Goal: Information Seeking & Learning: Learn about a topic

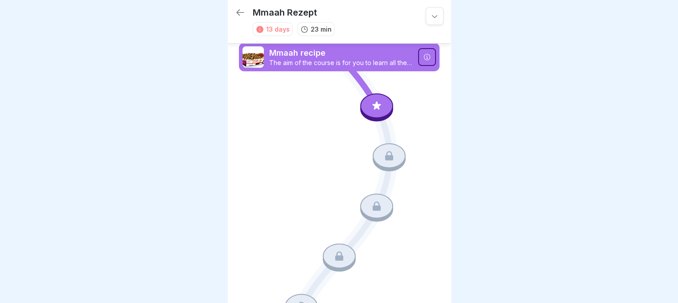
click at [240, 12] on icon at bounding box center [240, 12] width 8 height 6
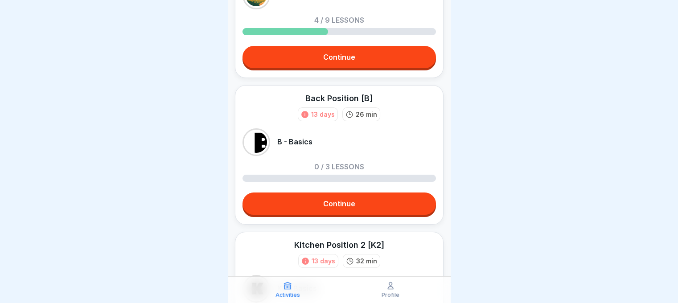
scroll to position [129, 0]
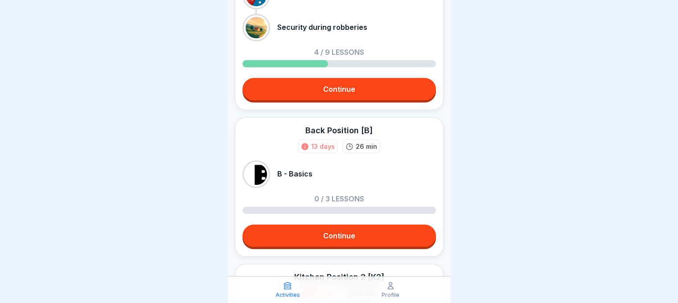
click at [364, 86] on link "Continue" at bounding box center [338, 89] width 193 height 22
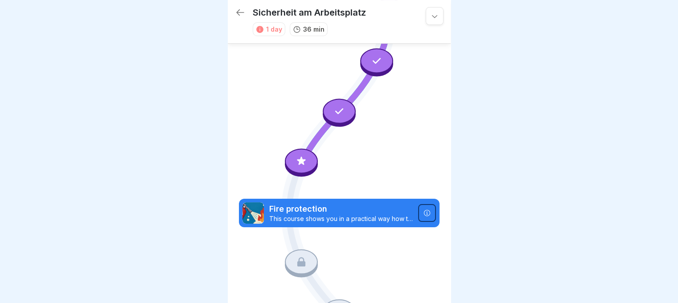
click at [295, 155] on icon at bounding box center [301, 161] width 12 height 12
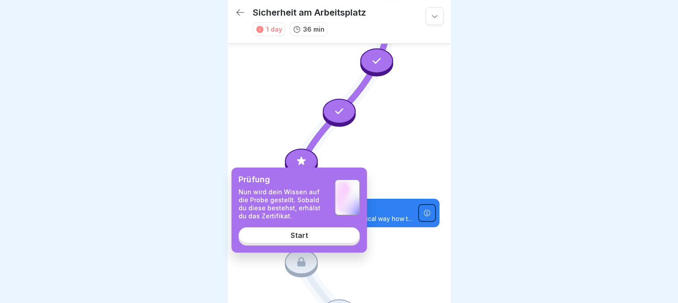
click at [293, 235] on div "Start" at bounding box center [298, 235] width 17 height 8
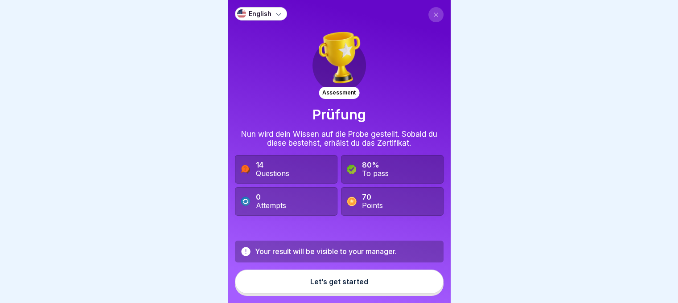
scroll to position [7, 0]
click at [324, 276] on button "Let’s get started" at bounding box center [339, 282] width 208 height 24
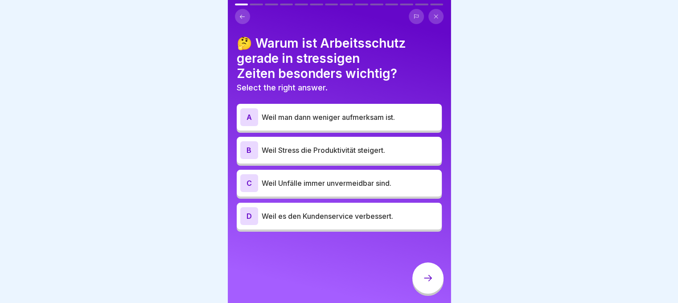
scroll to position [0, 0]
click at [245, 17] on button at bounding box center [242, 16] width 15 height 15
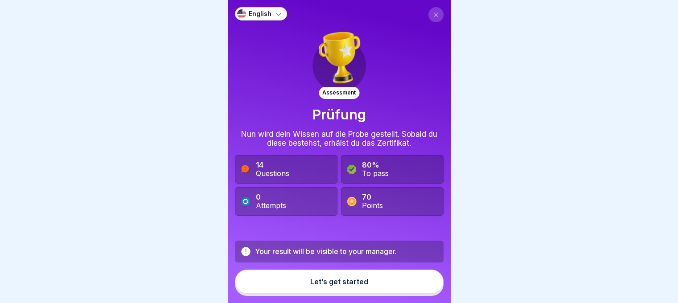
click at [274, 16] on icon at bounding box center [278, 13] width 9 height 9
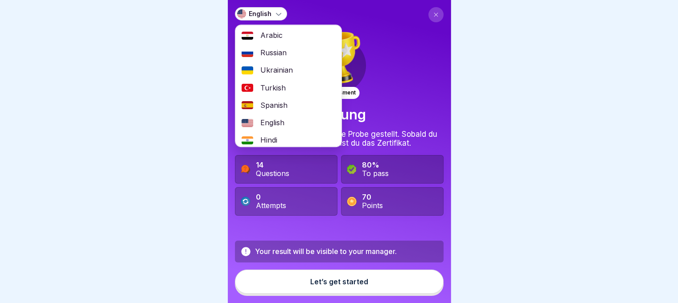
scroll to position [39, 0]
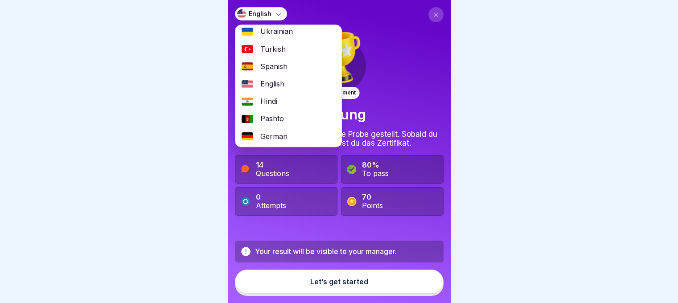
click at [271, 85] on span "English" at bounding box center [272, 84] width 24 height 8
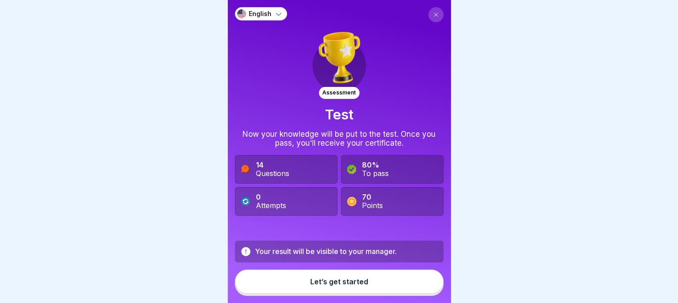
click at [402, 102] on div "Assessment Test Now your knowledge will be put to the test. Once you pass, you'…" at bounding box center [339, 121] width 208 height 229
click at [350, 285] on div "Let’s get started" at bounding box center [339, 282] width 58 height 8
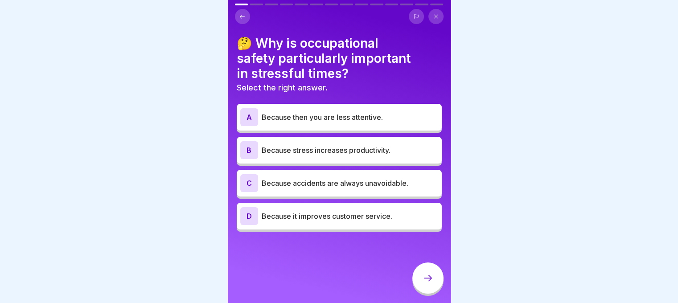
scroll to position [0, 0]
click at [261, 55] on font "🤔 Why is occupational safety particularly important in stressful times?" at bounding box center [324, 58] width 174 height 45
drag, startPoint x: 558, startPoint y: 25, endPoint x: 582, endPoint y: 81, distance: 60.9
click at [582, 81] on div at bounding box center [339, 151] width 678 height 303
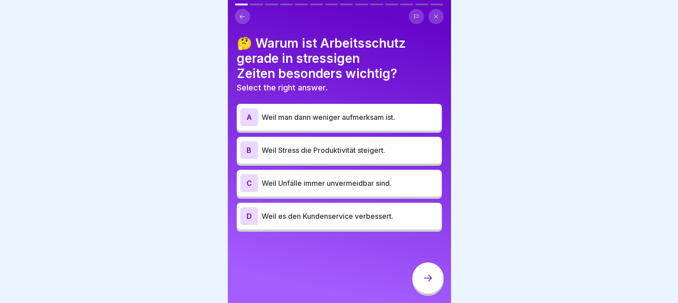
click at [541, 60] on div at bounding box center [339, 151] width 678 height 303
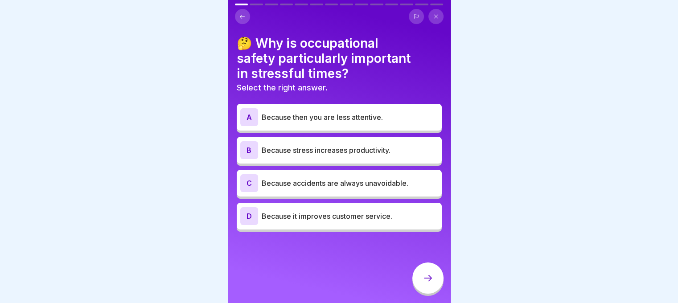
click at [374, 115] on font "Because then you are less attentive." at bounding box center [321, 117] width 121 height 9
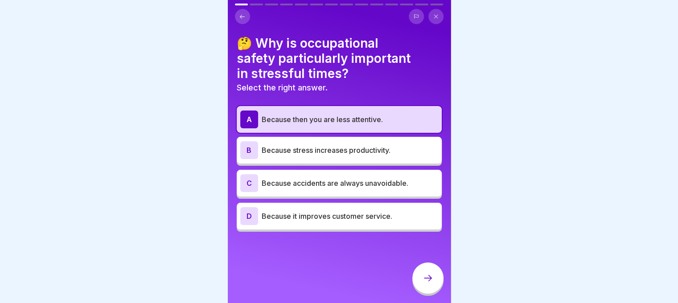
click at [426, 278] on div at bounding box center [427, 277] width 31 height 31
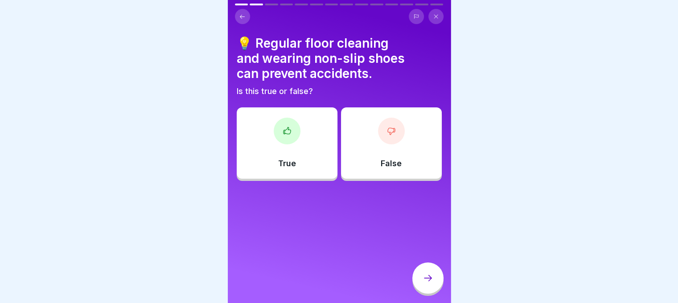
click at [297, 155] on div "True" at bounding box center [287, 142] width 101 height 71
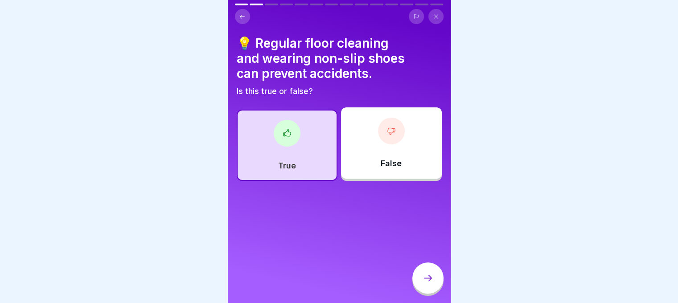
click at [421, 281] on div at bounding box center [427, 277] width 31 height 31
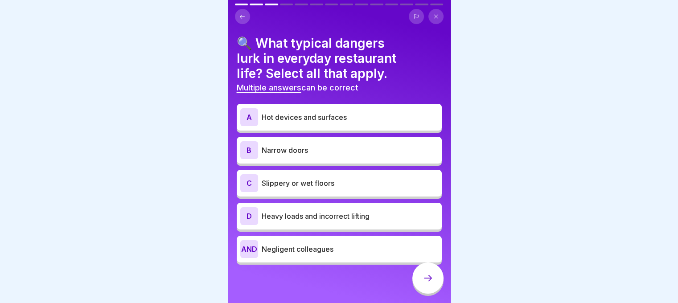
scroll to position [7, 0]
click at [379, 112] on p "Hot devices and surfaces" at bounding box center [349, 117] width 176 height 11
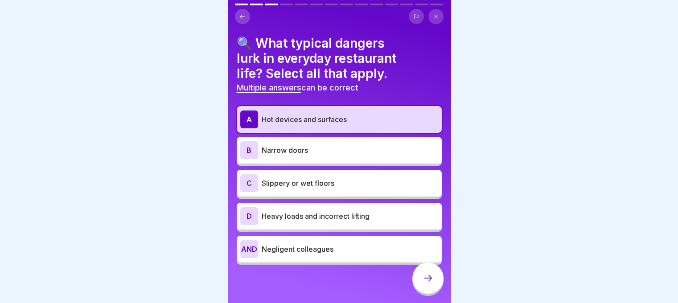
click at [356, 178] on p "Slippery or wet floors" at bounding box center [349, 183] width 176 height 11
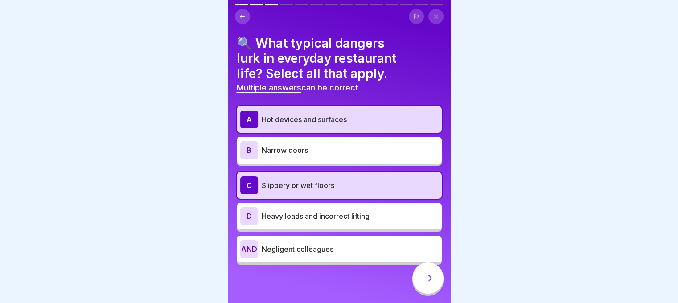
click at [347, 212] on font "Heavy loads and incorrect lifting" at bounding box center [315, 216] width 108 height 9
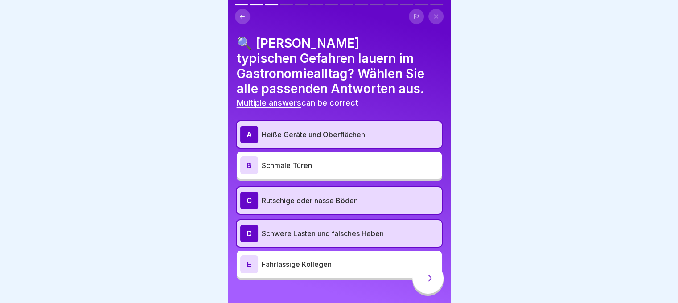
click at [491, 114] on div at bounding box center [339, 151] width 678 height 303
click at [281, 259] on p "Fahrlässige Kollegen" at bounding box center [349, 264] width 176 height 11
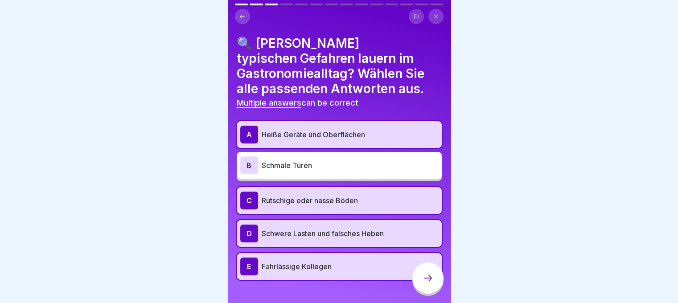
click at [429, 277] on icon at bounding box center [427, 278] width 11 height 11
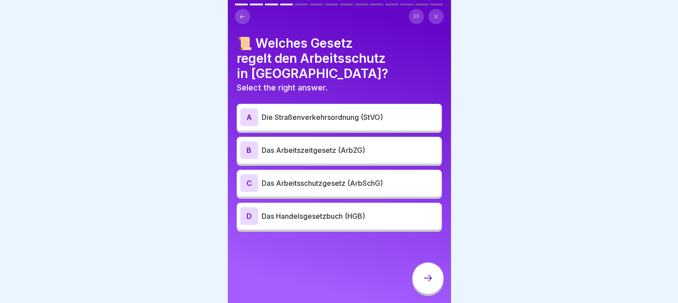
click at [296, 178] on p "Das Arbeitsschutzgesetz (ArbSchG)" at bounding box center [349, 183] width 176 height 11
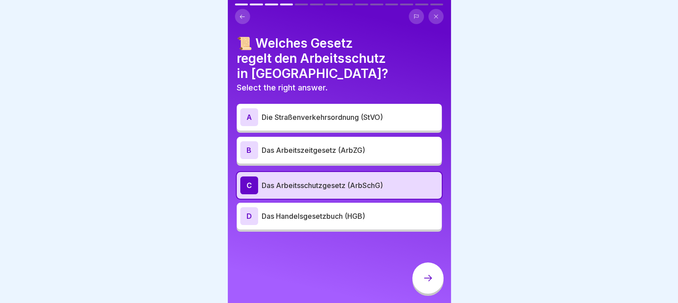
click at [424, 278] on icon at bounding box center [427, 278] width 11 height 11
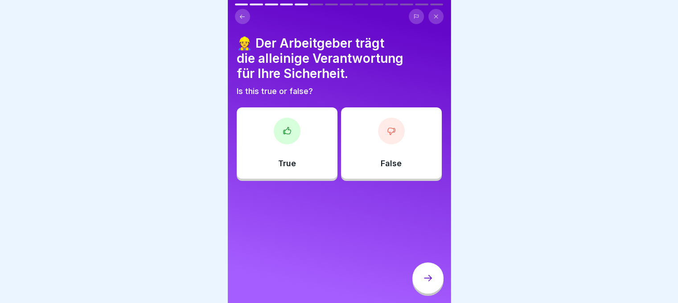
click at [381, 143] on div "False" at bounding box center [391, 142] width 101 height 71
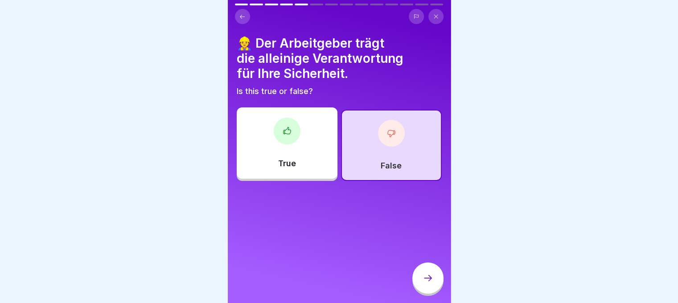
click at [428, 274] on icon at bounding box center [427, 278] width 11 height 11
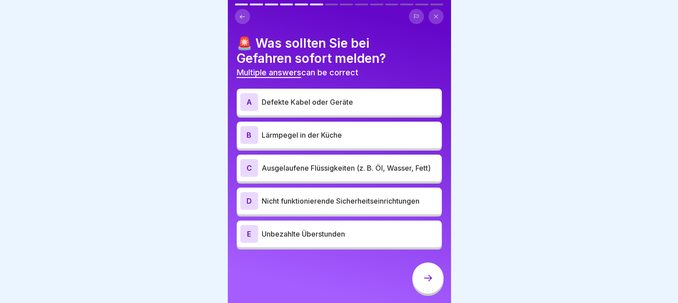
click at [288, 103] on div "A Defekte Kabel oder Geräte" at bounding box center [339, 102] width 198 height 18
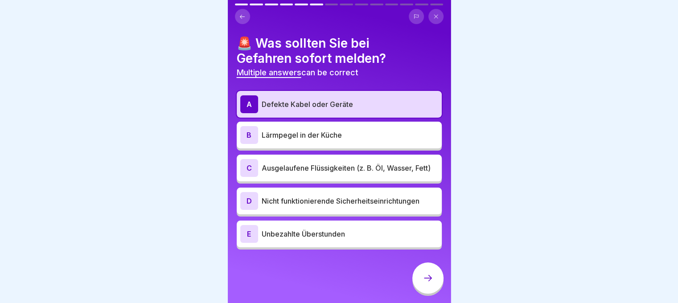
click at [283, 163] on p "Ausgelaufene Flüssigkeiten (z. B. Öl, Wasser, Fett)" at bounding box center [349, 168] width 176 height 11
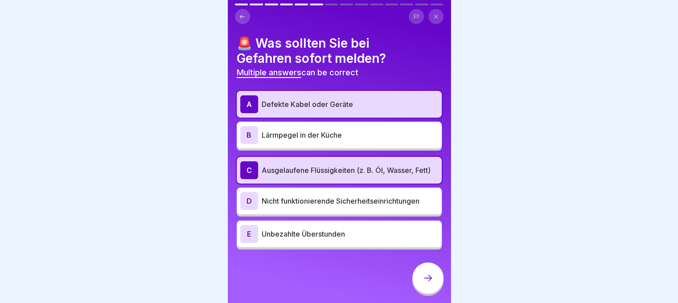
click at [284, 196] on p "Nicht funktionierende Sicherheitseinrichtungen" at bounding box center [349, 201] width 176 height 11
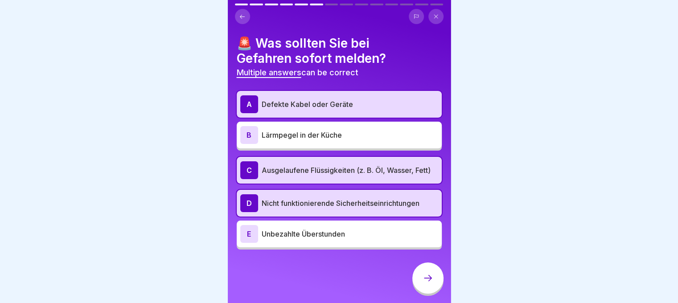
click at [421, 275] on div at bounding box center [427, 277] width 31 height 31
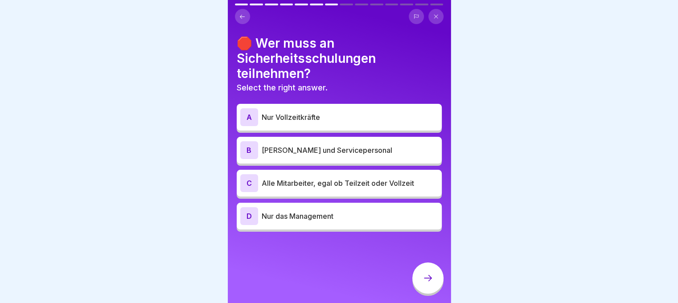
scroll to position [0, 0]
click at [666, 81] on div at bounding box center [339, 151] width 678 height 303
click at [285, 180] on p "Alle Mitarbeiter, egal ob Teilzeit oder Vollzeit" at bounding box center [349, 183] width 176 height 11
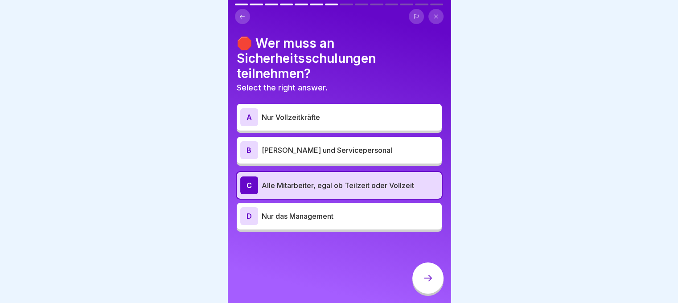
click at [427, 283] on icon at bounding box center [427, 278] width 11 height 11
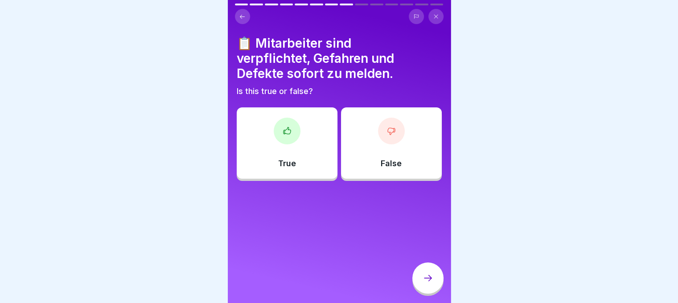
click at [502, 80] on div at bounding box center [339, 151] width 678 height 303
drag, startPoint x: 644, startPoint y: 52, endPoint x: 552, endPoint y: -47, distance: 134.6
click at [552, 0] on html "English Assessment Prüfung Nun wird dein Wissen auf die Probe gestellt. Sobald …" at bounding box center [339, 151] width 678 height 303
click at [274, 135] on div at bounding box center [287, 131] width 27 height 27
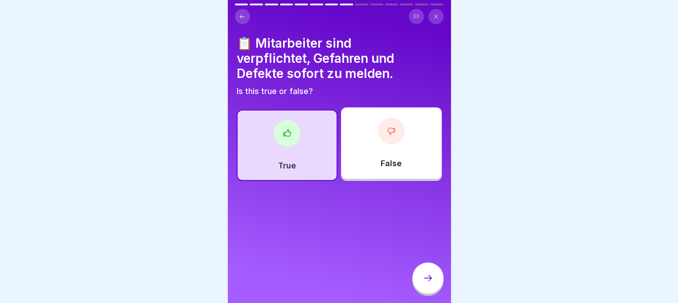
click at [425, 281] on icon at bounding box center [427, 278] width 11 height 11
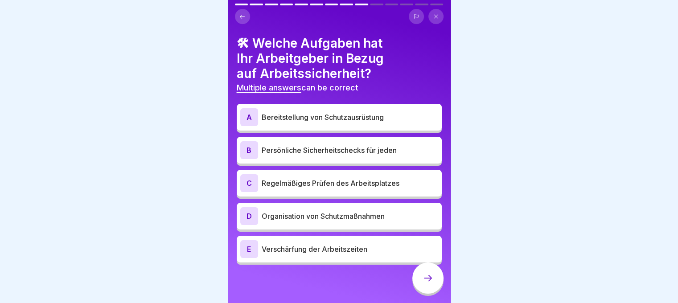
click at [625, 33] on div at bounding box center [339, 151] width 678 height 303
click at [292, 120] on p "Bereitstellung von Schutzausrüstung" at bounding box center [349, 117] width 176 height 11
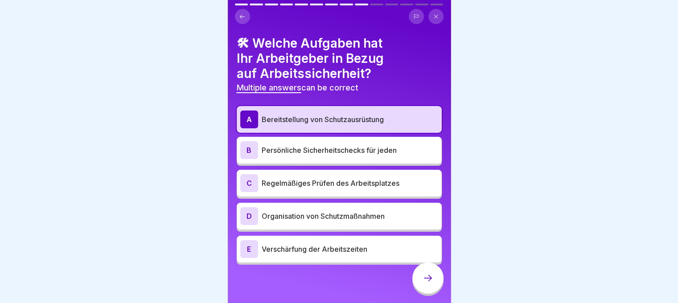
click at [293, 193] on div "C Regelmäßiges Prüfen des Arbeitsplatzes" at bounding box center [339, 183] width 205 height 27
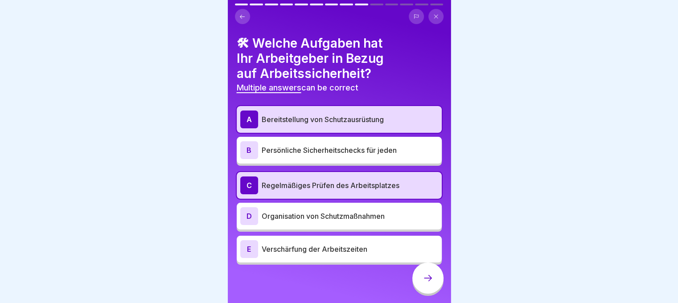
click at [295, 217] on p "Organisation von Schutzmaßnahmen" at bounding box center [349, 216] width 176 height 11
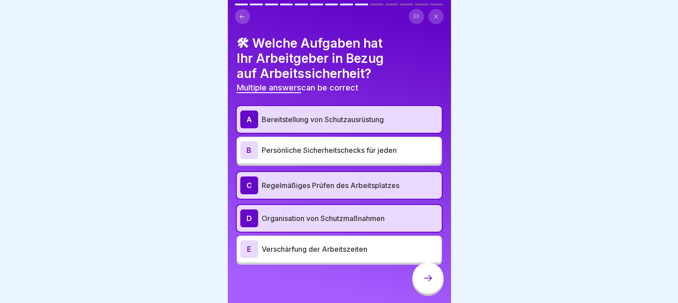
click at [432, 283] on icon at bounding box center [427, 278] width 11 height 11
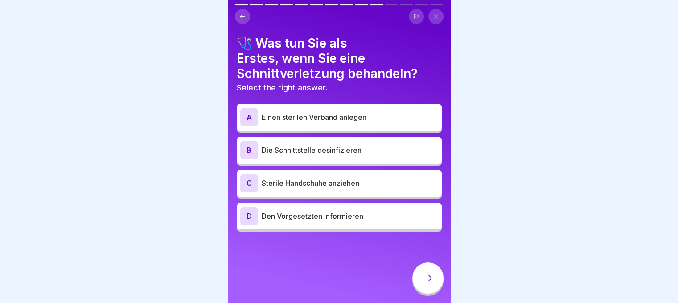
click at [282, 182] on p "Sterile Handschuhe anziehen" at bounding box center [349, 183] width 176 height 11
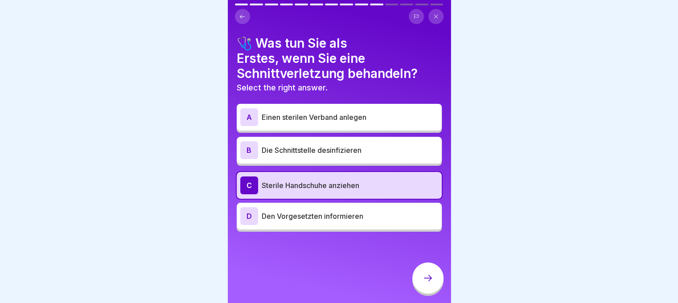
click at [428, 283] on icon at bounding box center [427, 278] width 11 height 11
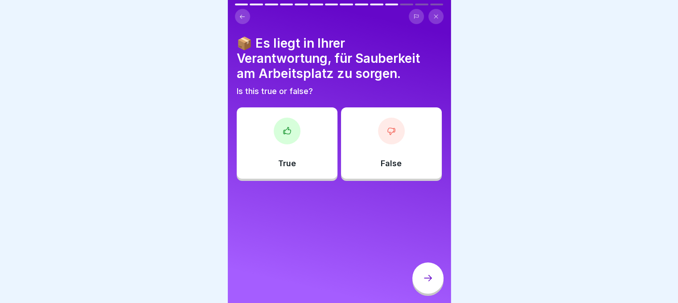
click at [636, 28] on div at bounding box center [339, 151] width 678 height 303
click at [283, 142] on div at bounding box center [287, 131] width 27 height 27
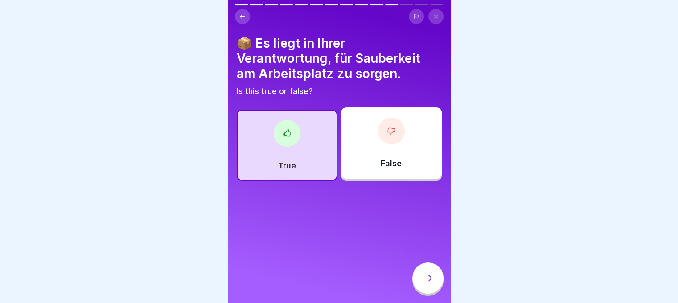
click at [424, 279] on div at bounding box center [427, 277] width 31 height 31
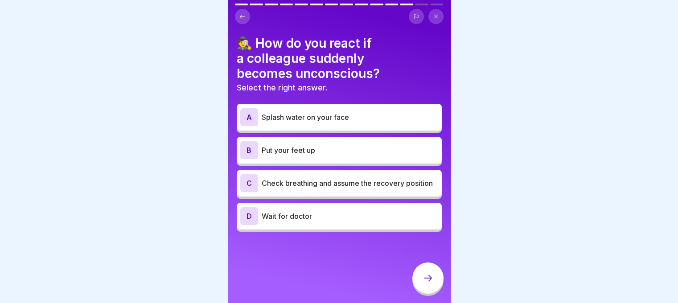
click at [393, 185] on p "Check breathing and assume the recovery position" at bounding box center [349, 183] width 176 height 11
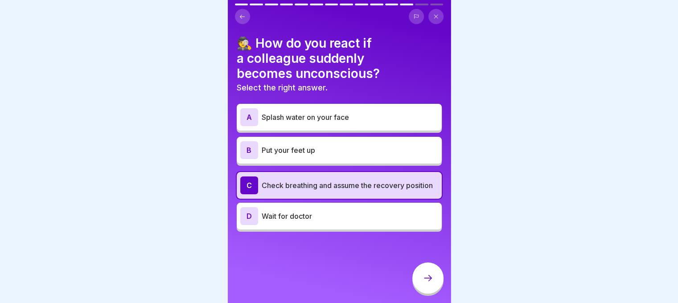
click at [427, 282] on icon at bounding box center [427, 278] width 11 height 11
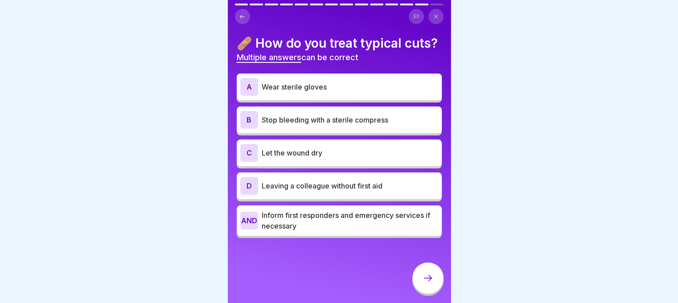
click at [398, 92] on p "Wear sterile gloves" at bounding box center [349, 87] width 176 height 11
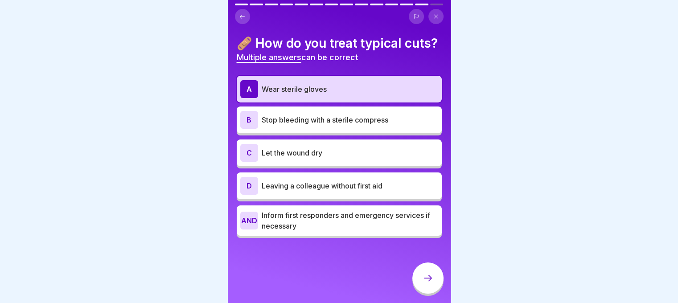
click at [391, 125] on p "Stop bleeding with a sterile compress" at bounding box center [349, 119] width 176 height 11
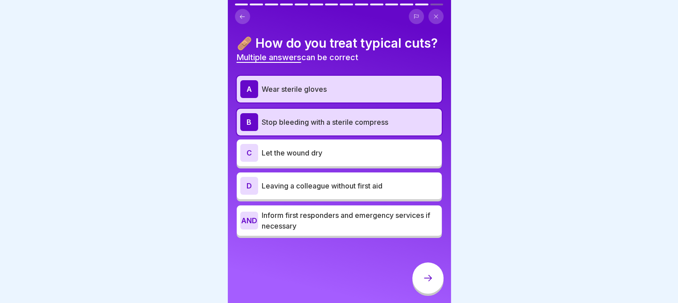
click at [378, 230] on font "Inform first responders and emergency services if necessary" at bounding box center [345, 221] width 168 height 20
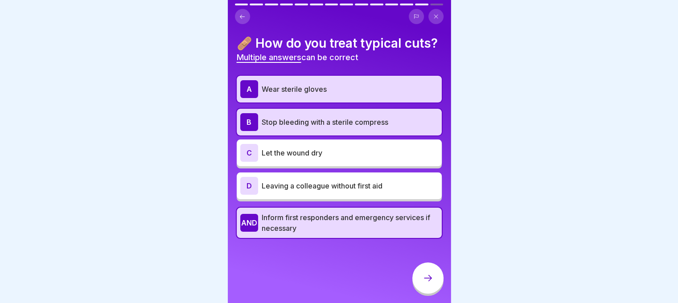
click at [433, 283] on icon at bounding box center [427, 278] width 11 height 11
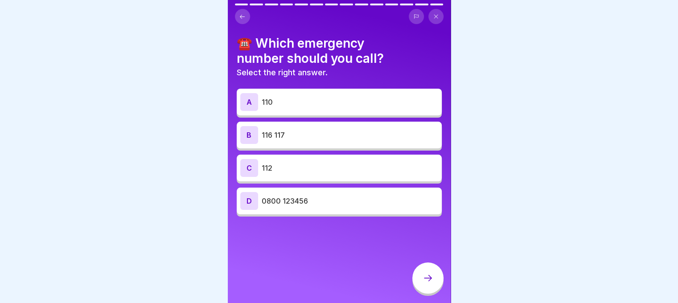
click at [387, 173] on div "C 112" at bounding box center [339, 168] width 198 height 18
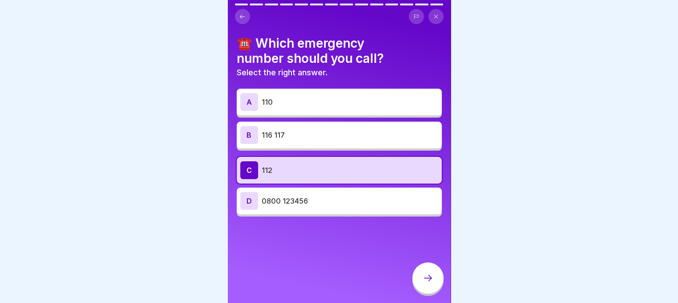
click at [424, 279] on div at bounding box center [427, 277] width 31 height 31
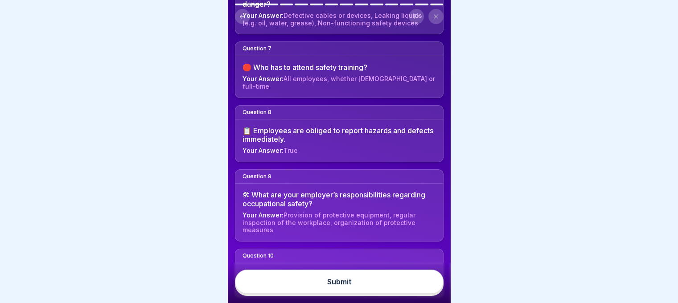
scroll to position [492, 0]
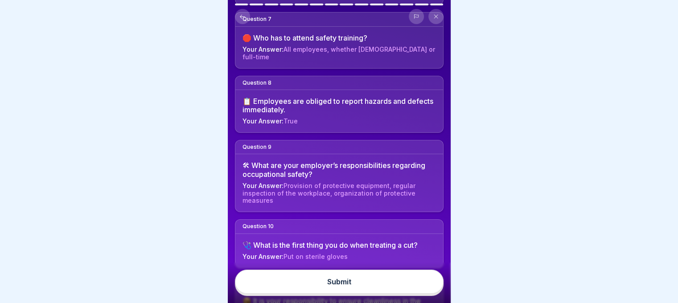
click at [370, 284] on button "Submit" at bounding box center [339, 282] width 208 height 24
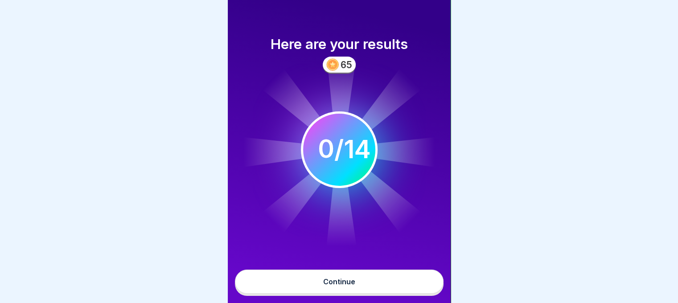
scroll to position [7, 0]
click at [351, 278] on font "Continue" at bounding box center [339, 281] width 32 height 9
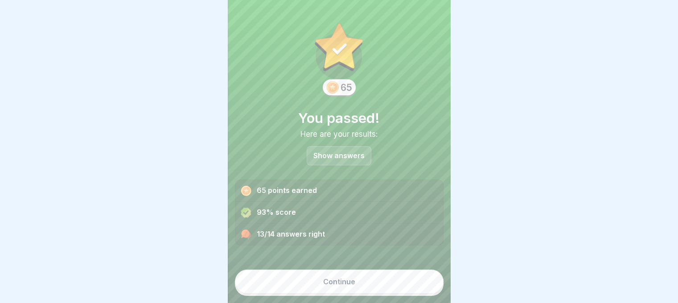
click at [347, 152] on p "Show answers" at bounding box center [338, 156] width 51 height 8
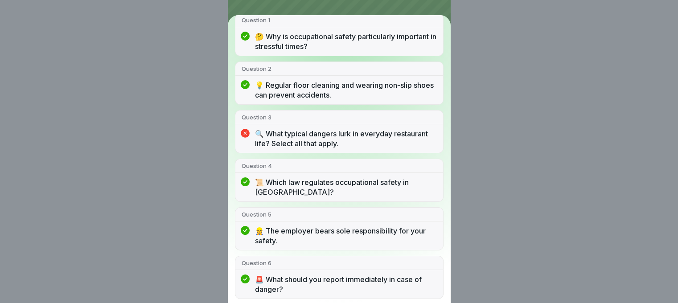
scroll to position [93, 0]
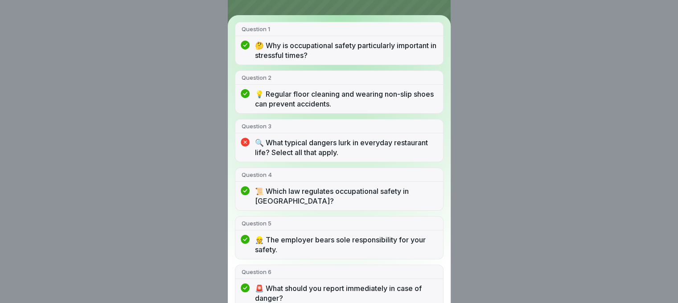
click at [331, 149] on font "🔍 What typical dangers lurk in everyday restaurant life? Select all that apply." at bounding box center [341, 147] width 173 height 19
drag, startPoint x: 331, startPoint y: 149, endPoint x: 249, endPoint y: 143, distance: 83.1
click at [249, 143] on div "🔍 What typical dangers lurk in everyday restaurant life? Select all that apply." at bounding box center [339, 150] width 208 height 24
click at [249, 143] on icon at bounding box center [245, 142] width 9 height 9
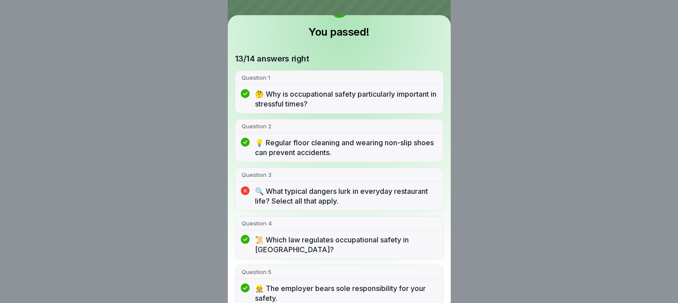
scroll to position [46, 0]
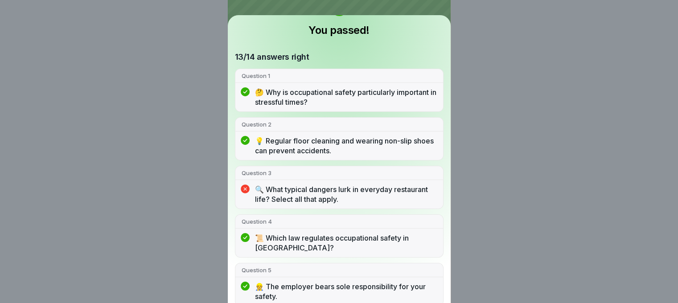
click at [499, 143] on div "You passed! 13/14 answers right Question 1 🤔 Why is occupational safety particu…" at bounding box center [339, 151] width 678 height 303
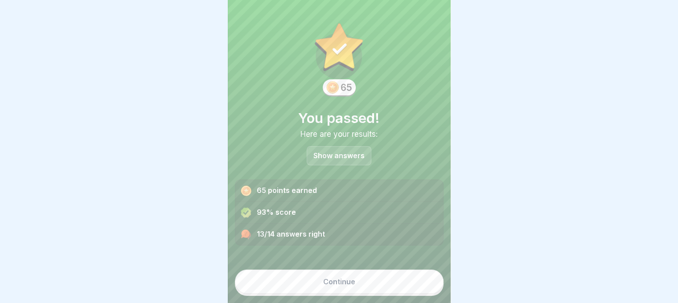
click at [385, 284] on button "Continue" at bounding box center [339, 282] width 208 height 24
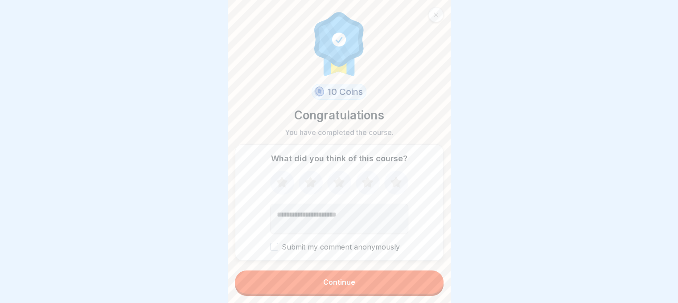
click at [363, 283] on button "Continue" at bounding box center [339, 281] width 208 height 23
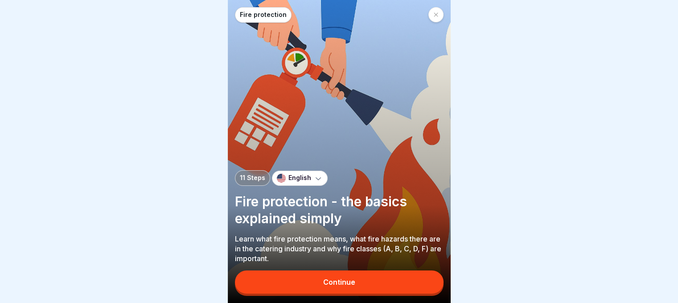
scroll to position [7, 0]
click at [438, 11] on div at bounding box center [435, 14] width 15 height 15
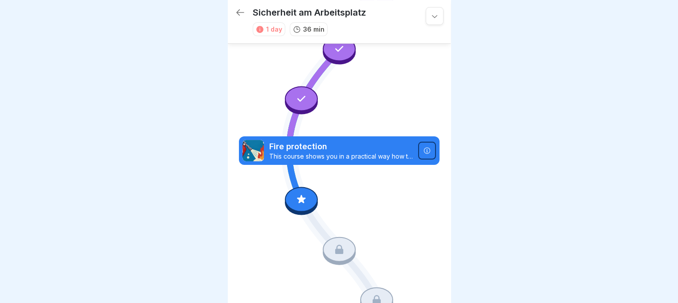
scroll to position [208, 0]
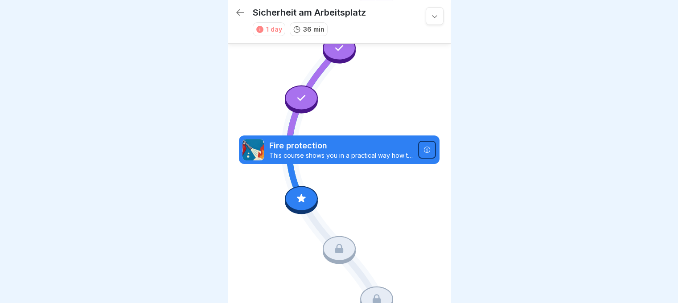
click at [303, 92] on icon at bounding box center [301, 98] width 12 height 12
click at [359, 91] on icon at bounding box center [339, 175] width 200 height 652
click at [303, 190] on div at bounding box center [301, 198] width 33 height 25
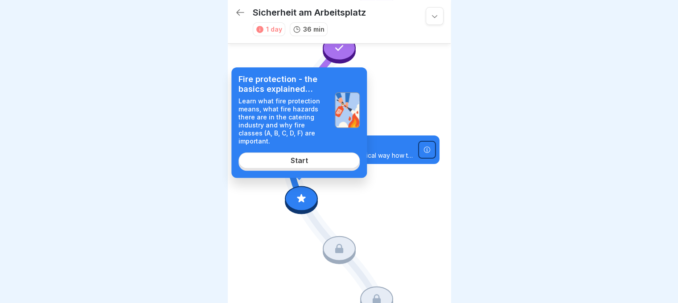
click at [313, 155] on link "Start" at bounding box center [298, 160] width 121 height 16
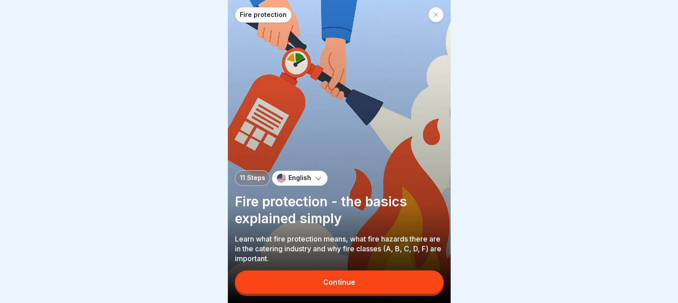
click at [335, 282] on button "Continue" at bounding box center [339, 281] width 208 height 23
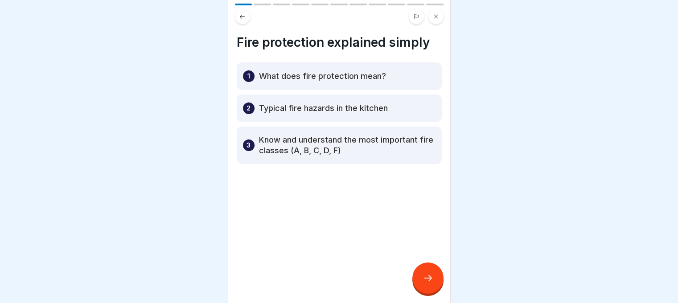
scroll to position [7, 0]
click at [431, 274] on icon at bounding box center [427, 278] width 11 height 11
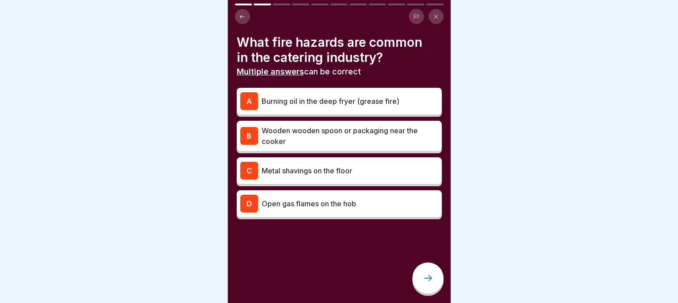
click at [314, 98] on p "Burning oil in the deep fryer (grease fire)" at bounding box center [349, 101] width 176 height 11
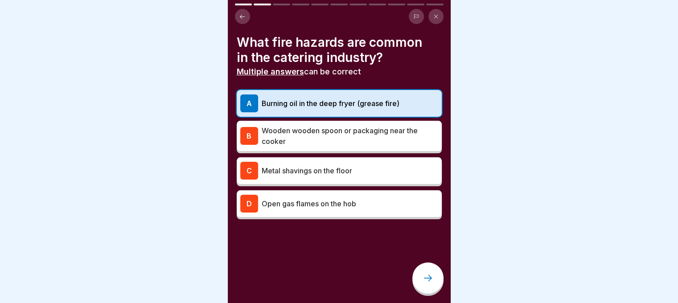
click at [314, 131] on p "Wooden wooden spoon or packaging near the cooker" at bounding box center [349, 135] width 176 height 21
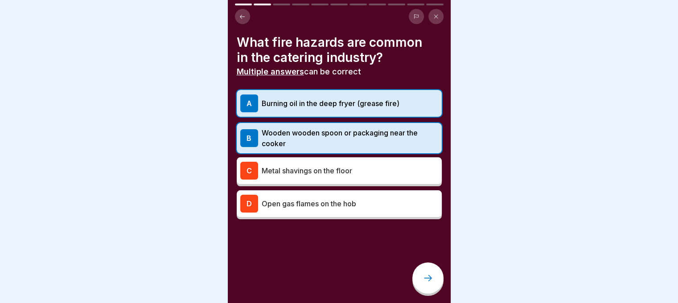
click at [398, 162] on div "C Metal shavings on the floor" at bounding box center [339, 171] width 198 height 18
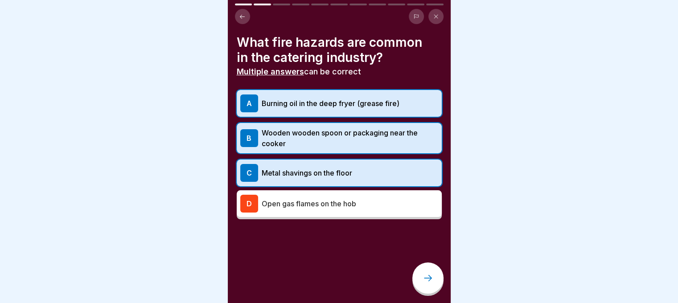
click at [373, 198] on p "Open gas flames on the hob" at bounding box center [349, 203] width 176 height 11
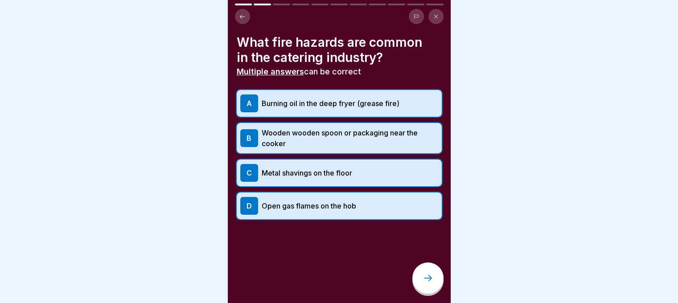
click at [356, 171] on div "C Metal shavings on the floor" at bounding box center [339, 173] width 198 height 18
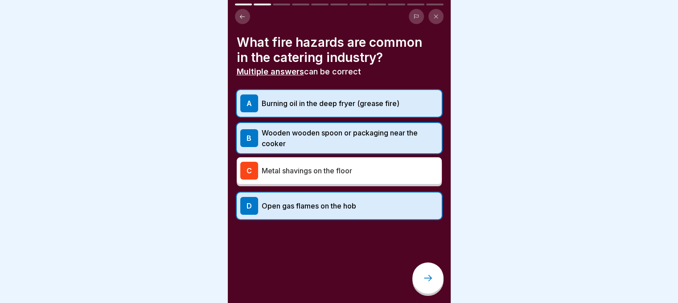
click at [422, 276] on icon at bounding box center [427, 278] width 11 height 11
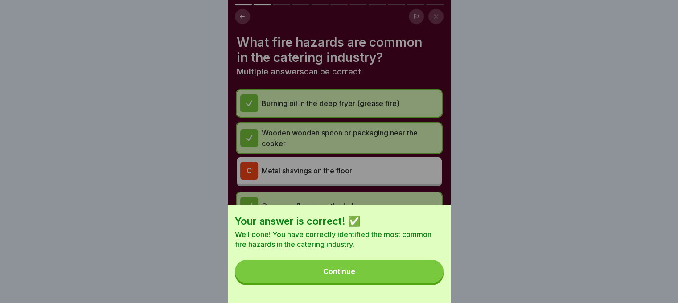
click at [385, 281] on button "Continue" at bounding box center [339, 271] width 208 height 23
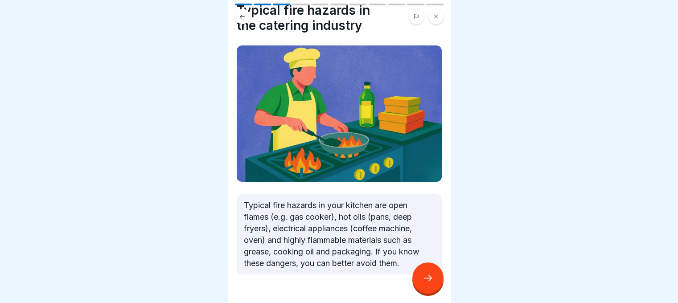
scroll to position [53, 0]
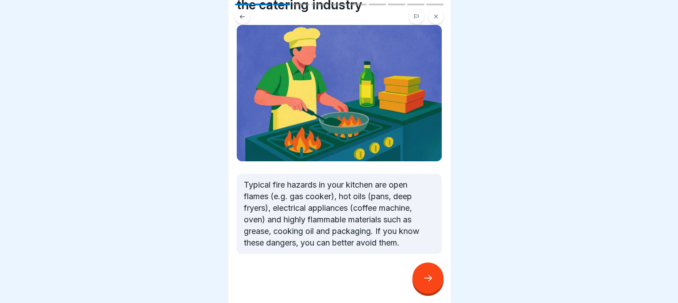
click at [428, 287] on div at bounding box center [427, 277] width 31 height 31
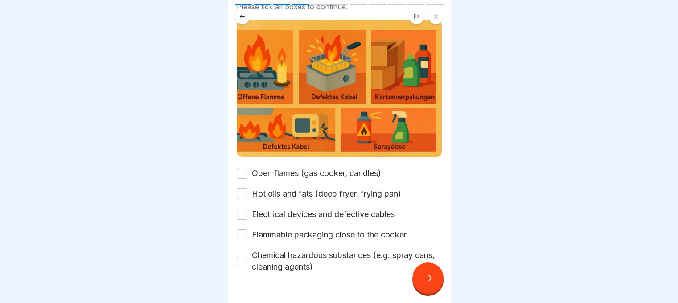
scroll to position [74, 0]
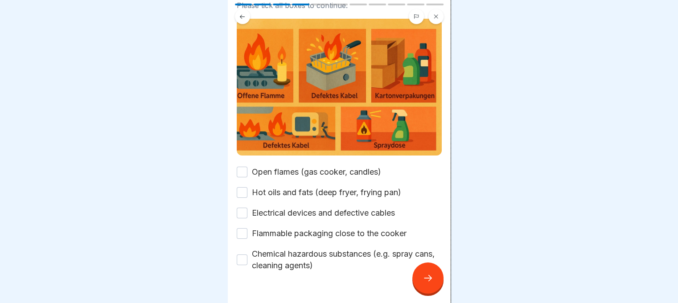
click at [241, 167] on button "Open flames (gas cooker, candles)" at bounding box center [242, 172] width 11 height 11
click at [245, 187] on button "Hot oils and fats (deep fryer, frying pan)" at bounding box center [242, 192] width 11 height 11
click at [244, 208] on button "Electrical devices and defective cables" at bounding box center [242, 213] width 11 height 11
click at [244, 228] on button "Flammable packaging close to the cooker" at bounding box center [242, 233] width 11 height 11
click at [244, 254] on button "Chemical hazardous substances (e.g. spray cans, cleaning agents)" at bounding box center [242, 259] width 11 height 11
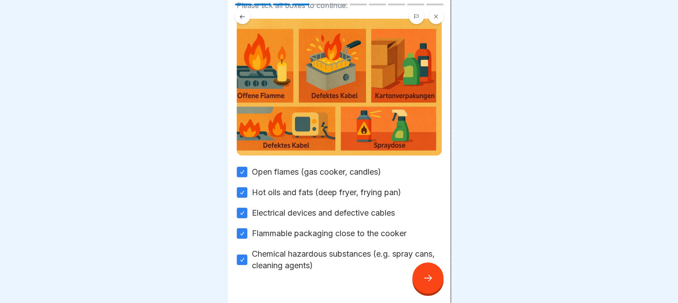
click at [424, 275] on icon at bounding box center [427, 278] width 11 height 11
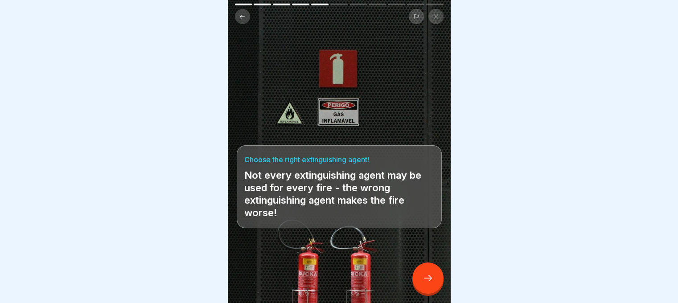
scroll to position [7, 0]
click at [419, 271] on div at bounding box center [427, 277] width 31 height 31
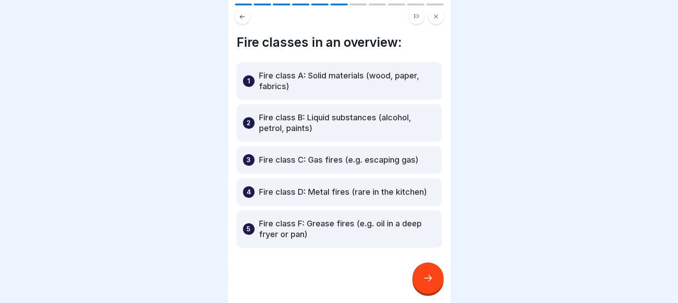
click at [419, 271] on div at bounding box center [427, 277] width 31 height 31
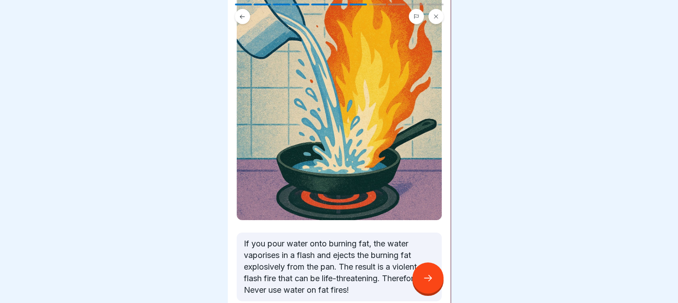
scroll to position [166, 0]
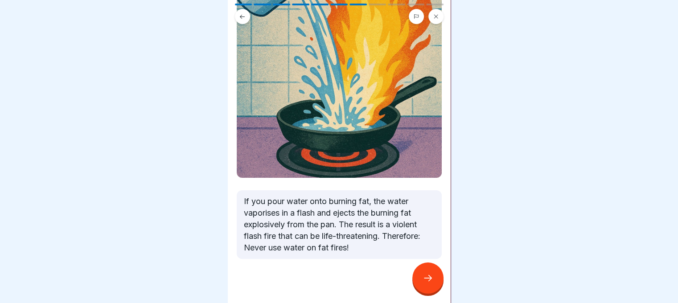
click at [419, 278] on div at bounding box center [427, 277] width 31 height 31
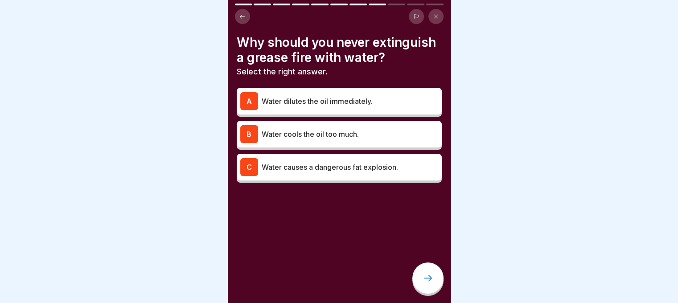
click at [344, 110] on div "A Water dilutes the oil immediately." at bounding box center [339, 101] width 198 height 18
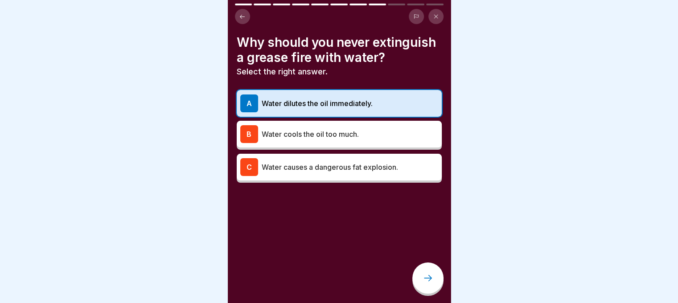
click at [426, 275] on icon at bounding box center [427, 278] width 11 height 11
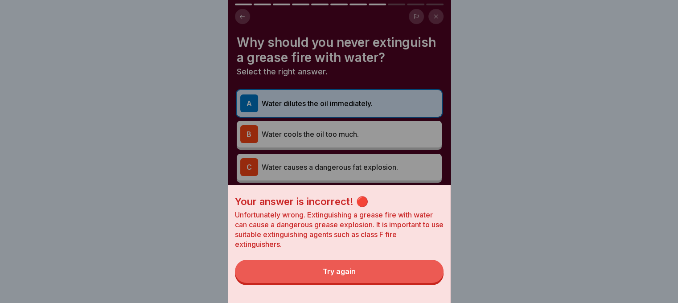
click at [395, 282] on button "Try again" at bounding box center [339, 271] width 208 height 23
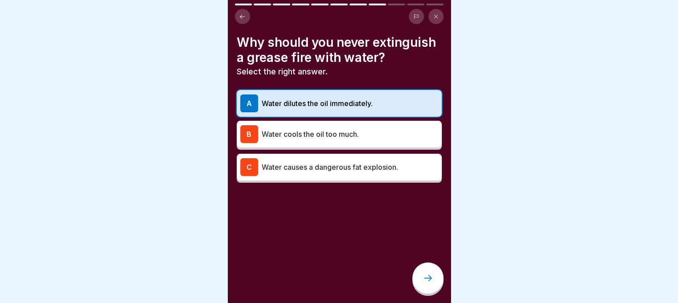
click at [344, 172] on p "Water causes a dangerous fat explosion." at bounding box center [349, 167] width 176 height 11
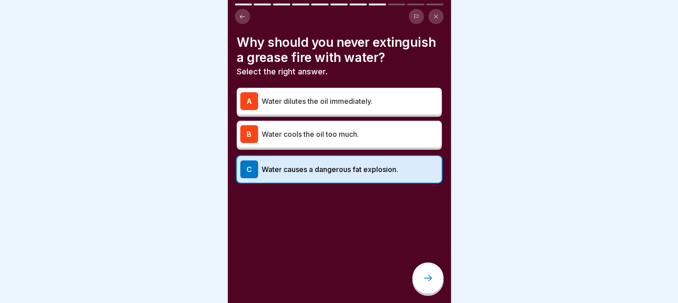
click at [423, 271] on div at bounding box center [427, 277] width 31 height 31
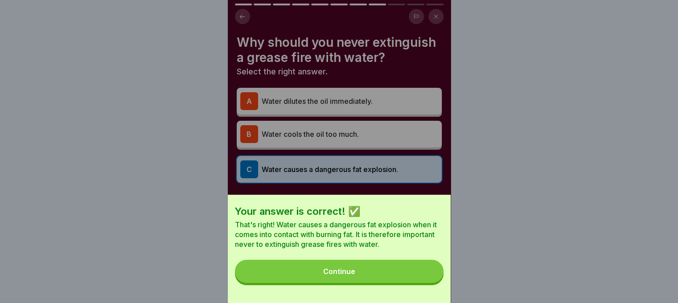
click at [403, 279] on button "Continue" at bounding box center [339, 271] width 208 height 23
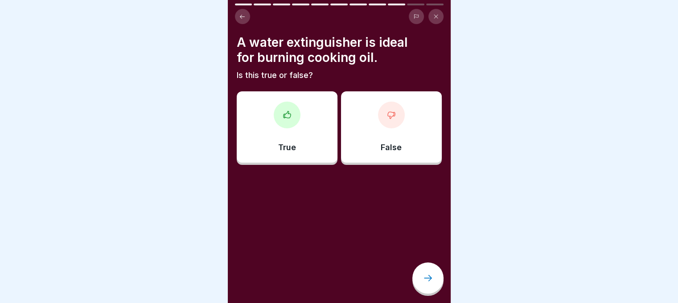
click at [396, 128] on div "False" at bounding box center [391, 126] width 101 height 71
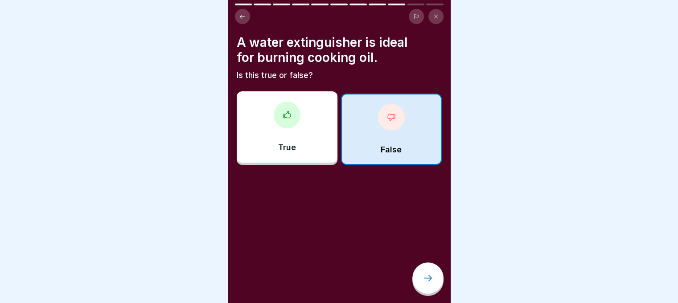
click at [425, 276] on icon at bounding box center [427, 278] width 11 height 11
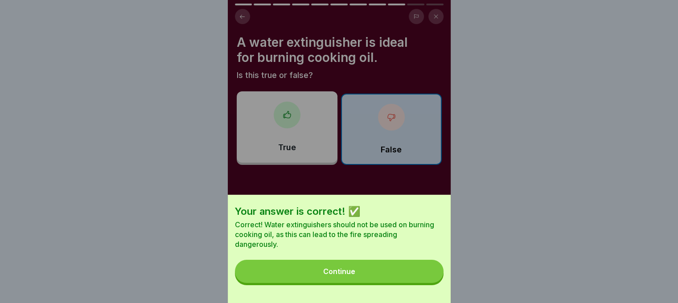
click at [416, 280] on button "Continue" at bounding box center [339, 271] width 208 height 23
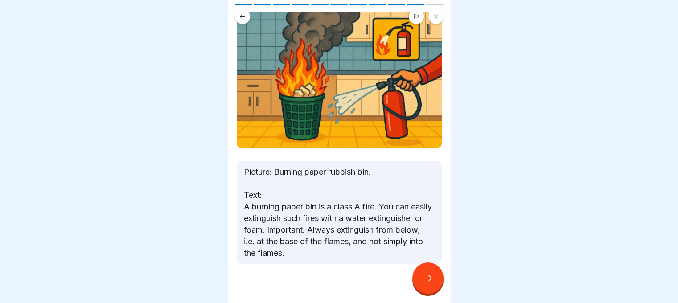
scroll to position [65, 0]
click at [425, 279] on icon at bounding box center [427, 278] width 11 height 11
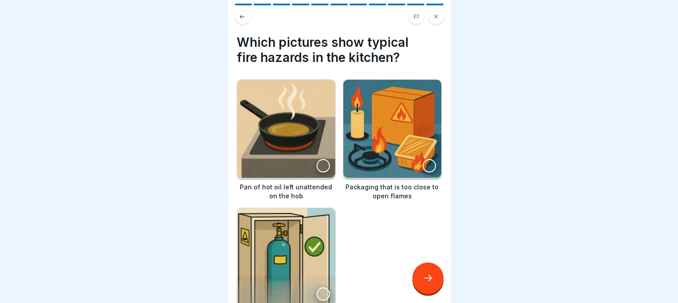
click at [422, 159] on div at bounding box center [428, 165] width 13 height 13
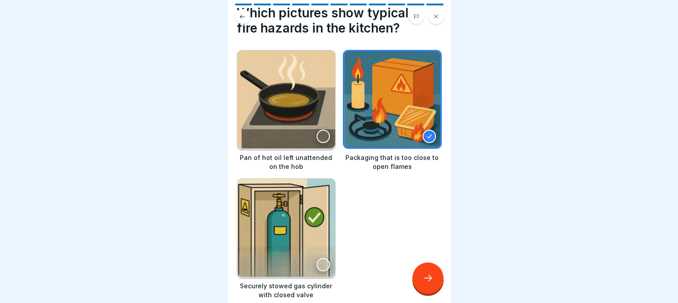
scroll to position [30, 0]
click at [422, 278] on icon at bounding box center [427, 278] width 11 height 11
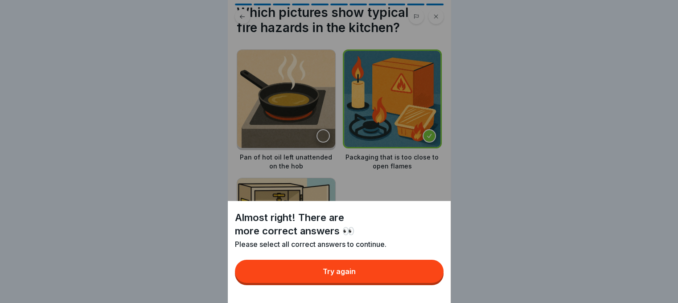
click at [398, 280] on button "Try again" at bounding box center [339, 271] width 208 height 23
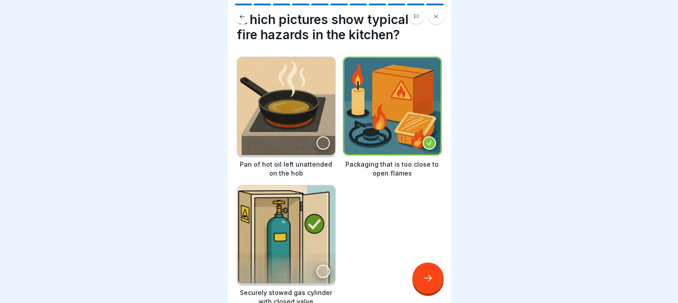
scroll to position [21, 0]
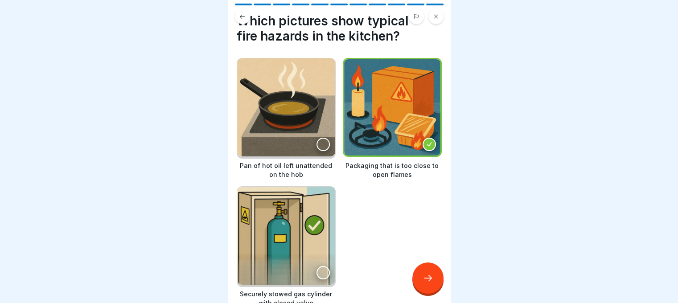
click at [323, 138] on div at bounding box center [322, 144] width 13 height 13
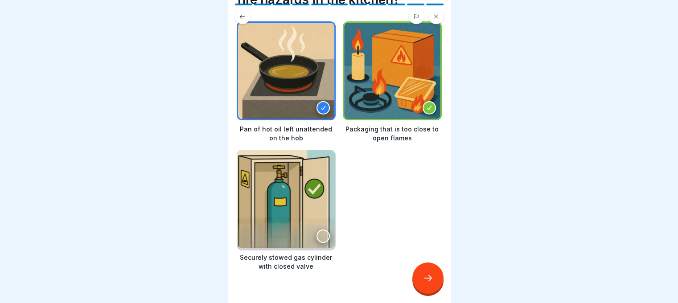
scroll to position [58, 0]
click at [426, 271] on div at bounding box center [427, 277] width 31 height 31
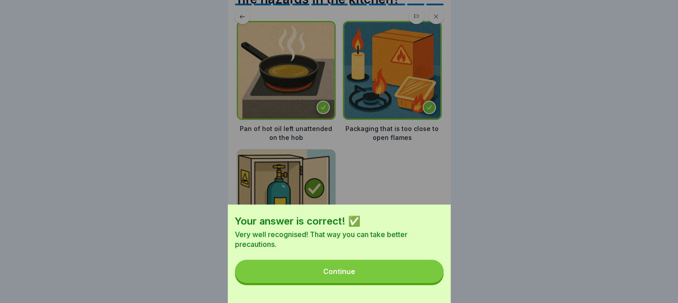
click at [410, 281] on button "Continue" at bounding box center [339, 271] width 208 height 23
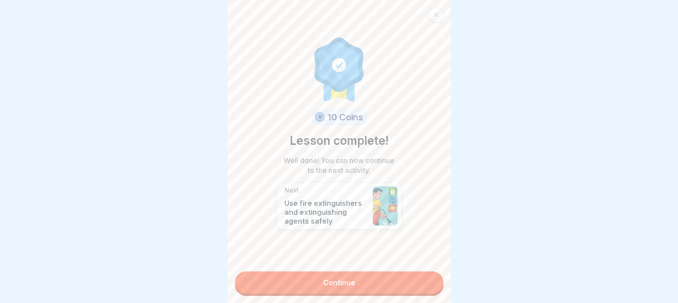
click at [360, 276] on link "Continue" at bounding box center [339, 282] width 208 height 22
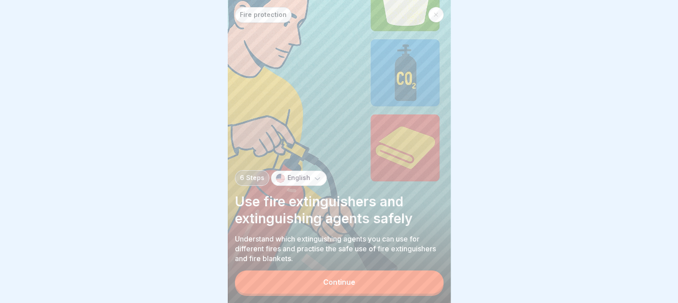
click at [360, 276] on button "Continue" at bounding box center [339, 281] width 208 height 23
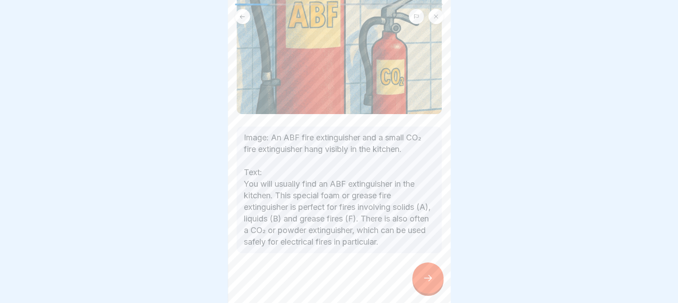
scroll to position [192, 0]
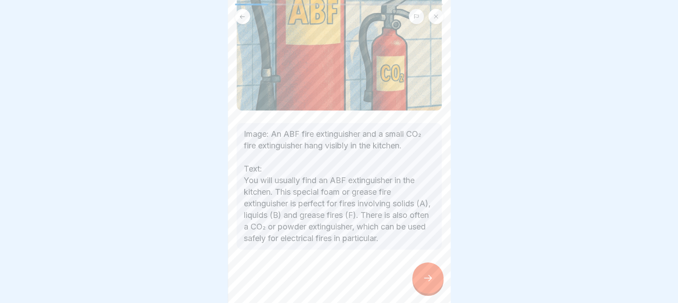
click at [423, 278] on icon at bounding box center [427, 278] width 11 height 11
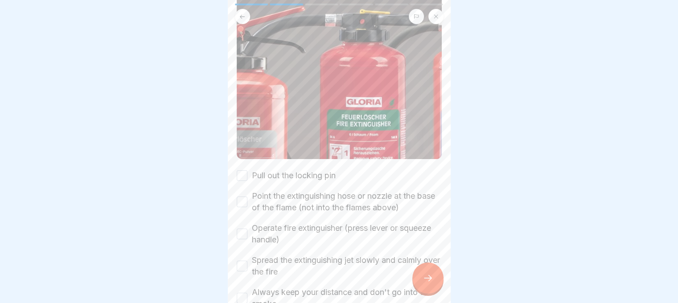
scroll to position [116, 0]
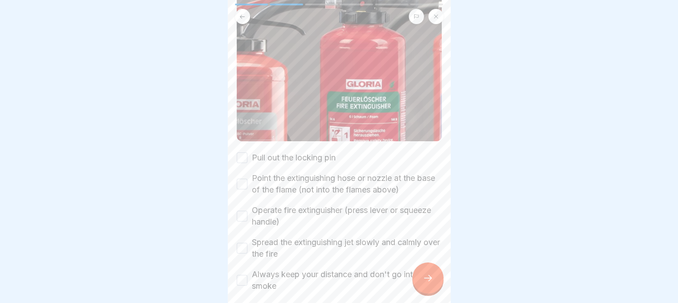
click at [244, 152] on button "Pull out the locking pin" at bounding box center [242, 157] width 11 height 11
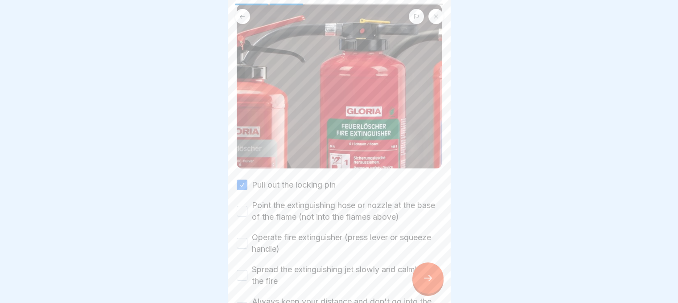
scroll to position [89, 0]
click at [245, 205] on button "Point the extinguishing hose or nozzle at the base of the flame (not into the f…" at bounding box center [242, 210] width 11 height 11
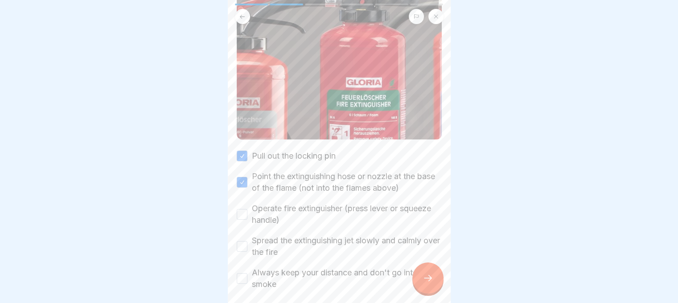
scroll to position [118, 0]
click at [246, 208] on button "Operate fire extinguisher (press lever or squeeze handle)" at bounding box center [242, 213] width 11 height 11
click at [241, 240] on button "Spread the extinguishing jet slowly and calmly over the fire" at bounding box center [242, 245] width 11 height 11
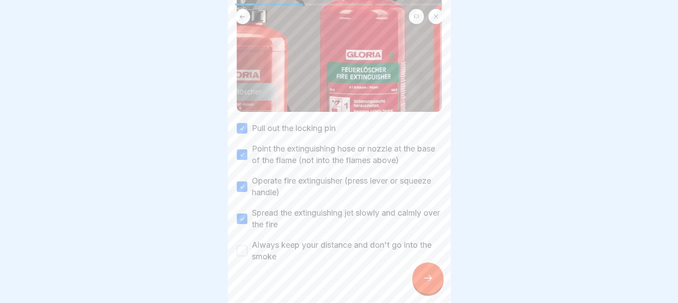
scroll to position [145, 0]
click at [240, 245] on button "Always keep your distance and don't go into the smoke" at bounding box center [242, 250] width 11 height 11
click at [421, 279] on div at bounding box center [427, 277] width 31 height 31
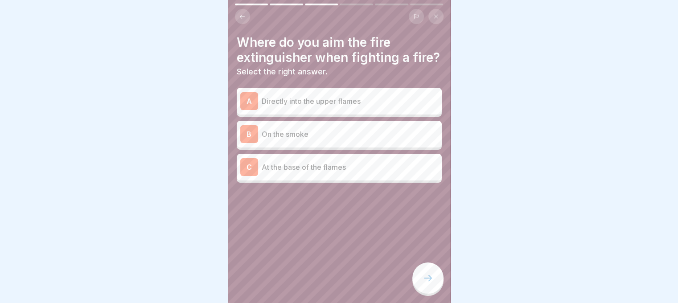
click at [331, 180] on div "C At the base of the flames" at bounding box center [339, 167] width 205 height 27
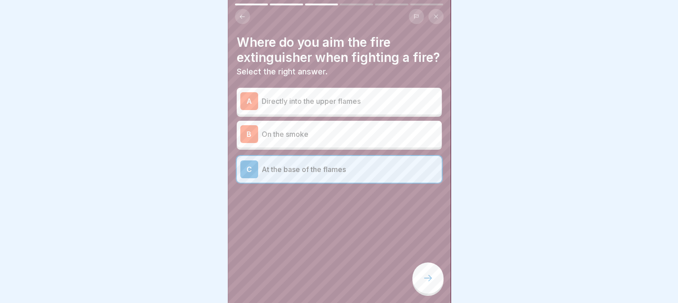
click at [415, 276] on div at bounding box center [427, 277] width 31 height 31
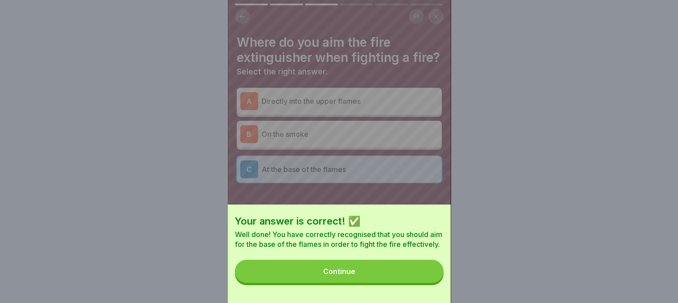
click at [390, 279] on button "Continue" at bounding box center [339, 271] width 208 height 23
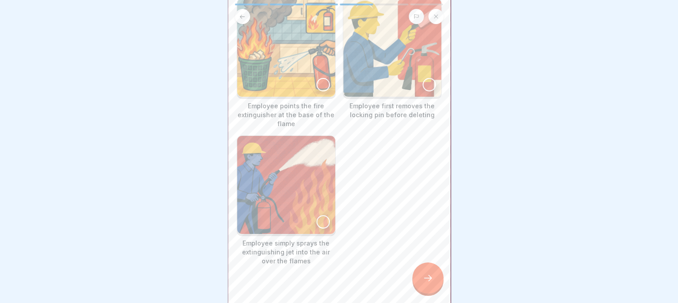
scroll to position [90, 0]
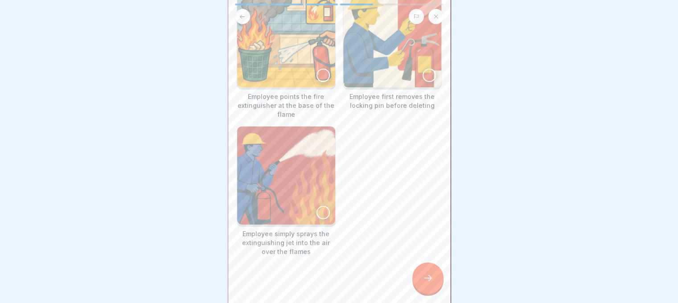
click at [319, 69] on div at bounding box center [322, 75] width 13 height 13
click at [417, 277] on div at bounding box center [427, 277] width 31 height 31
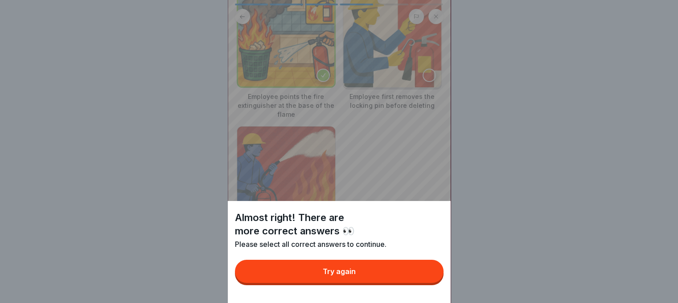
click at [403, 278] on button "Try again" at bounding box center [339, 271] width 208 height 23
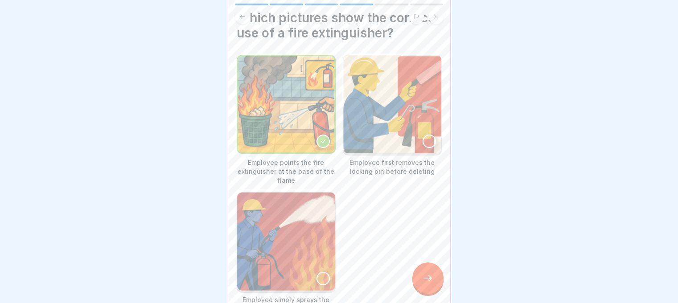
scroll to position [24, 0]
click at [422, 135] on div at bounding box center [428, 141] width 13 height 13
click at [428, 281] on icon at bounding box center [427, 278] width 11 height 11
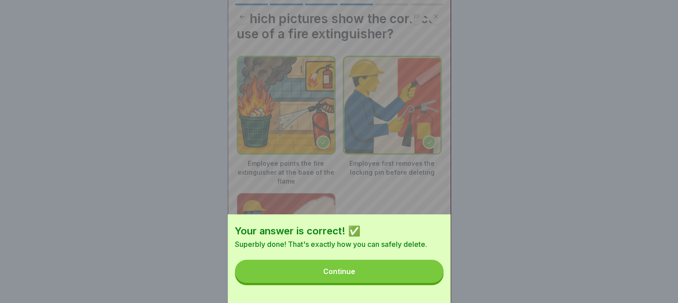
click at [418, 281] on button "Continue" at bounding box center [339, 271] width 208 height 23
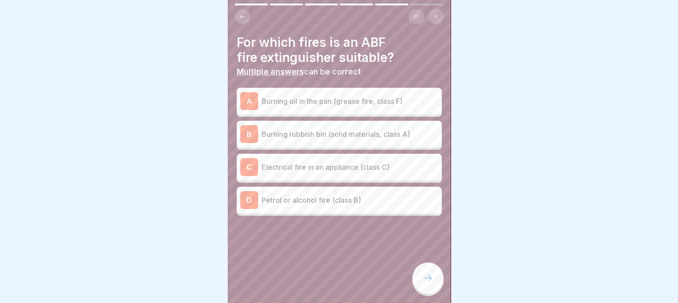
click at [345, 130] on p "Burning rubbish bin (solid materials, class A)" at bounding box center [349, 134] width 176 height 11
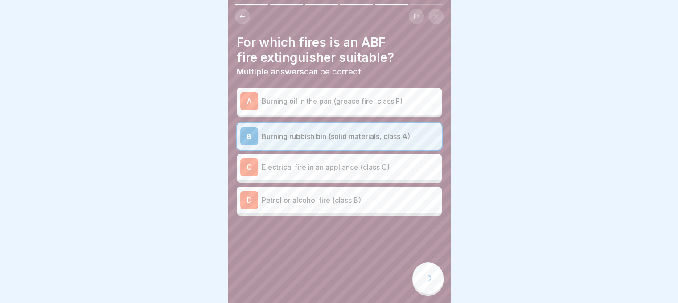
click at [353, 198] on p "Petrol or alcohol fire (class B)" at bounding box center [349, 200] width 176 height 11
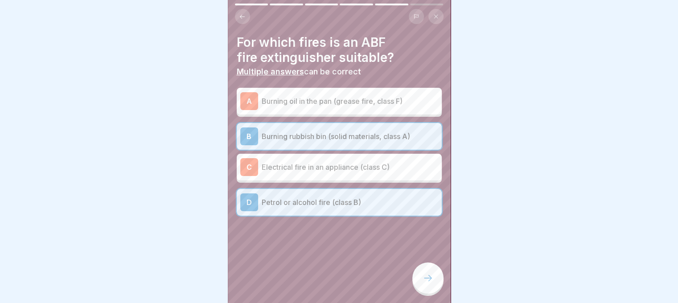
click at [436, 277] on div at bounding box center [427, 277] width 31 height 31
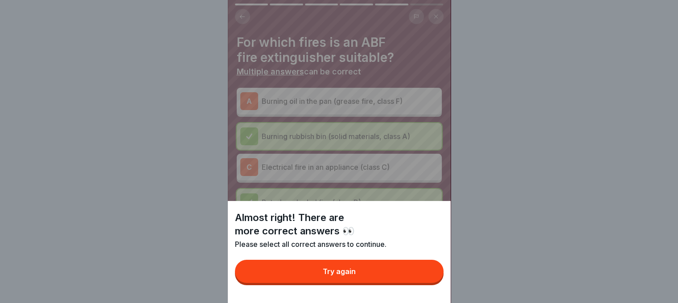
click at [410, 280] on button "Try again" at bounding box center [339, 271] width 208 height 23
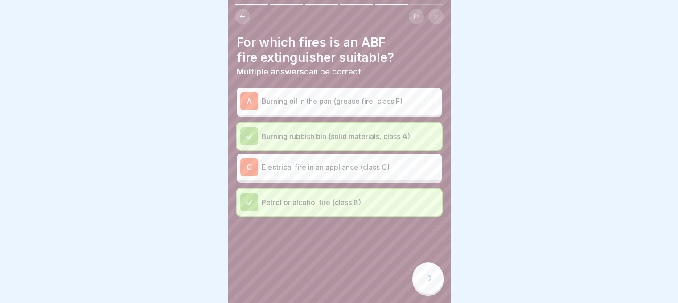
click at [351, 162] on p "Electrical fire in an appliance (class C)" at bounding box center [349, 167] width 176 height 11
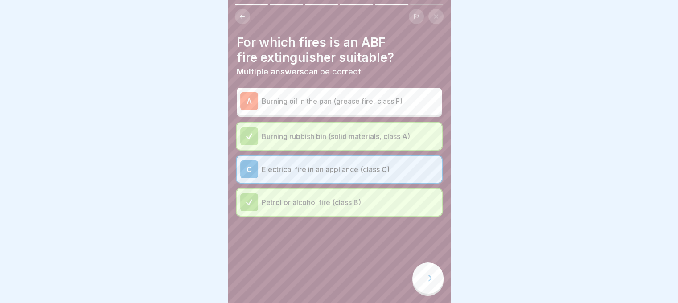
click at [426, 282] on icon at bounding box center [427, 278] width 11 height 11
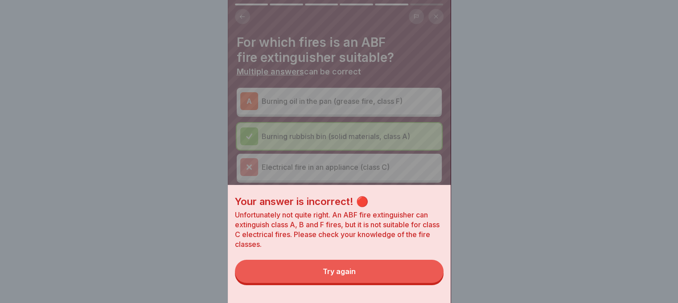
click at [400, 283] on button "Try again" at bounding box center [339, 271] width 208 height 23
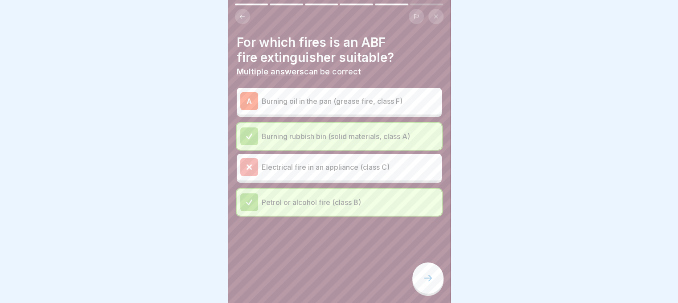
click at [431, 274] on icon at bounding box center [427, 278] width 11 height 11
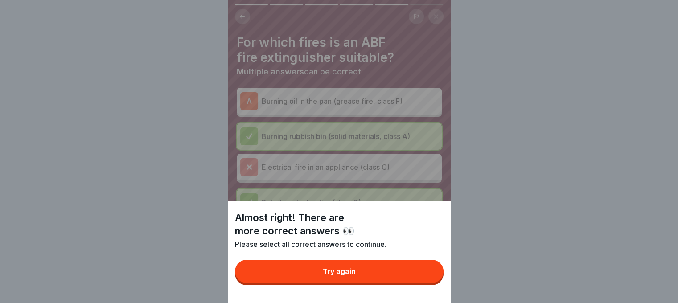
click at [414, 281] on button "Try again" at bounding box center [339, 271] width 208 height 23
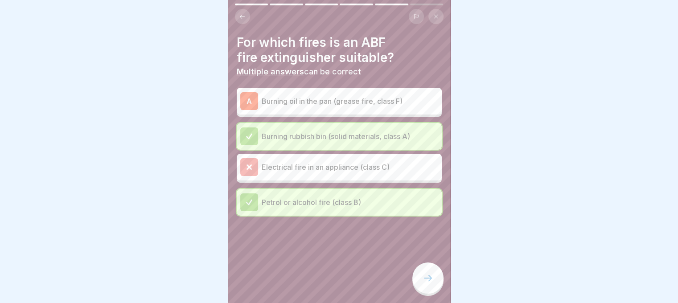
click at [367, 96] on p "Burning oil in the pan (grease fire, class F)" at bounding box center [349, 101] width 176 height 11
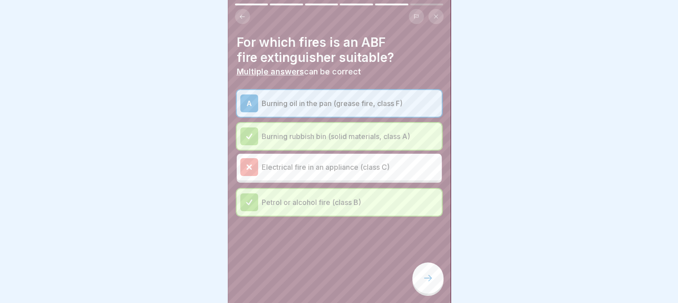
click at [433, 279] on div at bounding box center [427, 277] width 31 height 31
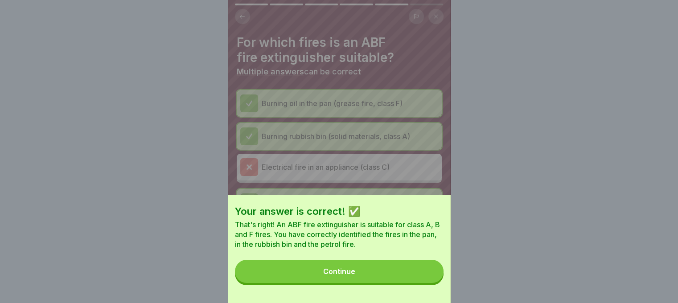
click at [412, 278] on button "Continue" at bounding box center [339, 271] width 208 height 23
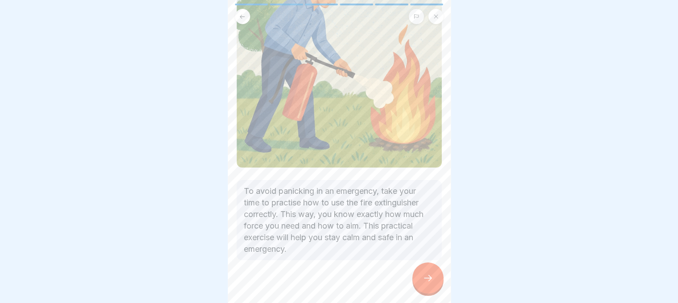
scroll to position [118, 0]
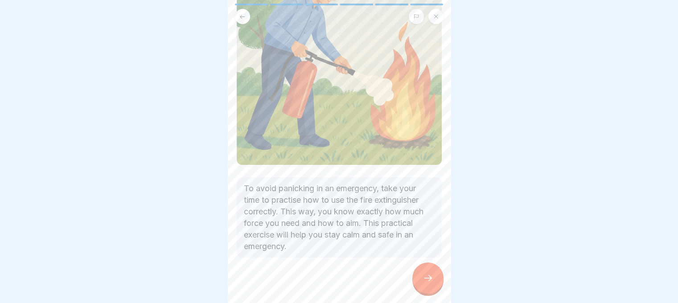
click at [429, 276] on icon at bounding box center [427, 278] width 11 height 11
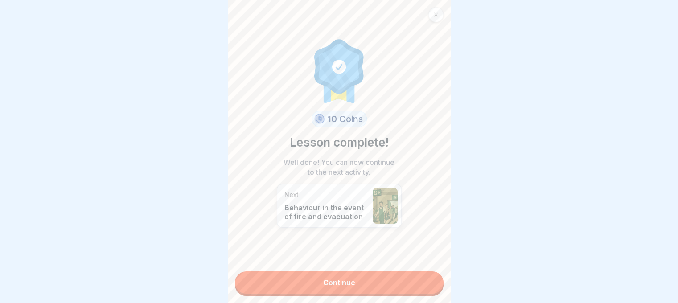
click at [397, 275] on link "Continue" at bounding box center [339, 282] width 208 height 22
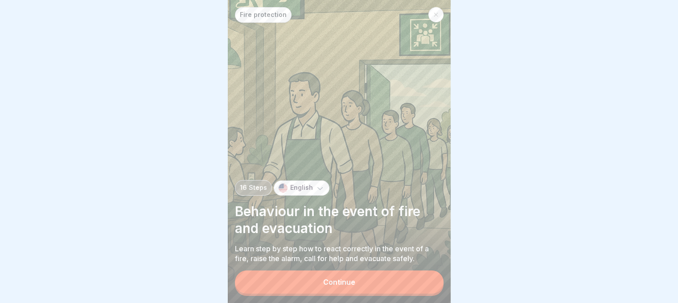
click at [372, 282] on button "Continue" at bounding box center [339, 281] width 208 height 23
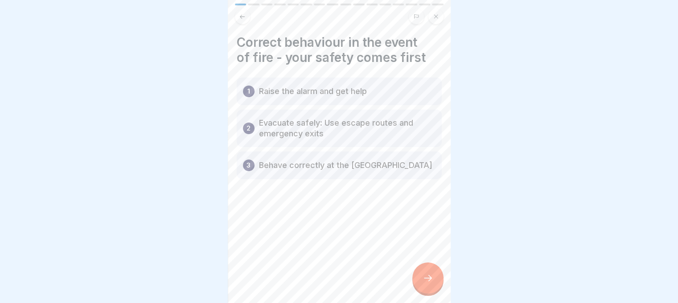
click at [423, 277] on icon at bounding box center [427, 278] width 11 height 11
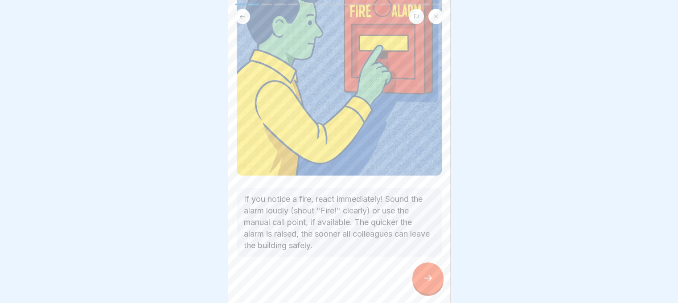
scroll to position [107, 0]
click at [424, 274] on icon at bounding box center [427, 278] width 11 height 11
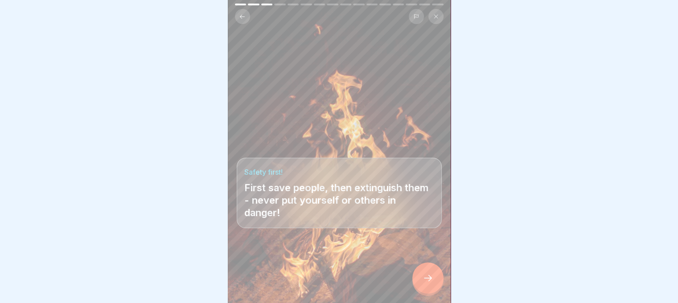
click at [433, 284] on div at bounding box center [427, 277] width 31 height 31
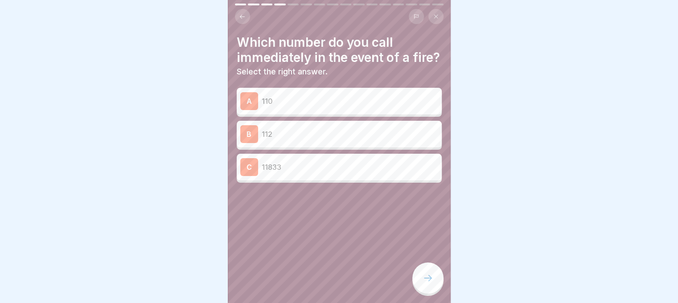
click at [322, 172] on p "11833" at bounding box center [349, 167] width 176 height 11
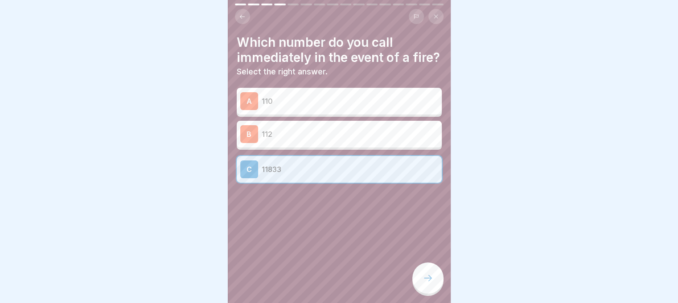
click at [424, 274] on icon at bounding box center [427, 278] width 11 height 11
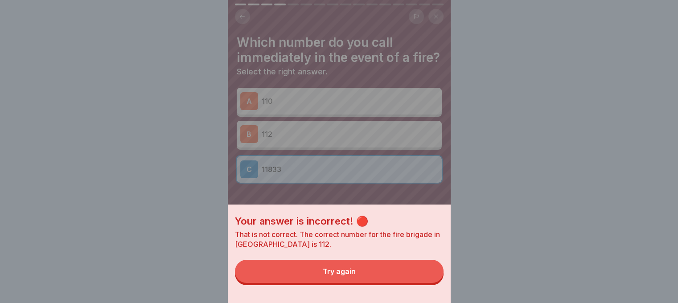
click at [402, 279] on button "Try again" at bounding box center [339, 271] width 208 height 23
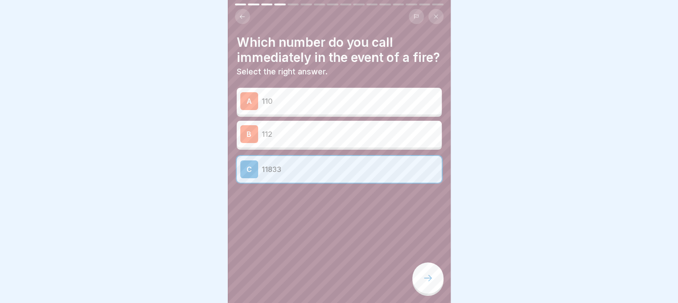
click at [313, 139] on p "112" at bounding box center [349, 134] width 176 height 11
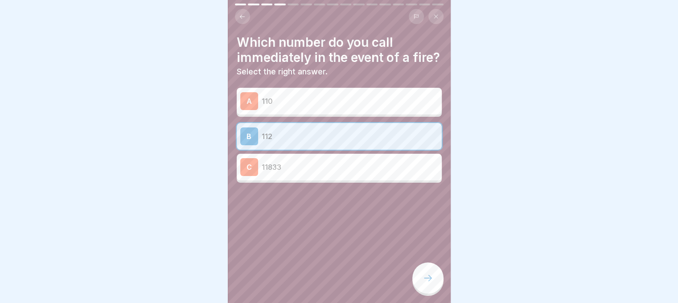
click at [425, 278] on icon at bounding box center [427, 278] width 11 height 11
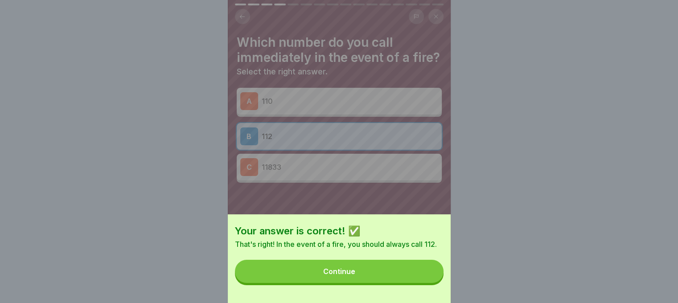
click at [425, 278] on button "Continue" at bounding box center [339, 271] width 208 height 23
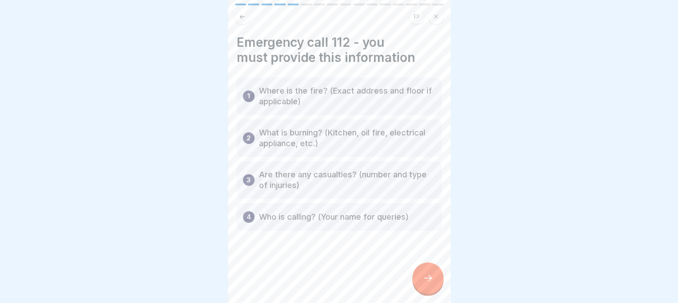
click at [426, 276] on icon at bounding box center [427, 278] width 11 height 11
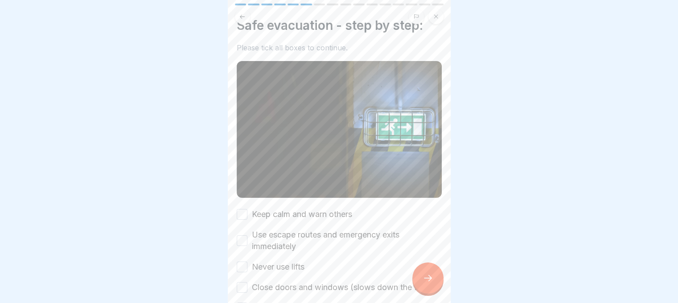
scroll to position [21, 0]
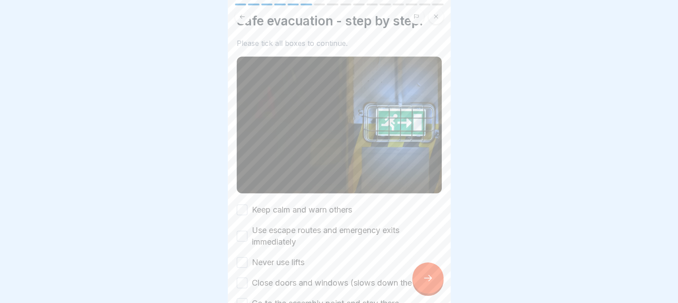
click at [244, 204] on button "Keep calm and warn others" at bounding box center [242, 209] width 11 height 11
click at [243, 231] on button "Use escape routes and emergency exits immediately" at bounding box center [242, 236] width 11 height 11
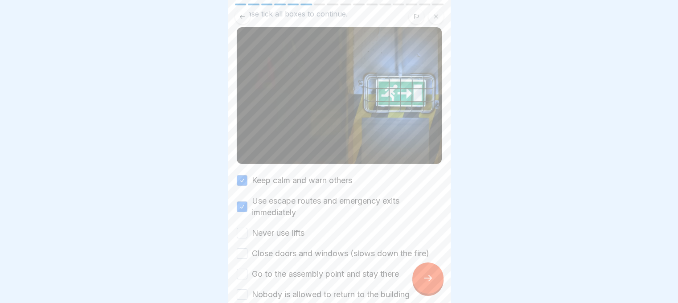
scroll to position [53, 0]
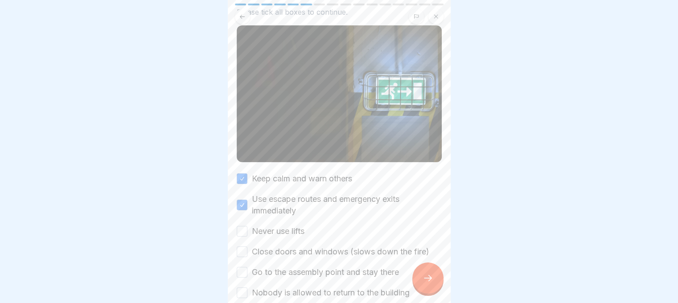
click at [241, 226] on button "Never use lifts" at bounding box center [242, 231] width 11 height 11
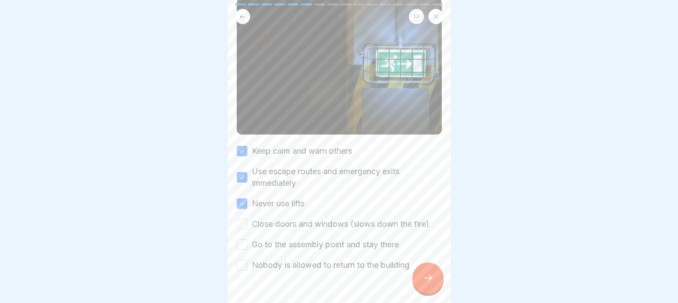
scroll to position [82, 0]
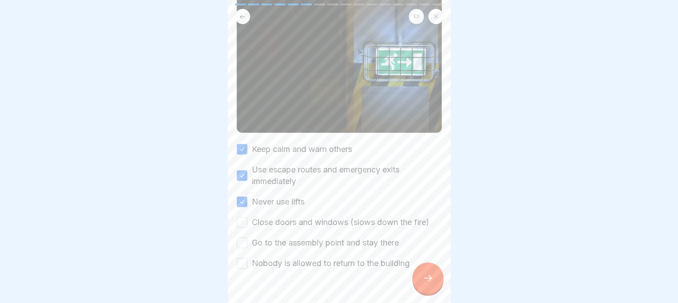
click at [241, 217] on button "Close doors and windows (slows down the fire)" at bounding box center [242, 222] width 11 height 11
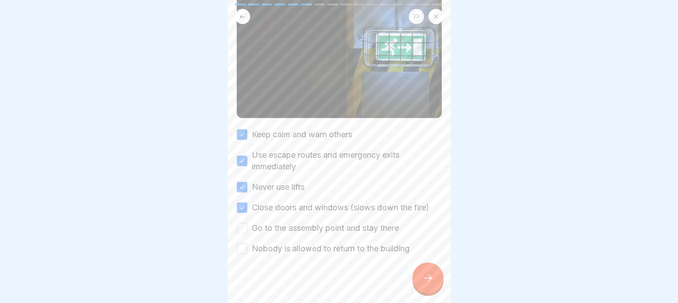
click at [240, 223] on button "Go to the assembly point and stay there" at bounding box center [242, 228] width 11 height 11
click at [242, 243] on button "Nobody is allowed to return to the building" at bounding box center [242, 248] width 11 height 11
click at [415, 278] on div at bounding box center [427, 277] width 31 height 31
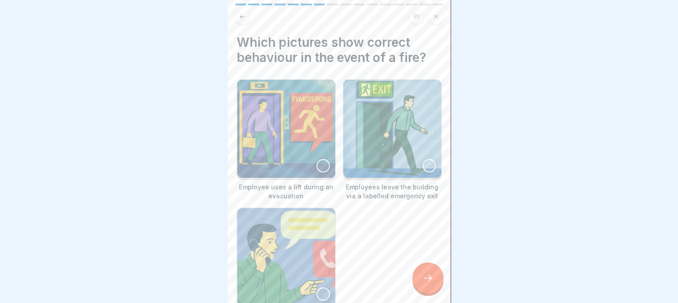
click at [425, 159] on div at bounding box center [428, 165] width 13 height 13
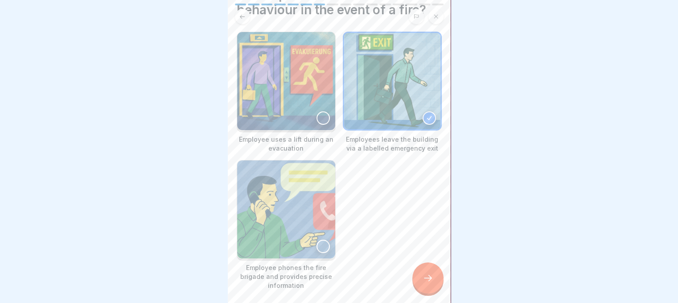
scroll to position [48, 0]
click at [322, 239] on div at bounding box center [322, 245] width 13 height 13
click at [419, 281] on div at bounding box center [427, 277] width 31 height 31
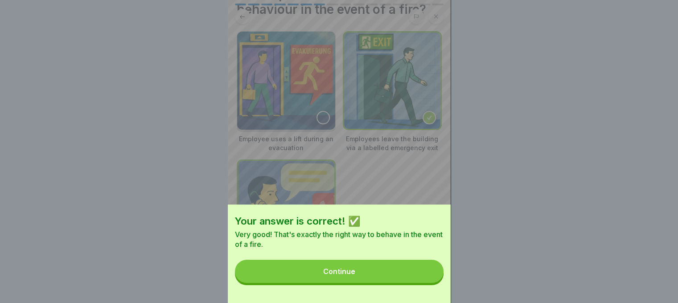
click at [419, 281] on button "Continue" at bounding box center [339, 271] width 208 height 23
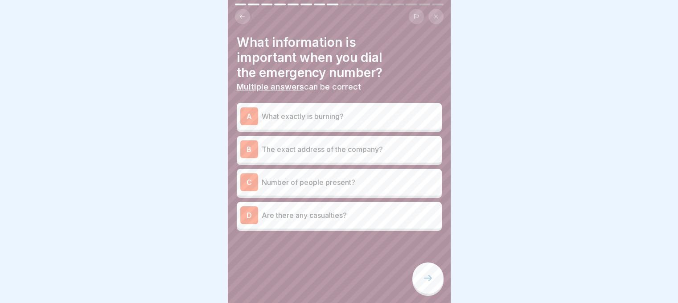
click at [311, 114] on p "What exactly is burning?" at bounding box center [349, 116] width 176 height 11
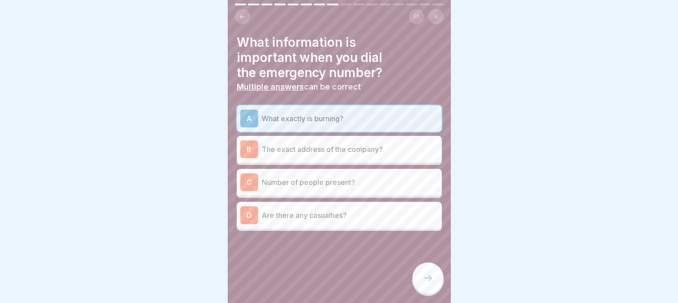
click at [312, 144] on p "The exact address of the company?" at bounding box center [349, 149] width 176 height 11
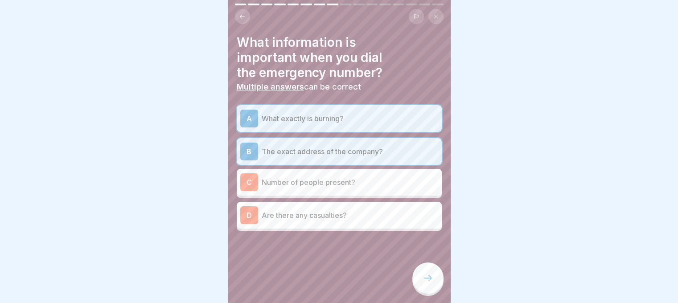
click at [310, 212] on p "Are there any casualties?" at bounding box center [349, 215] width 176 height 11
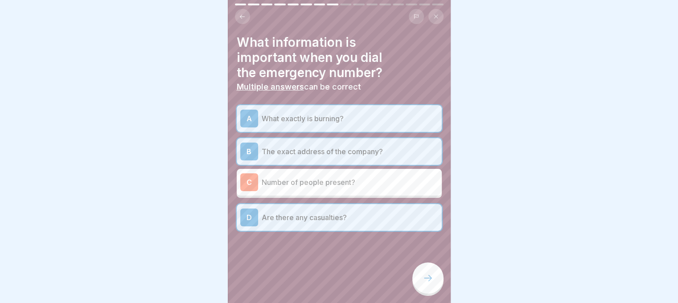
click at [417, 287] on div at bounding box center [427, 277] width 31 height 31
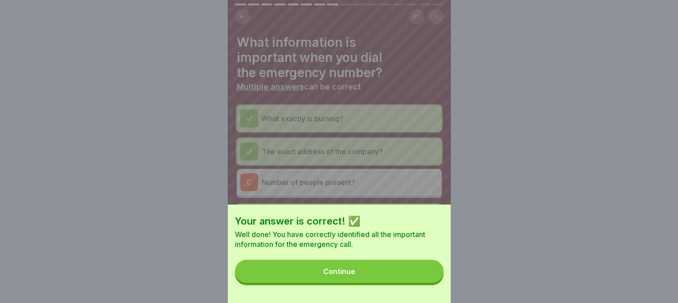
click at [404, 283] on button "Continue" at bounding box center [339, 271] width 208 height 23
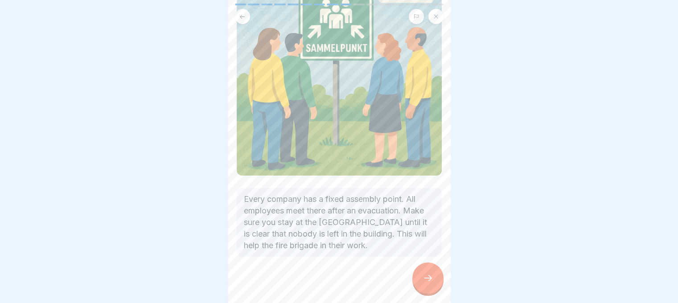
scroll to position [107, 0]
click at [423, 269] on div at bounding box center [427, 277] width 31 height 31
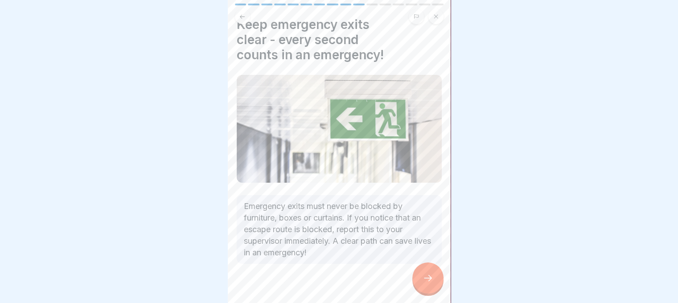
scroll to position [28, 0]
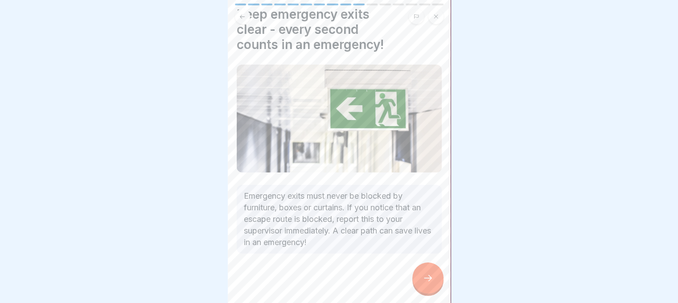
click at [424, 273] on div at bounding box center [427, 277] width 31 height 31
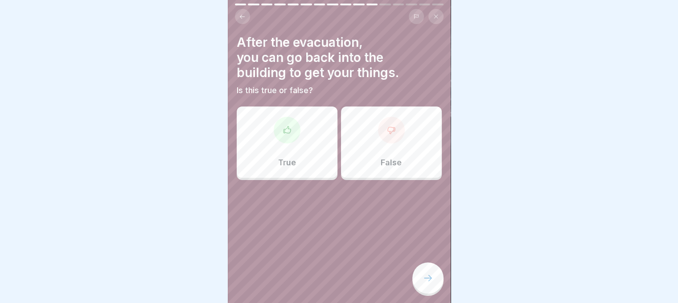
scroll to position [0, 0]
click at [388, 162] on p "False" at bounding box center [390, 163] width 21 height 10
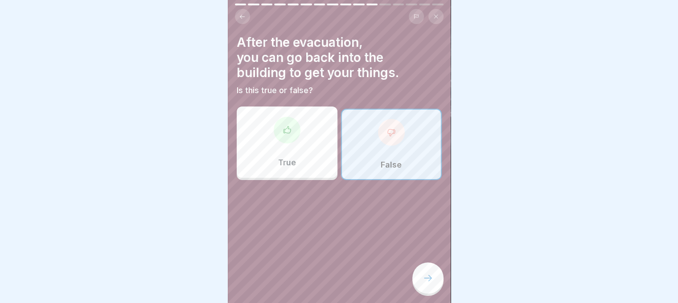
click at [437, 283] on div at bounding box center [427, 277] width 31 height 31
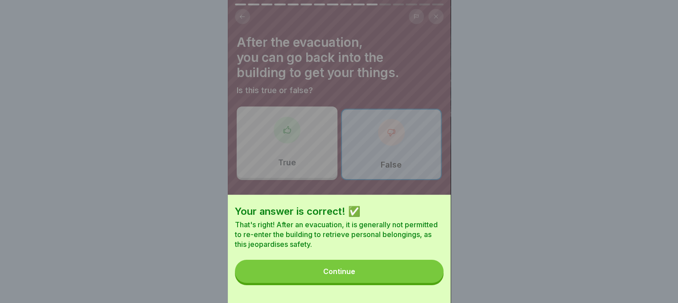
click at [396, 280] on button "Continue" at bounding box center [339, 271] width 208 height 23
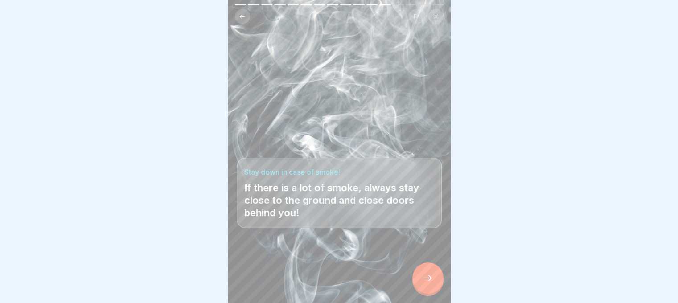
click at [419, 293] on div at bounding box center [427, 277] width 31 height 31
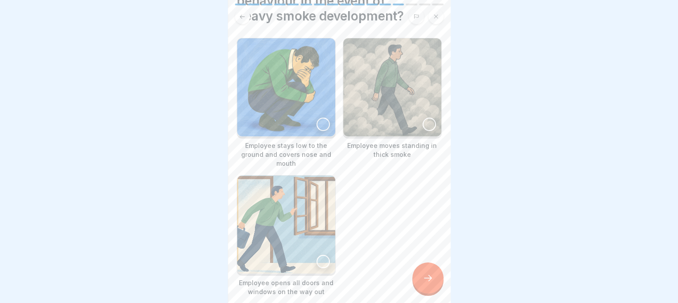
scroll to position [57, 0]
click at [319, 122] on div at bounding box center [322, 124] width 13 height 13
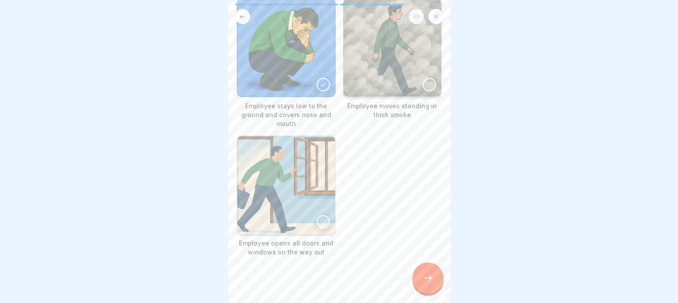
click at [321, 216] on div at bounding box center [322, 221] width 13 height 13
click at [420, 284] on div at bounding box center [427, 277] width 31 height 31
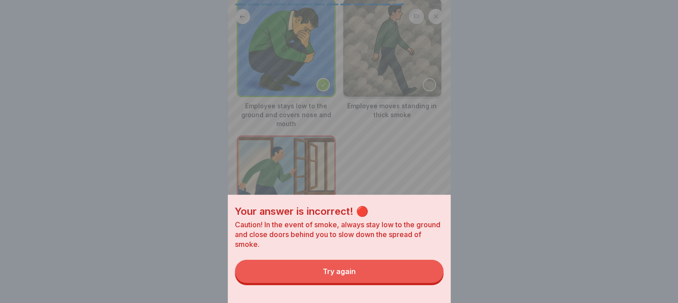
click at [400, 283] on button "Try again" at bounding box center [339, 271] width 208 height 23
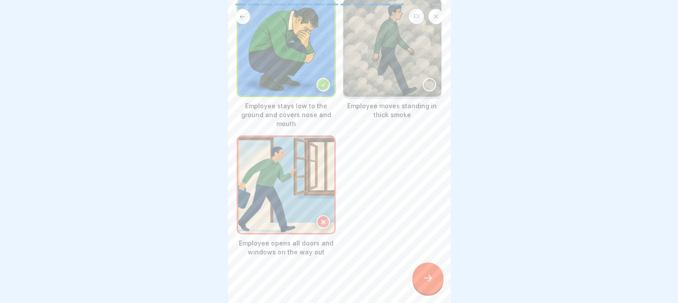
click at [423, 282] on icon at bounding box center [427, 278] width 11 height 11
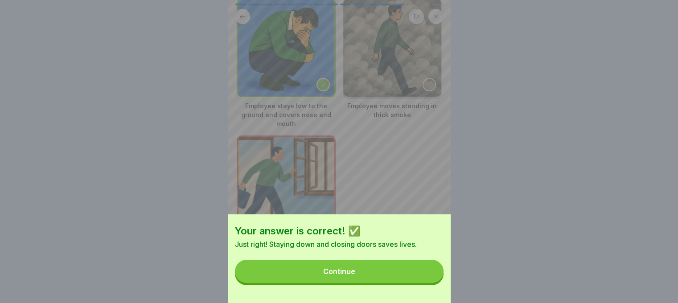
click at [411, 283] on button "Continue" at bounding box center [339, 271] width 208 height 23
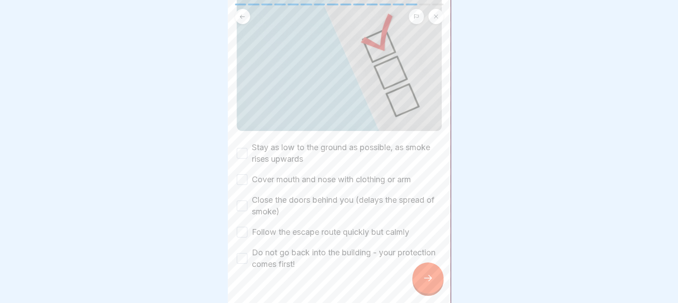
scroll to position [99, 0]
click at [240, 147] on button "Stay as low to the ground as possible, as smoke rises upwards" at bounding box center [242, 152] width 11 height 11
click at [245, 175] on button "Cover mouth and nose with clothing or arm" at bounding box center [242, 179] width 11 height 11
click at [242, 200] on button "Close the doors behind you (delays the spread of smoke)" at bounding box center [242, 205] width 11 height 11
click at [244, 226] on button "Follow the escape route quickly but calmly" at bounding box center [242, 231] width 11 height 11
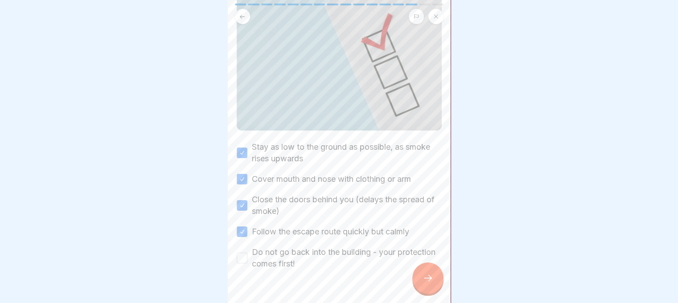
scroll to position [114, 0]
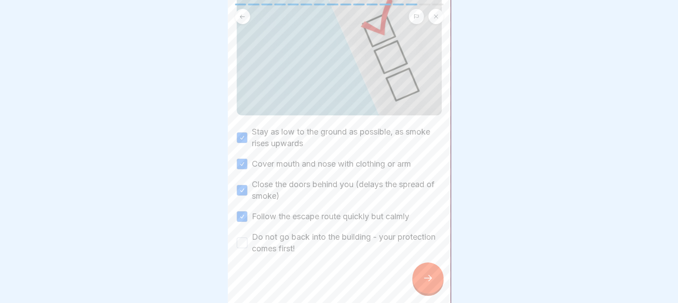
click at [244, 241] on button "Do not go back into the building - your protection comes first!" at bounding box center [242, 242] width 11 height 11
click at [427, 279] on div at bounding box center [427, 277] width 31 height 31
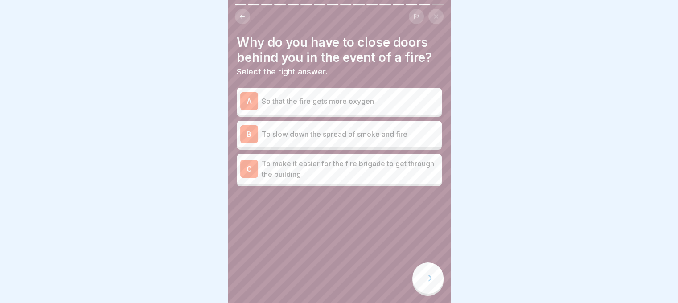
click at [310, 136] on p "To slow down the spread of smoke and fire" at bounding box center [349, 134] width 176 height 11
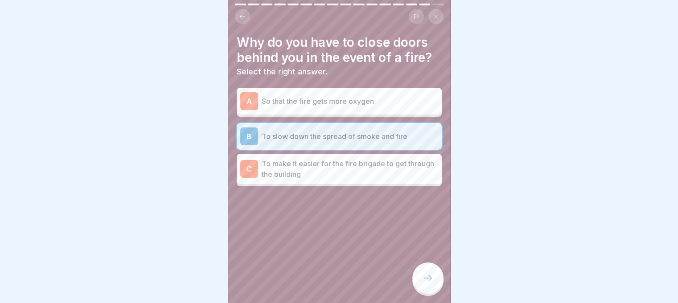
click at [423, 278] on div at bounding box center [427, 277] width 31 height 31
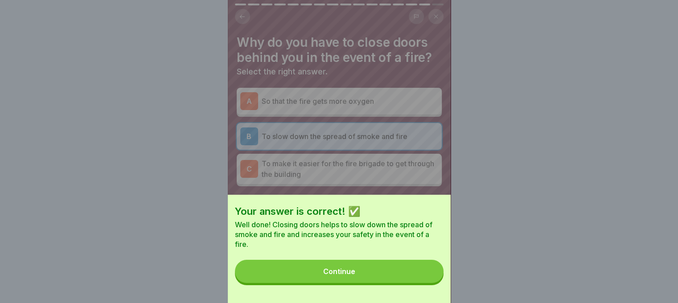
click at [416, 283] on button "Continue" at bounding box center [339, 271] width 208 height 23
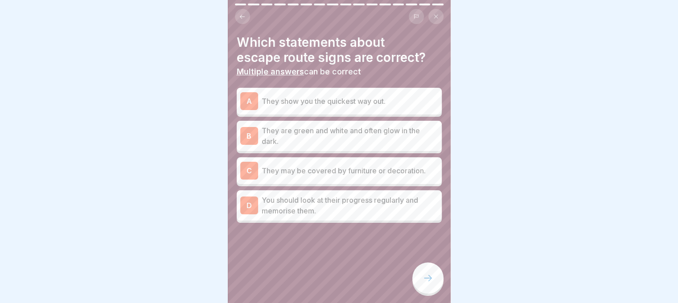
click at [330, 107] on div "A They show you the quickest way out." at bounding box center [339, 101] width 198 height 18
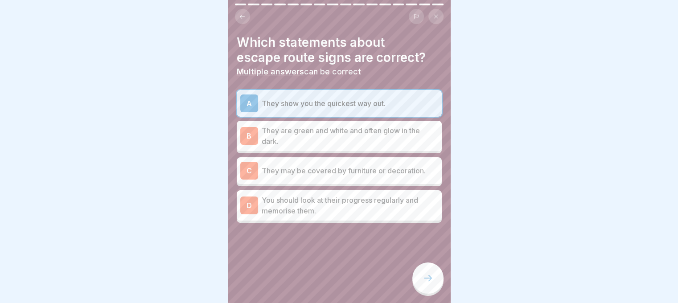
click at [331, 135] on p "They are green and white and often glow in the dark." at bounding box center [349, 135] width 176 height 21
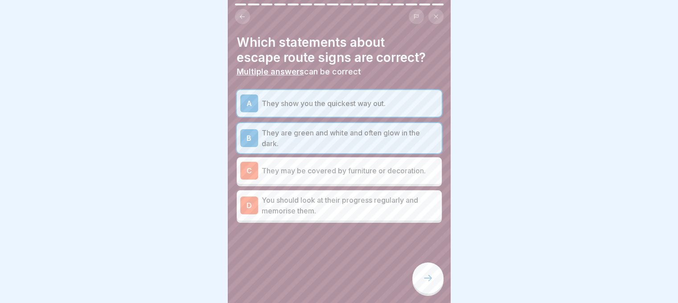
scroll to position [7, 0]
click at [323, 196] on p "You should look at their progress regularly and memorise them." at bounding box center [349, 205] width 176 height 21
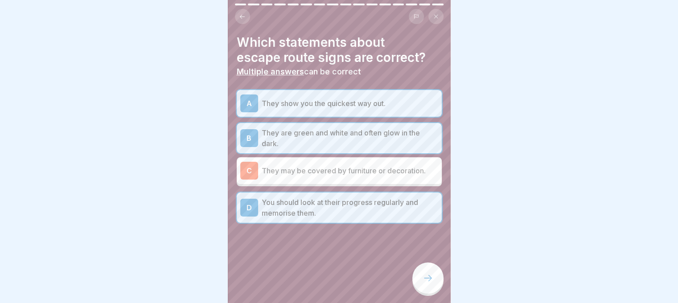
click at [419, 270] on div at bounding box center [427, 277] width 31 height 31
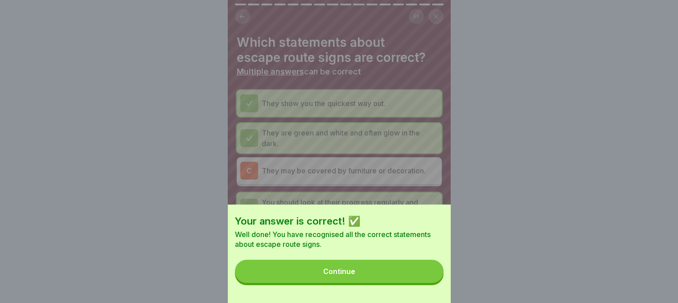
click at [406, 275] on button "Continue" at bounding box center [339, 271] width 208 height 23
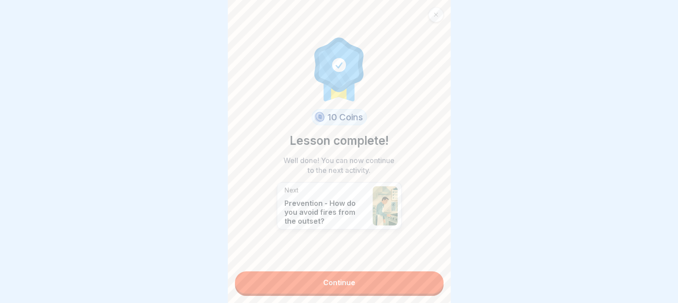
click at [369, 276] on link "Continue" at bounding box center [339, 282] width 208 height 22
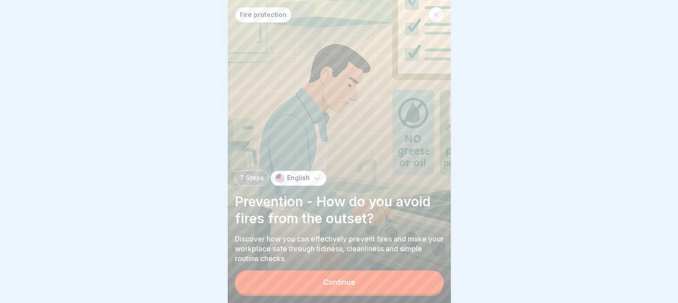
click at [369, 276] on button "Continue" at bounding box center [339, 281] width 208 height 23
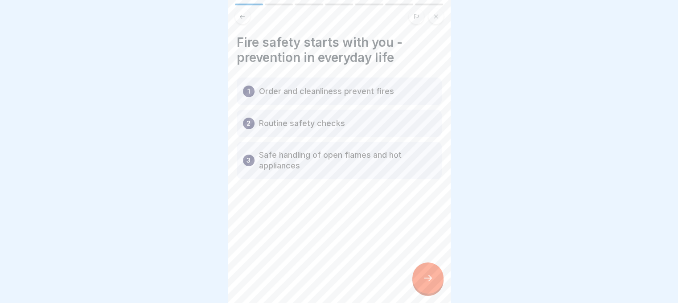
click at [425, 273] on div at bounding box center [427, 277] width 31 height 31
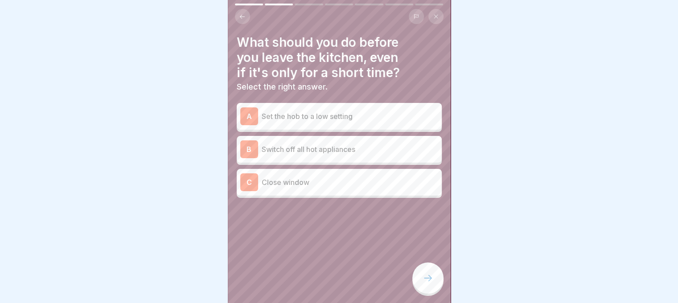
click at [323, 111] on p "Set the hob to a low setting" at bounding box center [349, 116] width 176 height 11
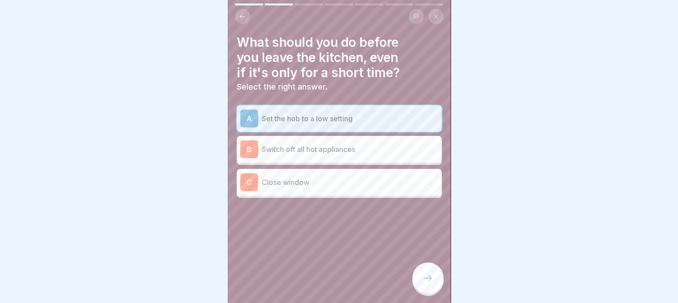
click at [328, 144] on p "Switch off all hot appliances" at bounding box center [349, 149] width 176 height 11
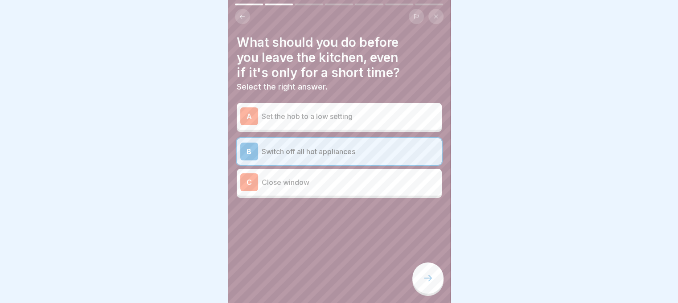
click at [332, 177] on p "Close window" at bounding box center [349, 182] width 176 height 11
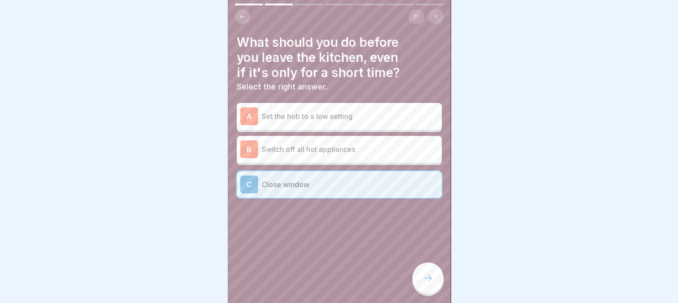
click at [319, 111] on p "Set the hob to a low setting" at bounding box center [349, 116] width 176 height 11
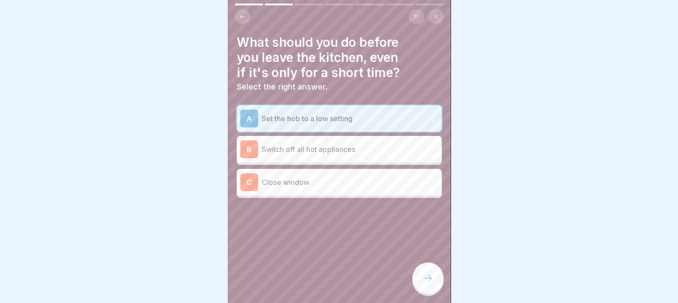
click at [322, 144] on p "Switch off all hot appliances" at bounding box center [349, 149] width 176 height 11
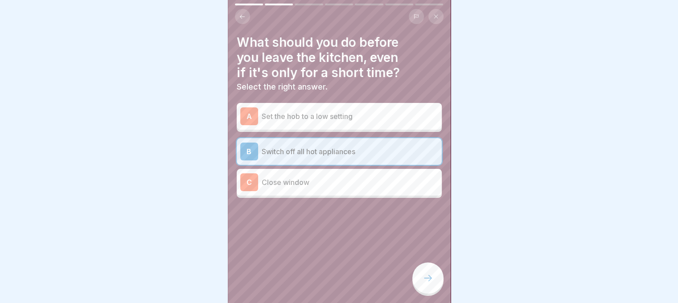
click at [425, 276] on icon at bounding box center [427, 278] width 11 height 11
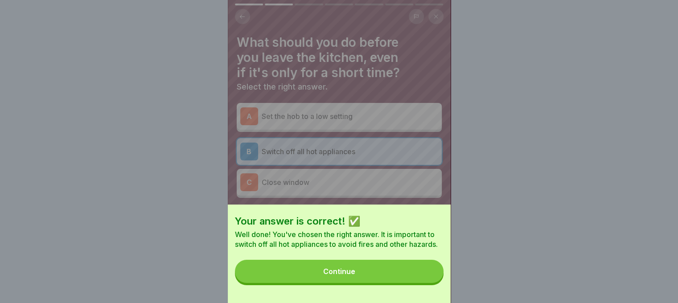
click at [409, 277] on button "Continue" at bounding box center [339, 271] width 208 height 23
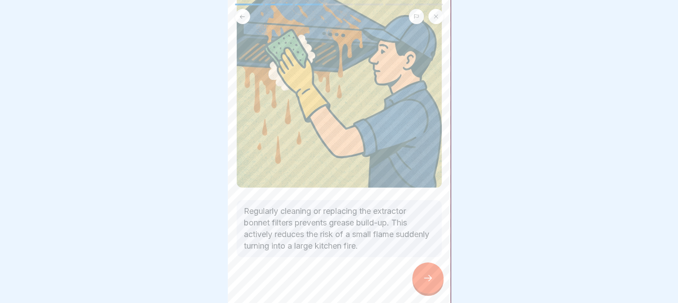
scroll to position [80, 0]
click at [424, 275] on icon at bounding box center [427, 278] width 11 height 11
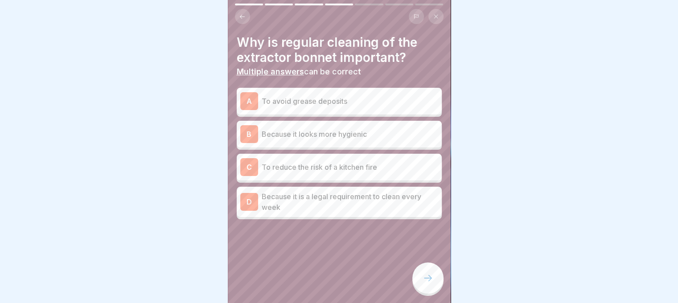
click at [319, 98] on p "To avoid grease deposits" at bounding box center [349, 101] width 176 height 11
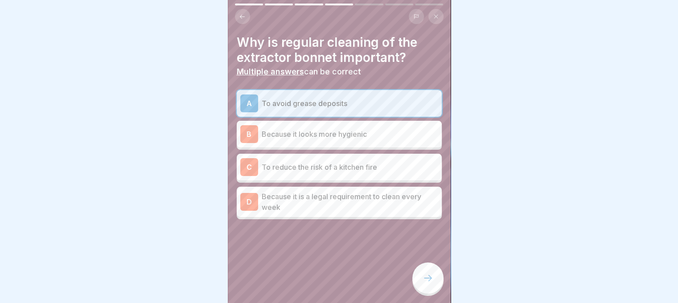
click at [319, 163] on p "To reduce the risk of a kitchen fire" at bounding box center [349, 167] width 176 height 11
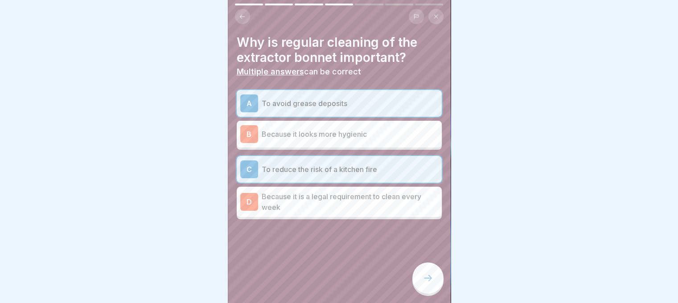
click at [318, 203] on p "Because it is a legal requirement to clean every week" at bounding box center [349, 201] width 176 height 21
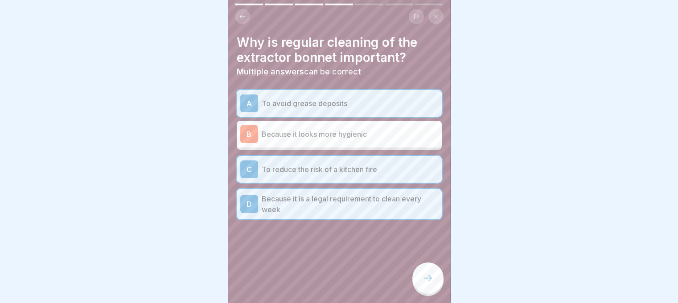
click at [318, 203] on p "Because it is a legal requirement to clean every week" at bounding box center [349, 203] width 176 height 21
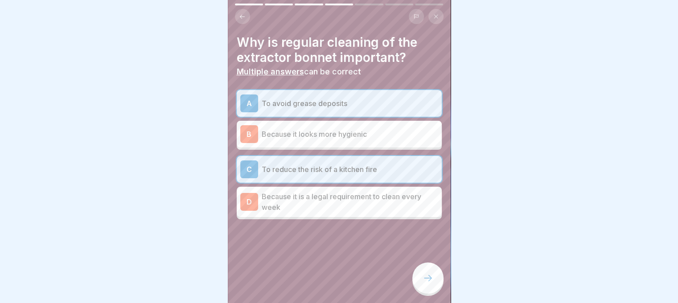
click at [425, 283] on div at bounding box center [427, 277] width 31 height 31
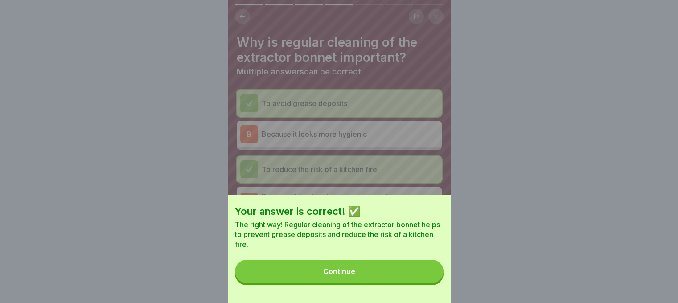
click at [400, 281] on button "Continue" at bounding box center [339, 271] width 208 height 23
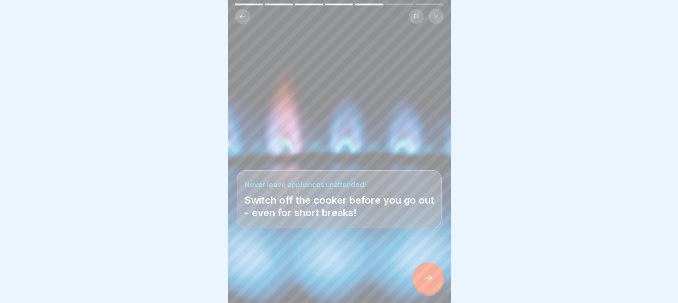
click at [421, 278] on div at bounding box center [427, 277] width 31 height 31
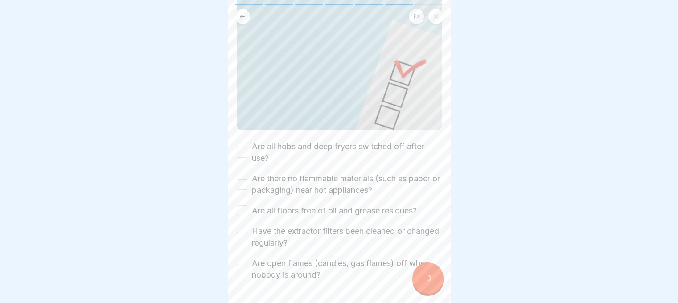
scroll to position [101, 0]
click at [238, 146] on button "Are all hobs and deep fryers switched off after use?" at bounding box center [242, 151] width 11 height 11
type button "on"
click at [241, 178] on button "Are there no flammable materials (such as paper or packaging) near hot applianc…" at bounding box center [242, 183] width 11 height 11
click at [242, 204] on button "Are all floors free of oil and grease residues?" at bounding box center [242, 209] width 11 height 11
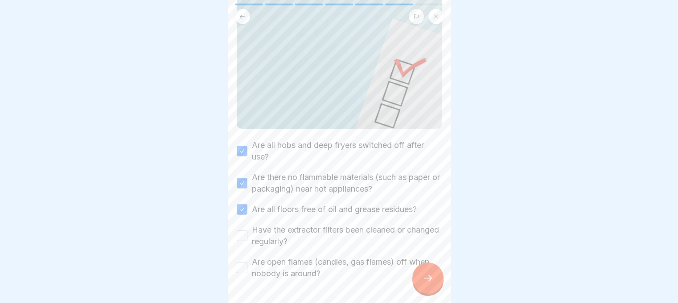
type button "on"
click at [249, 226] on div "Have the extractor filters been cleaned or changed regularly?" at bounding box center [339, 235] width 205 height 23
click at [242, 230] on button "Have the extractor filters been cleaned or changed regularly?" at bounding box center [242, 235] width 11 height 11
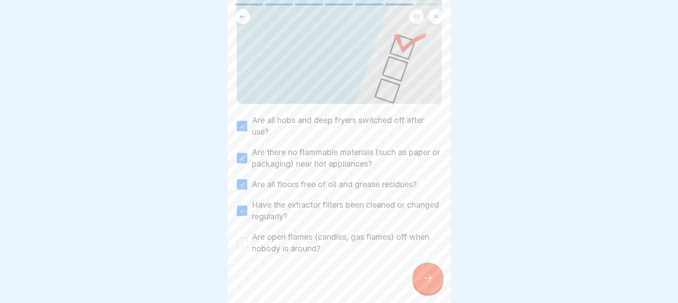
click at [241, 237] on button "Are open flames (candles, gas flames) off when nobody is around?" at bounding box center [242, 242] width 11 height 11
click at [425, 274] on icon at bounding box center [427, 278] width 11 height 11
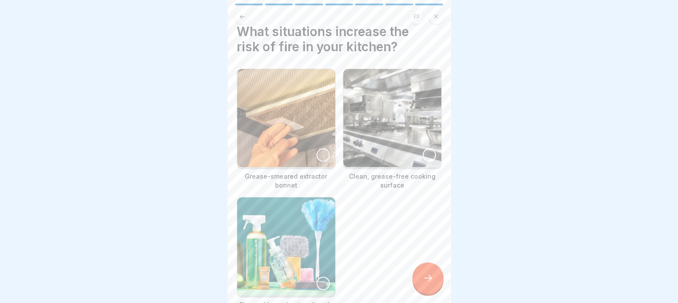
scroll to position [11, 0]
click at [319, 148] on div at bounding box center [322, 154] width 13 height 13
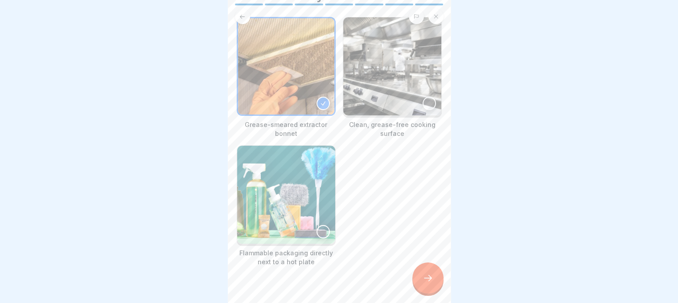
scroll to position [62, 0]
click at [321, 225] on div at bounding box center [322, 231] width 13 height 13
click at [427, 282] on icon at bounding box center [427, 278] width 11 height 11
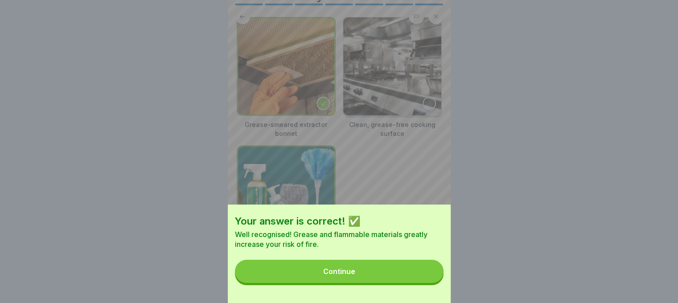
click at [410, 278] on button "Continue" at bounding box center [339, 271] width 208 height 23
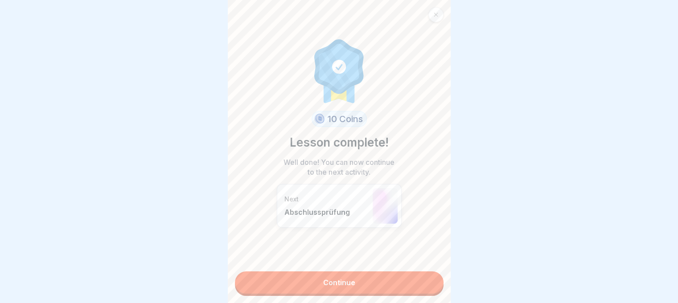
click at [372, 277] on link "Continue" at bounding box center [339, 282] width 208 height 22
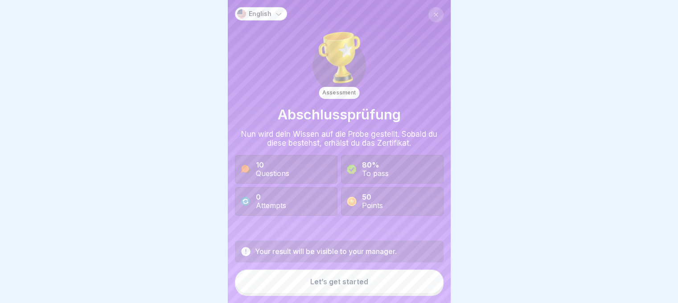
click at [365, 282] on button "Let’s get started" at bounding box center [339, 282] width 208 height 24
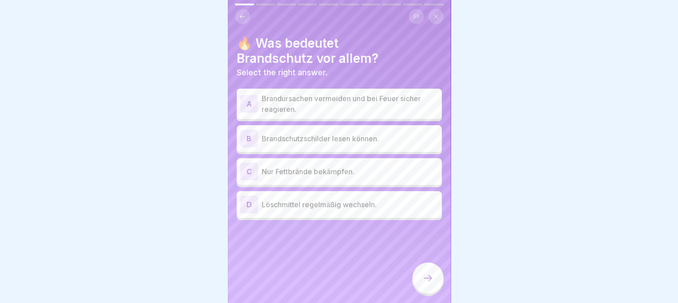
click at [237, 16] on button at bounding box center [242, 16] width 15 height 15
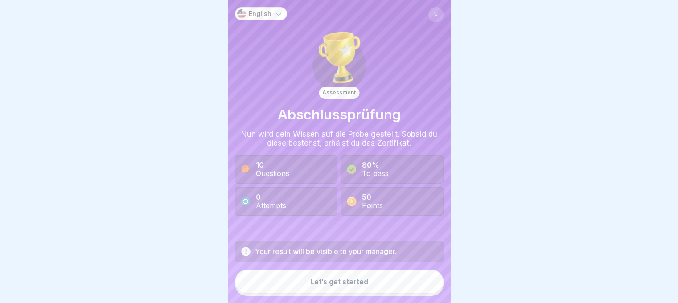
click at [350, 286] on div "Let’s get started" at bounding box center [339, 282] width 58 height 8
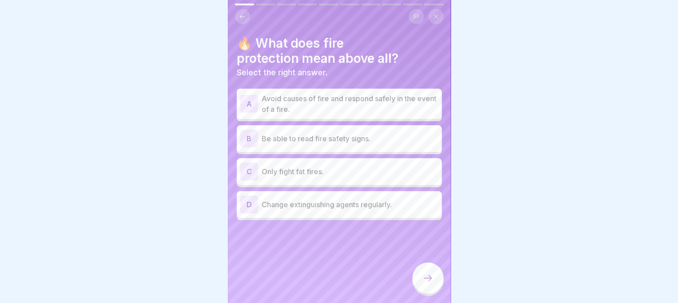
click at [516, 105] on div at bounding box center [339, 151] width 678 height 303
click at [274, 109] on p "Brandursachen vermeiden und bei Feuer sicher reagieren." at bounding box center [349, 103] width 176 height 21
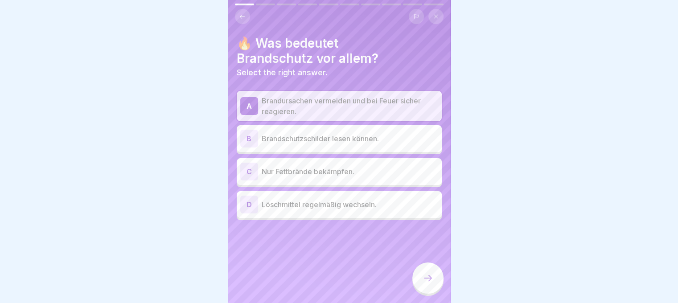
click at [433, 288] on div at bounding box center [427, 277] width 31 height 31
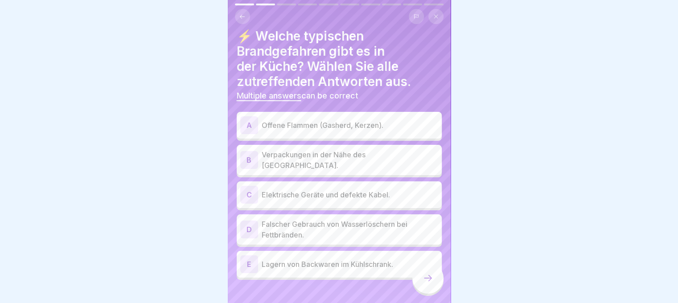
scroll to position [8, 0]
click at [644, 76] on div at bounding box center [339, 151] width 678 height 303
click at [307, 121] on p "Offene Flammen (Gasherd, Kerzen)." at bounding box center [349, 124] width 176 height 11
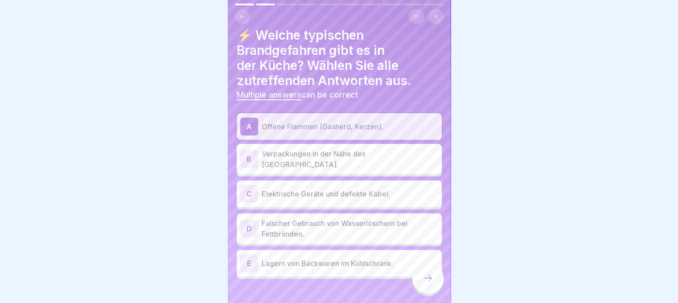
click at [300, 158] on p "Verpackungen in der Nähe des Herdes." at bounding box center [349, 158] width 176 height 21
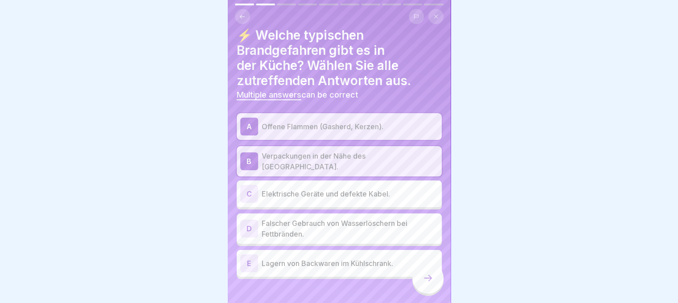
click at [293, 188] on p "Elektrische Geräte und defekte Kabel." at bounding box center [349, 193] width 176 height 11
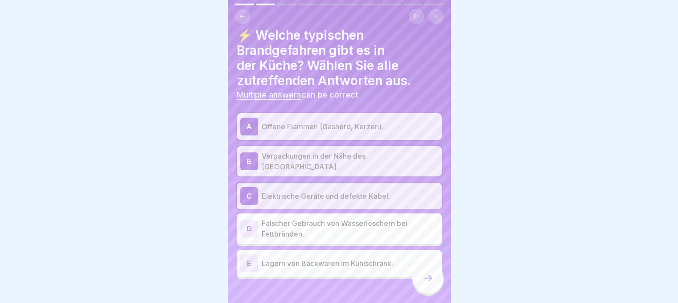
click at [289, 226] on p "Falscher Gebrauch von Wasserlöschern bei Fettbränden." at bounding box center [349, 228] width 176 height 21
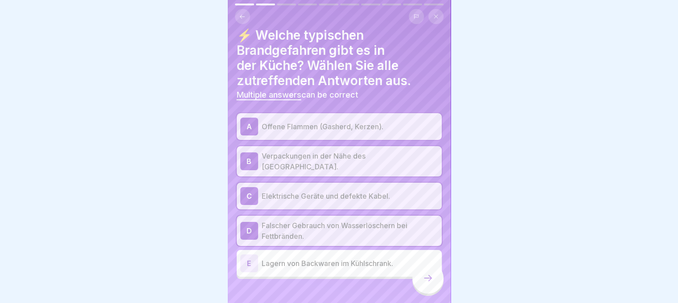
scroll to position [16, 0]
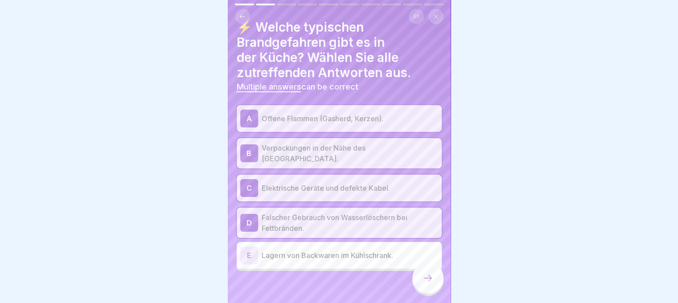
click at [424, 279] on div at bounding box center [427, 277] width 31 height 31
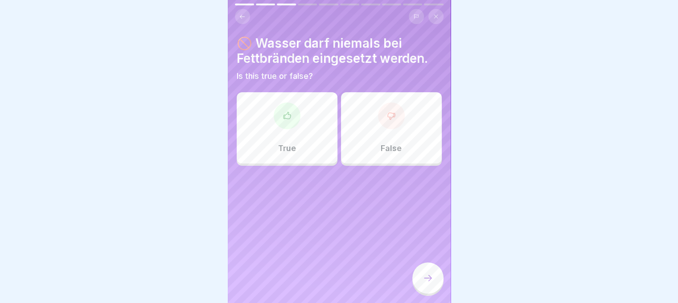
scroll to position [0, 0]
click at [292, 122] on div at bounding box center [287, 115] width 27 height 27
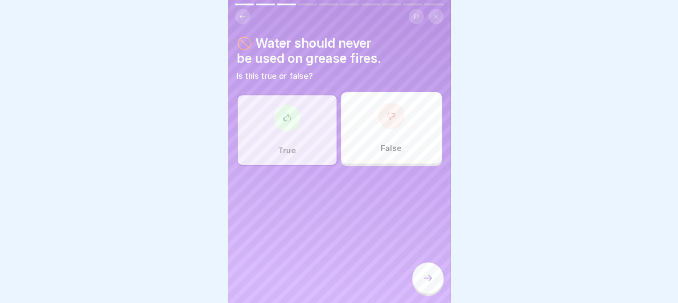
click at [425, 278] on div at bounding box center [427, 277] width 31 height 31
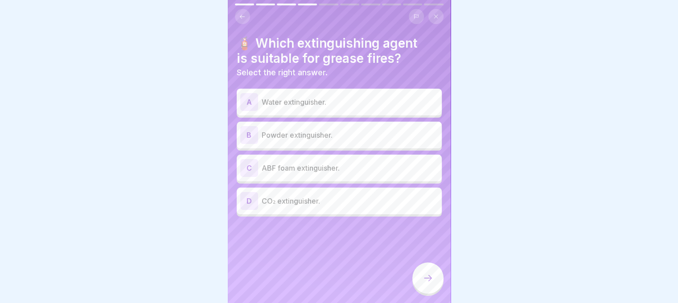
drag, startPoint x: 471, startPoint y: 200, endPoint x: 458, endPoint y: 152, distance: 49.3
click at [458, 152] on div at bounding box center [339, 151] width 678 height 303
click at [492, 109] on div at bounding box center [339, 151] width 678 height 303
drag, startPoint x: 645, startPoint y: 11, endPoint x: 555, endPoint y: -42, distance: 104.4
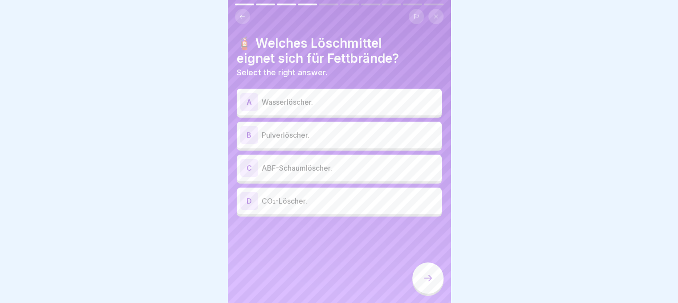
click at [555, 0] on html "English Assessment Abschlussprüfung Nun wird dein Wissen auf die Probe gestellt…" at bounding box center [339, 151] width 678 height 303
click at [301, 169] on p "ABF-Schaumlöscher." at bounding box center [349, 168] width 176 height 11
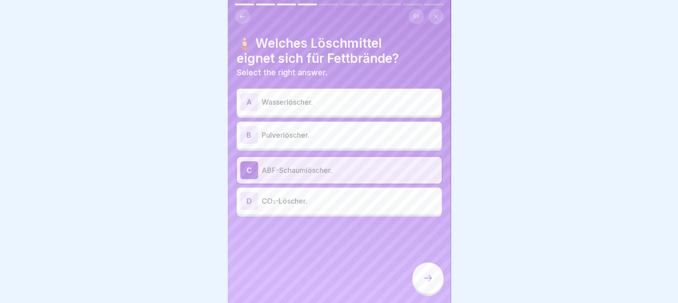
click at [426, 283] on icon at bounding box center [427, 278] width 11 height 11
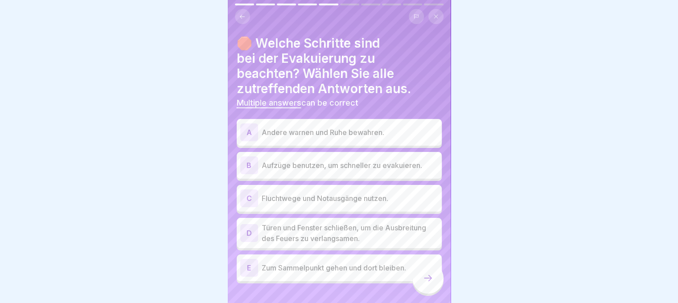
click at [97, 46] on div at bounding box center [339, 151] width 678 height 303
click at [290, 132] on p "Andere warnen und Ruhe bewahren." at bounding box center [349, 132] width 176 height 11
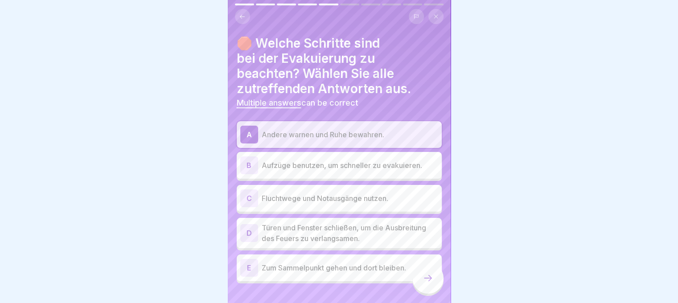
click at [293, 193] on p "Fluchtwege und Notausgänge nutzen." at bounding box center [349, 198] width 176 height 11
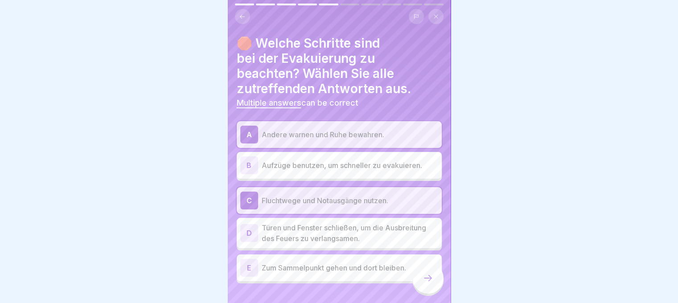
click at [294, 233] on p "Türen und Fenster schließen, um die Ausbreitung des Feuers zu verlangsamen." at bounding box center [349, 232] width 176 height 21
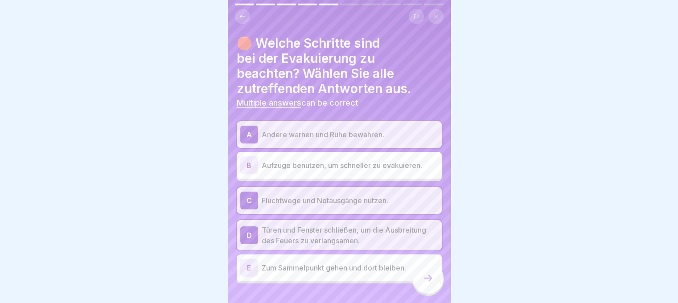
click at [294, 264] on p "Zum Sammelpunkt gehen und dort bleiben." at bounding box center [349, 267] width 176 height 11
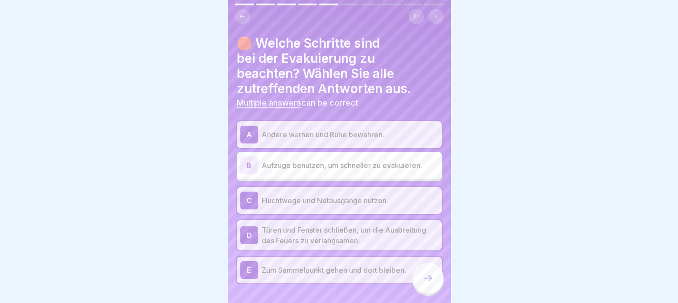
click at [425, 292] on div at bounding box center [427, 277] width 31 height 31
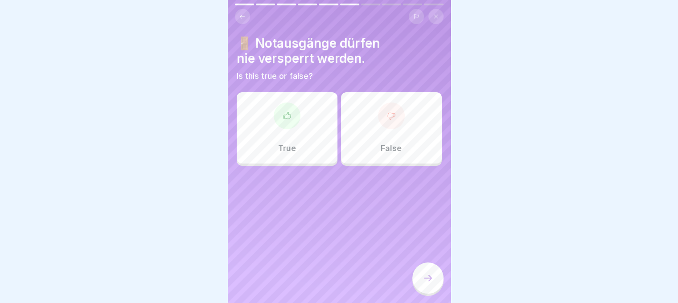
scroll to position [0, 0]
click at [306, 121] on div "True" at bounding box center [287, 127] width 101 height 71
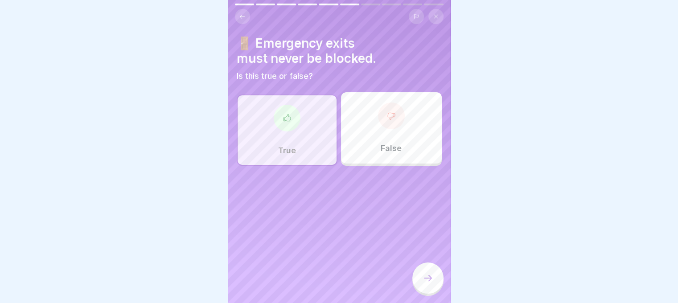
click at [428, 283] on icon at bounding box center [427, 278] width 11 height 11
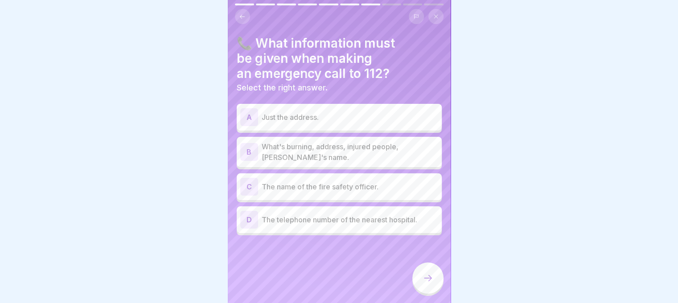
click at [388, 156] on p "What's burning, address, injured people, caller's name." at bounding box center [349, 151] width 176 height 21
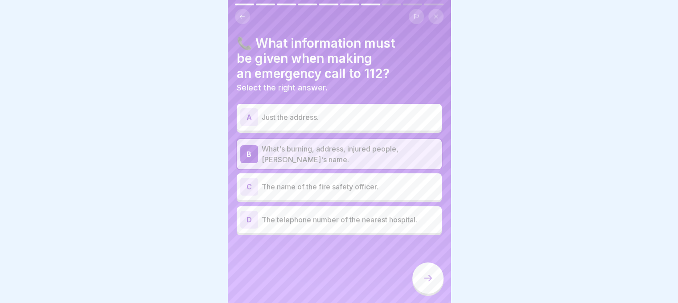
click at [425, 277] on div at bounding box center [427, 277] width 31 height 31
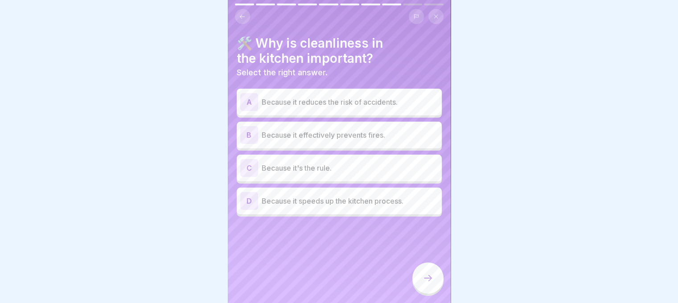
drag, startPoint x: 468, startPoint y: 153, endPoint x: 540, endPoint y: 209, distance: 91.4
click at [540, 209] on div at bounding box center [339, 151] width 678 height 303
click at [547, 255] on div at bounding box center [339, 151] width 678 height 303
click at [355, 105] on p "Weil es das Risiko von Unfällen reduziert." at bounding box center [349, 102] width 176 height 11
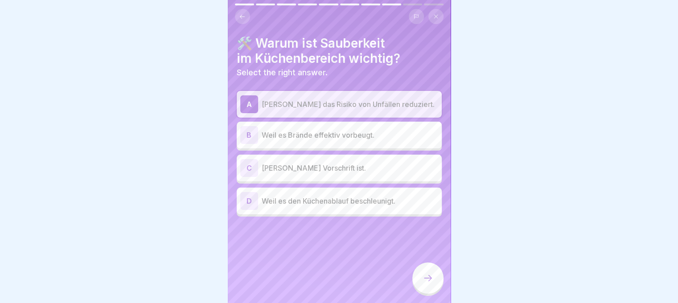
click at [433, 289] on div at bounding box center [427, 277] width 31 height 31
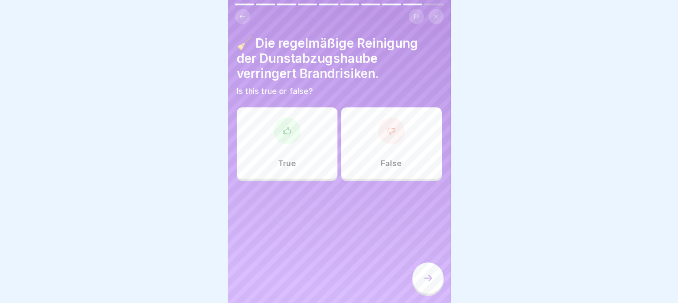
click at [498, 143] on div at bounding box center [339, 151] width 678 height 303
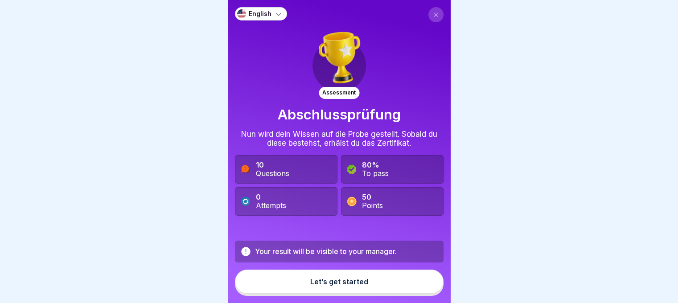
click at [519, 187] on div at bounding box center [339, 151] width 678 height 303
click at [479, 83] on div at bounding box center [339, 151] width 678 height 303
drag, startPoint x: 479, startPoint y: 83, endPoint x: 472, endPoint y: 103, distance: 21.3
click at [472, 103] on div at bounding box center [339, 151] width 678 height 303
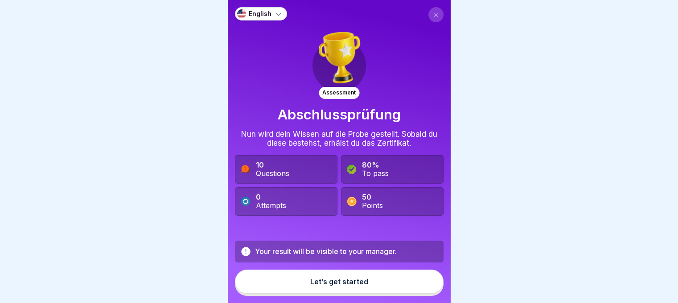
scroll to position [7, 0]
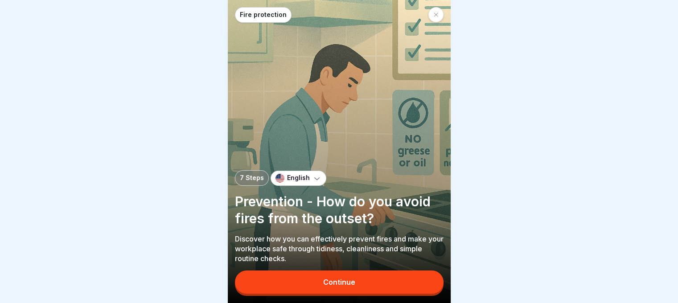
click at [339, 282] on div "Continue" at bounding box center [339, 282] width 32 height 8
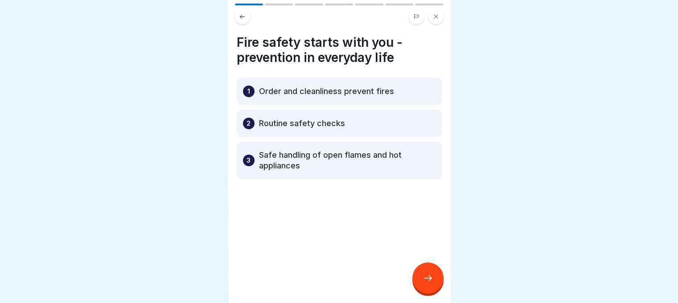
click at [240, 14] on button at bounding box center [242, 16] width 15 height 15
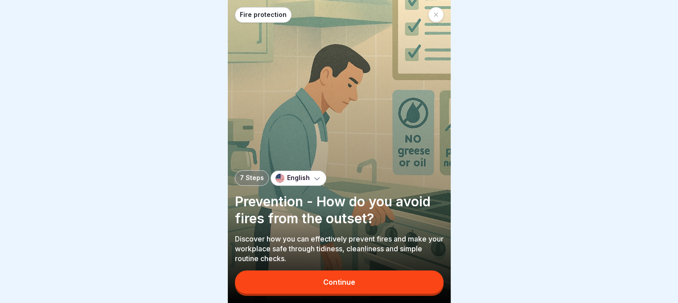
click at [439, 7] on div at bounding box center [435, 14] width 15 height 15
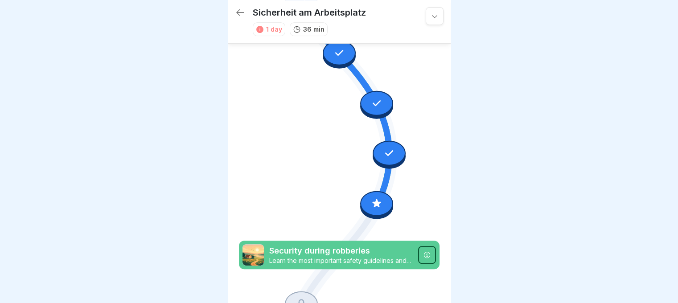
scroll to position [408, 0]
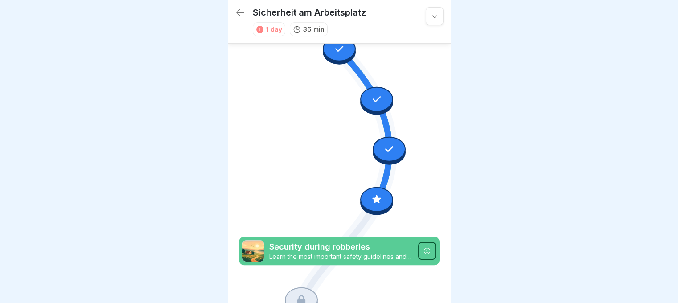
click at [375, 193] on icon at bounding box center [377, 199] width 12 height 12
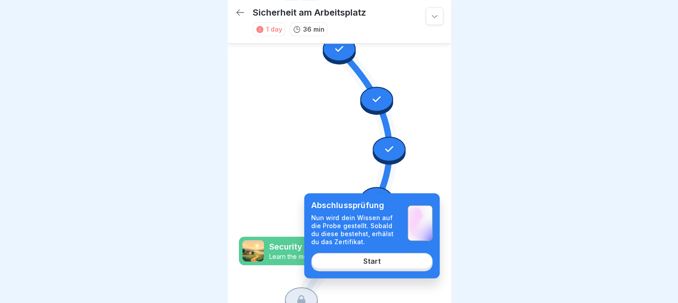
click at [363, 258] on div "Start" at bounding box center [371, 261] width 17 height 8
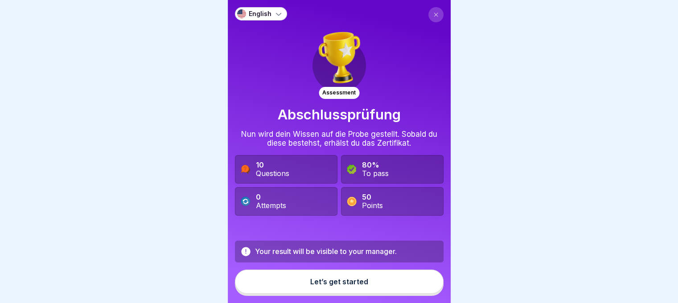
click at [331, 279] on div "Let’s get started" at bounding box center [339, 282] width 58 height 8
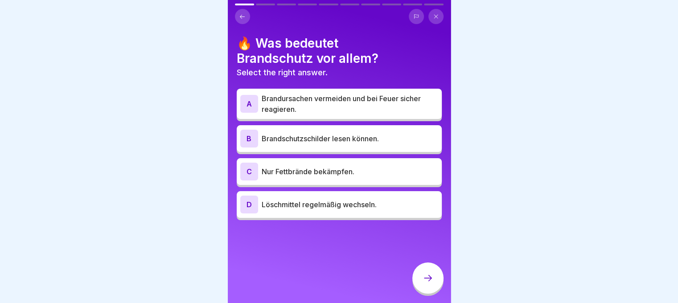
click at [327, 104] on p "Brandursachen vermeiden und bei Feuer sicher reagieren." at bounding box center [349, 103] width 176 height 21
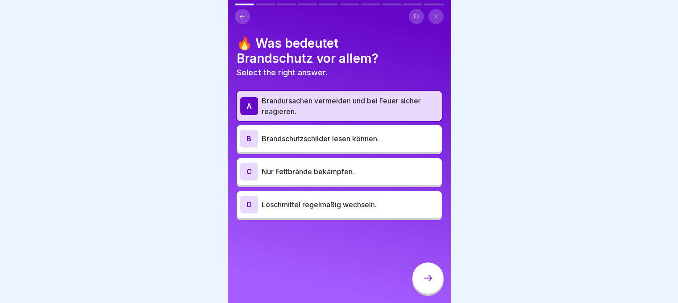
click at [431, 274] on icon at bounding box center [427, 278] width 11 height 11
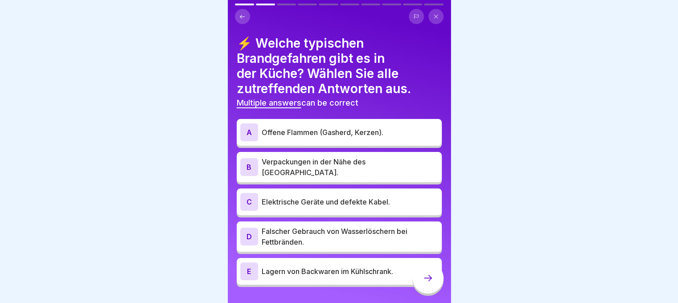
click at [304, 127] on p "Offene Flammen (Gasherd, Kerzen)." at bounding box center [349, 132] width 176 height 11
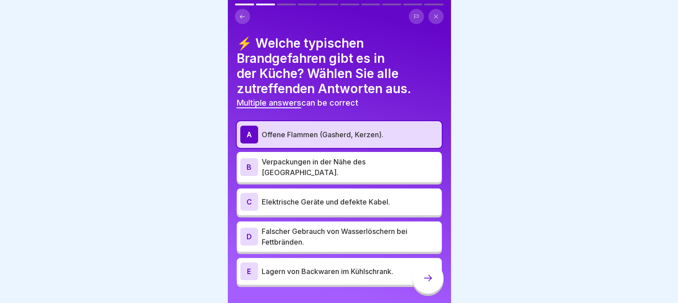
click at [299, 156] on p "Verpackungen in der Nähe des Herdes." at bounding box center [349, 166] width 176 height 21
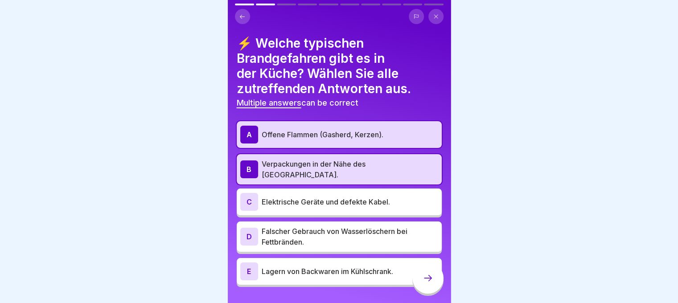
click at [295, 196] on p "Elektrische Geräte und defekte Kabel." at bounding box center [349, 201] width 176 height 11
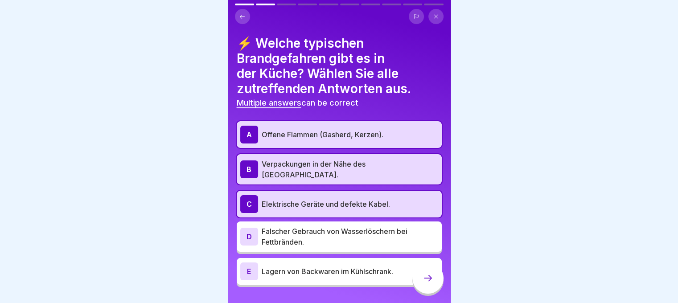
click at [290, 226] on p "Falscher Gebrauch von Wasserlöschern bei Fettbränden." at bounding box center [349, 236] width 176 height 21
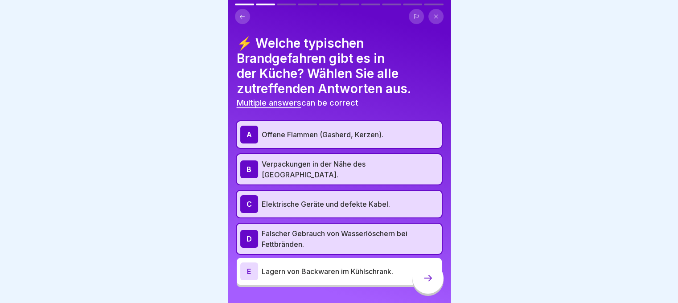
click at [425, 277] on icon at bounding box center [427, 278] width 11 height 11
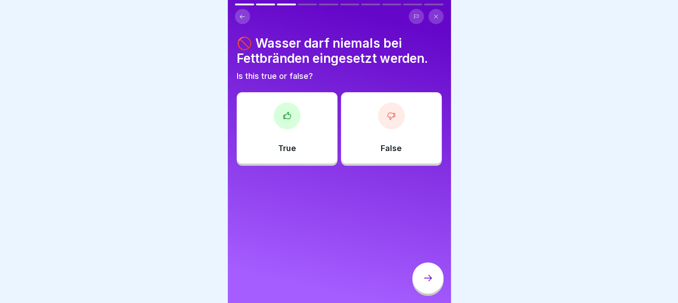
click at [282, 123] on div "True" at bounding box center [287, 127] width 101 height 71
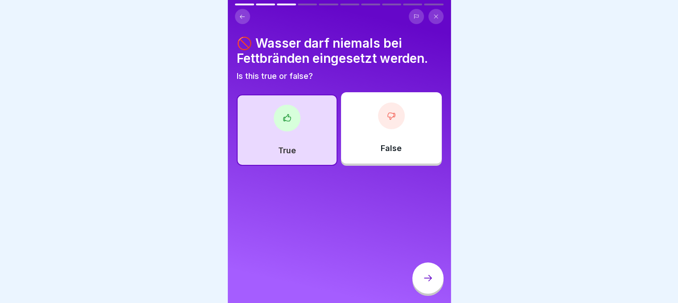
click at [426, 276] on icon at bounding box center [427, 278] width 11 height 11
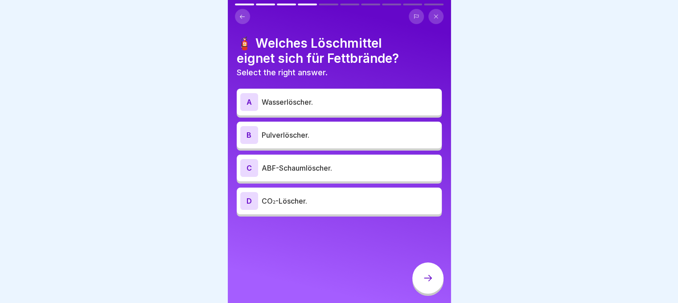
click at [392, 163] on p "ABF-Schaumlöscher." at bounding box center [349, 168] width 176 height 11
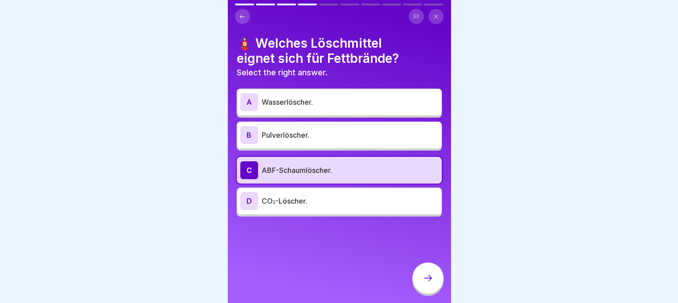
click at [428, 276] on icon at bounding box center [427, 278] width 11 height 11
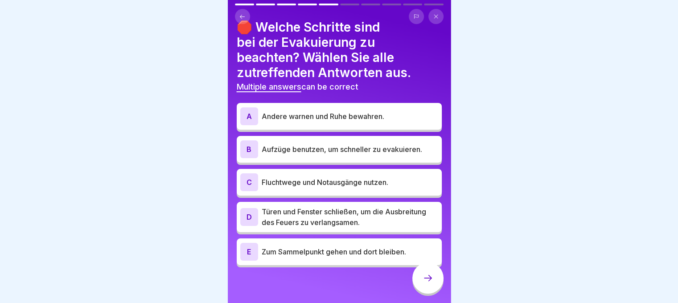
scroll to position [7, 0]
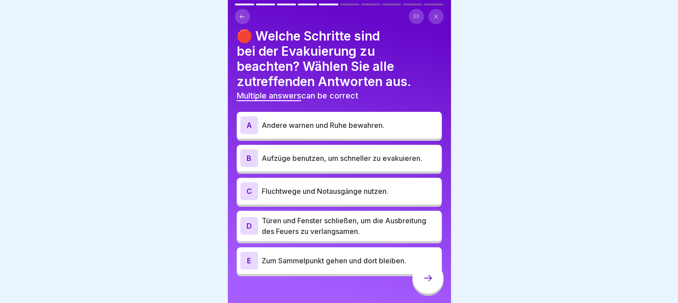
click at [334, 124] on div "A Andere warnen und Ruhe bewahren." at bounding box center [339, 125] width 198 height 18
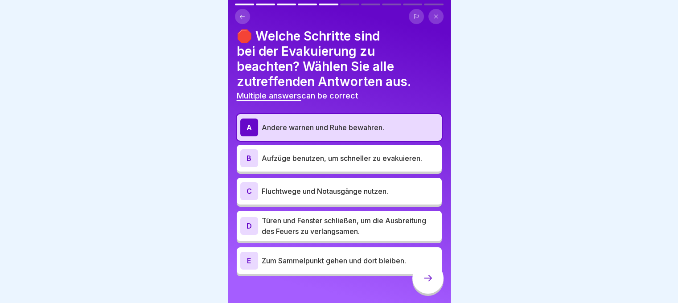
click at [324, 193] on div "C Fluchtwege und Notausgänge nutzen." at bounding box center [339, 191] width 205 height 27
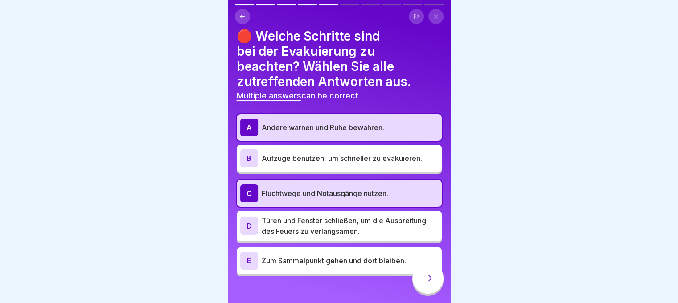
click at [323, 215] on p "Türen und Fenster schließen, um die Ausbreitung des Feuers zu verlangsamen." at bounding box center [349, 225] width 176 height 21
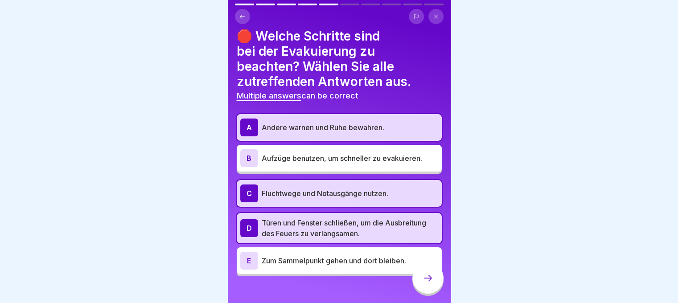
click at [318, 255] on p "Zum Sammelpunkt gehen und dort bleiben." at bounding box center [349, 260] width 176 height 11
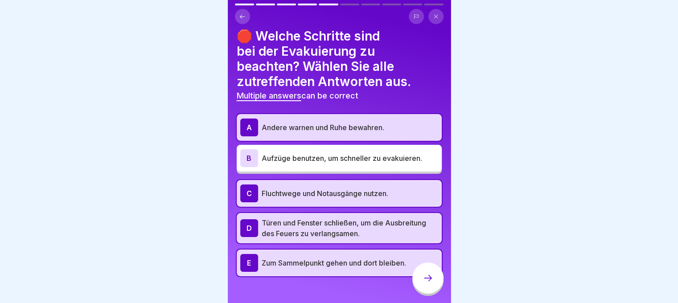
click at [429, 278] on icon at bounding box center [427, 278] width 11 height 11
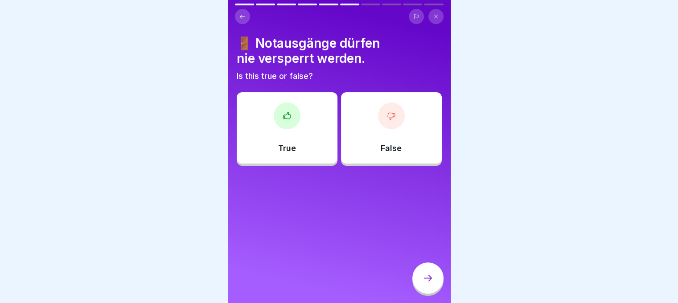
scroll to position [0, 0]
click at [509, 102] on div at bounding box center [339, 151] width 678 height 303
click at [299, 113] on div "True" at bounding box center [287, 127] width 101 height 71
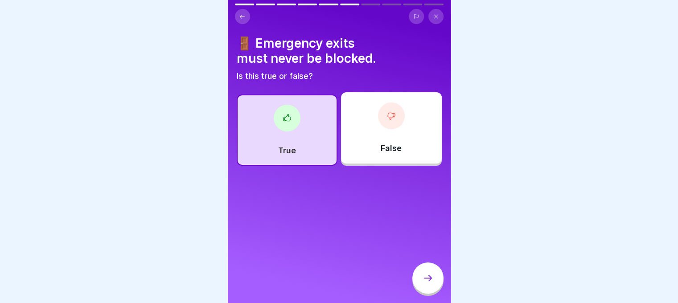
click at [421, 278] on div at bounding box center [427, 277] width 31 height 31
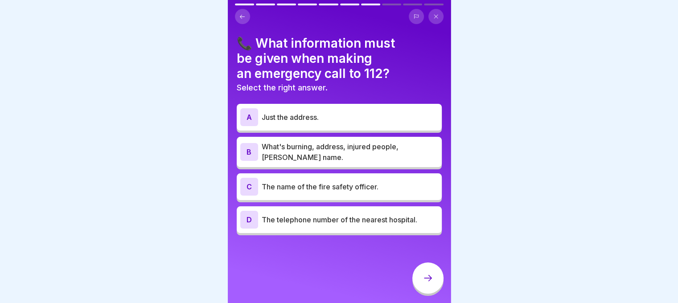
click at [362, 149] on p "What's burning, address, injured people, caller's name." at bounding box center [349, 151] width 176 height 21
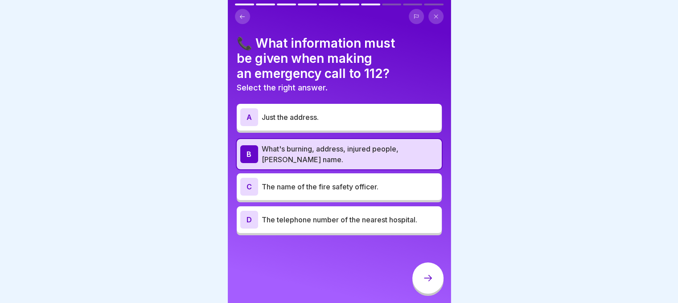
click at [424, 273] on div at bounding box center [427, 277] width 31 height 31
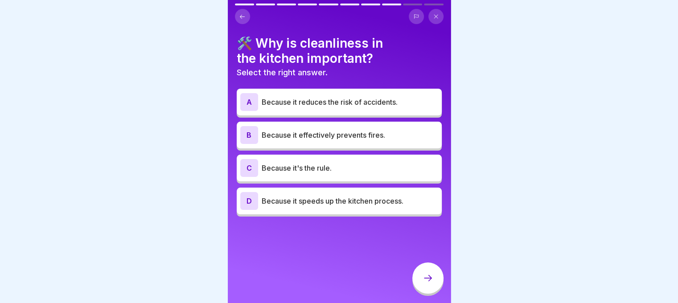
click at [333, 98] on font "Because it reduces the risk of accidents." at bounding box center [329, 102] width 136 height 9
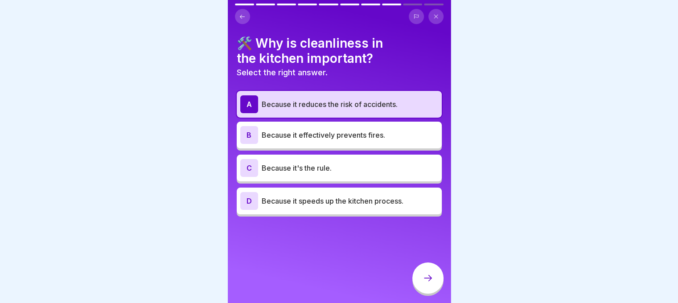
click at [298, 131] on font "Because it effectively prevents fires." at bounding box center [322, 135] width 123 height 9
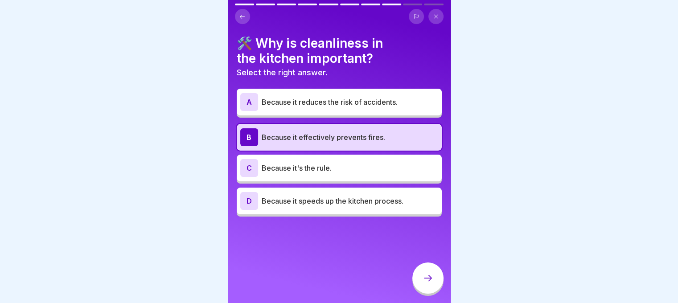
click at [421, 276] on div at bounding box center [427, 277] width 31 height 31
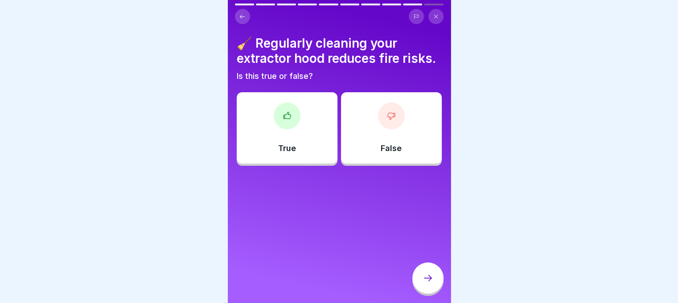
click at [292, 142] on div "True" at bounding box center [287, 127] width 101 height 71
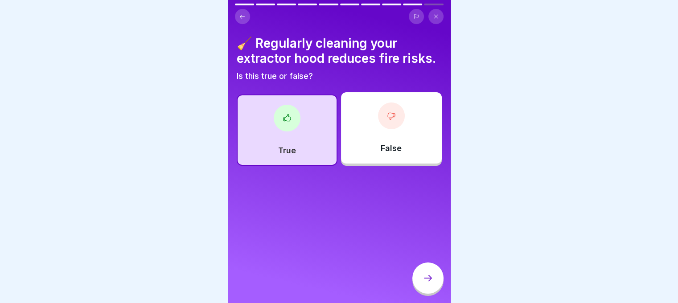
click at [422, 272] on div at bounding box center [427, 277] width 31 height 31
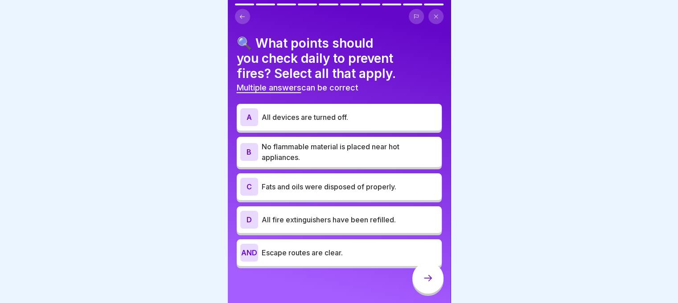
click at [348, 113] on font "All devices are turned off." at bounding box center [304, 117] width 86 height 9
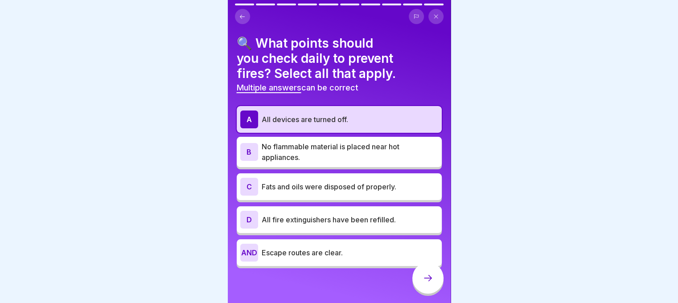
click at [350, 145] on p "No flammable material is placed near hot appliances." at bounding box center [349, 151] width 176 height 21
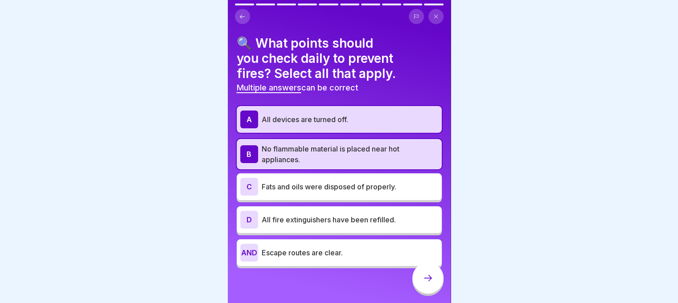
click at [352, 183] on font "Fats and oils were disposed of properly." at bounding box center [328, 186] width 135 height 9
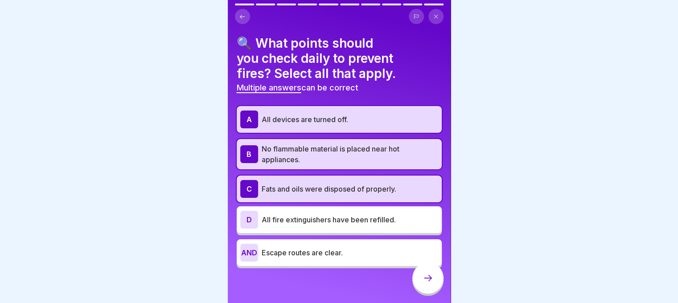
click at [344, 247] on p "Escape routes are clear." at bounding box center [349, 252] width 176 height 11
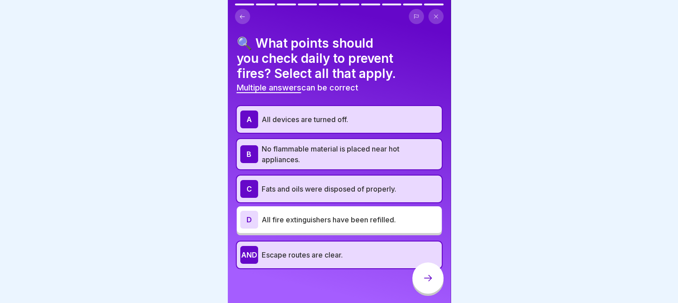
scroll to position [7, 0]
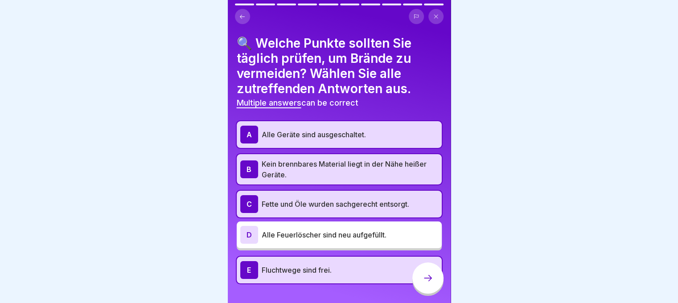
click at [539, 92] on div at bounding box center [339, 151] width 678 height 303
click at [169, 28] on div at bounding box center [339, 151] width 678 height 303
click at [403, 229] on p "Alle Feuerlöscher sind neu aufgefüllt." at bounding box center [349, 234] width 176 height 11
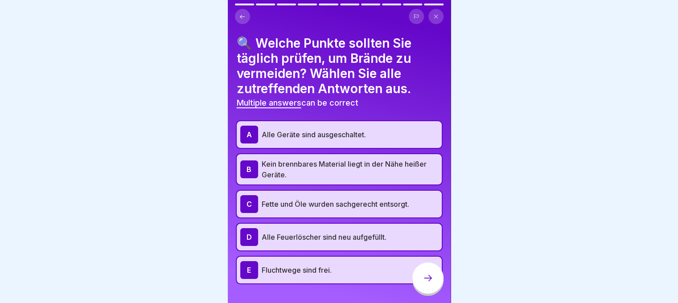
click at [403, 232] on p "Alle Feuerlöscher sind neu aufgefüllt." at bounding box center [349, 237] width 176 height 11
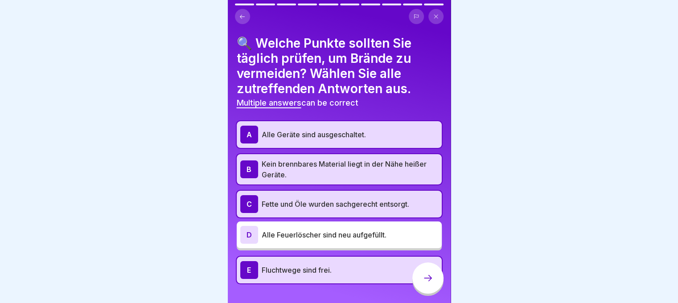
click at [428, 284] on div at bounding box center [427, 277] width 31 height 31
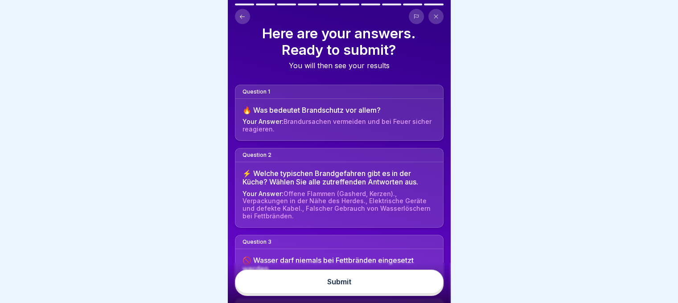
scroll to position [12, 0]
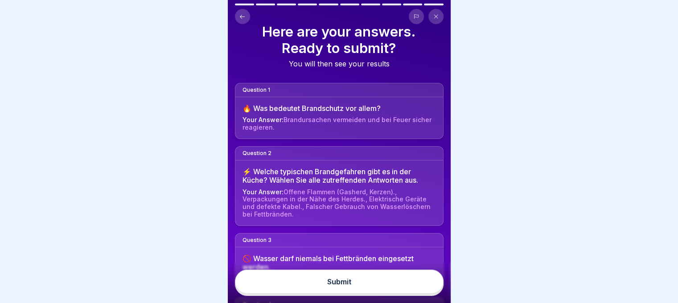
click at [364, 277] on button "Submit" at bounding box center [339, 282] width 208 height 24
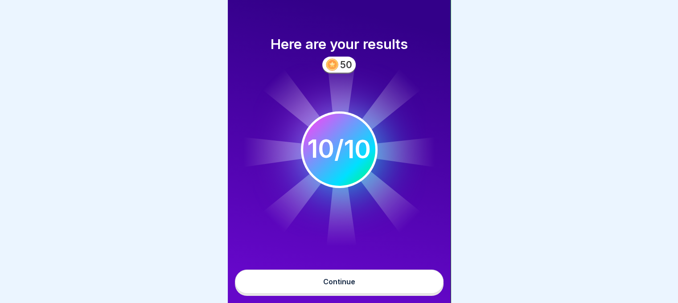
click at [364, 277] on button "Continue" at bounding box center [339, 282] width 208 height 24
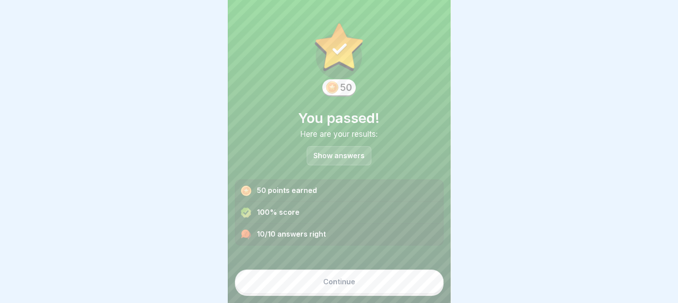
click at [364, 277] on button "Continue" at bounding box center [339, 282] width 208 height 24
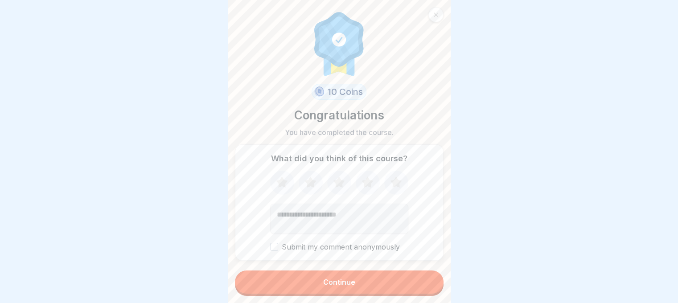
click at [364, 277] on button "Continue" at bounding box center [339, 281] width 208 height 23
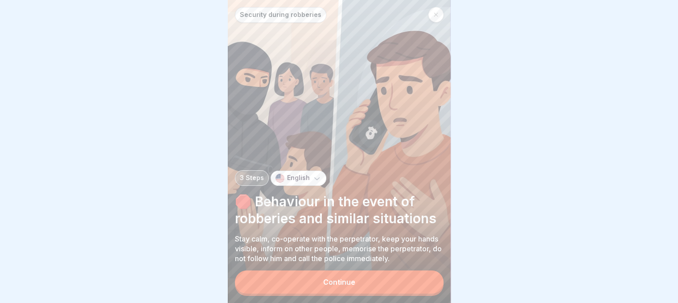
click at [364, 277] on button "Continue" at bounding box center [339, 281] width 208 height 23
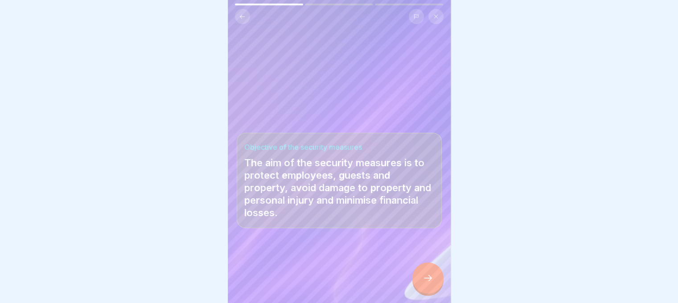
click at [424, 286] on div at bounding box center [427, 277] width 31 height 31
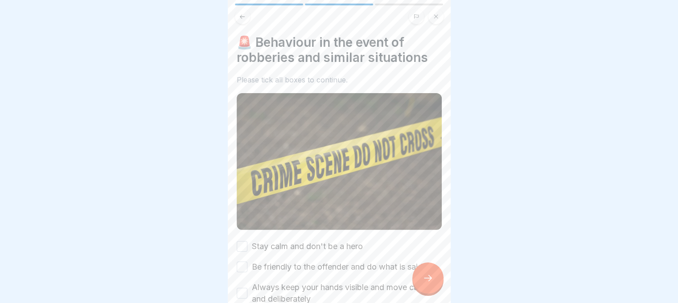
click at [242, 241] on button "Stay calm and don't be a hero" at bounding box center [242, 246] width 11 height 11
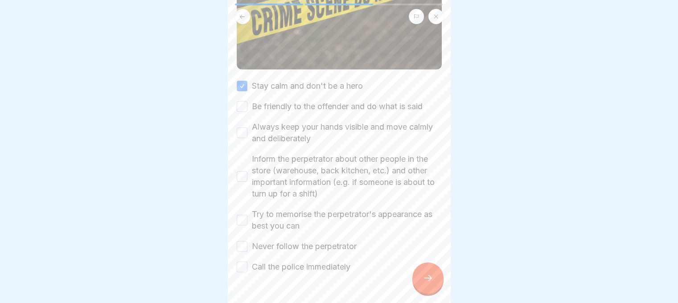
scroll to position [173, 0]
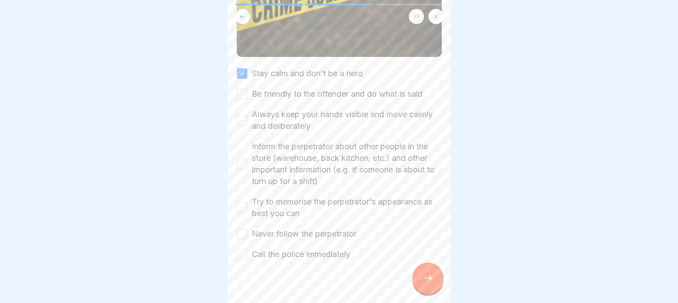
click at [242, 89] on button "Be friendly to the offender and do what is said" at bounding box center [242, 94] width 11 height 11
click at [243, 115] on button "Always keep your hands visible and move calmly and deliberately" at bounding box center [242, 120] width 11 height 11
click at [245, 159] on button "Inform the perpetrator about other people in the store (warehouse, back kitchen…" at bounding box center [242, 164] width 11 height 11
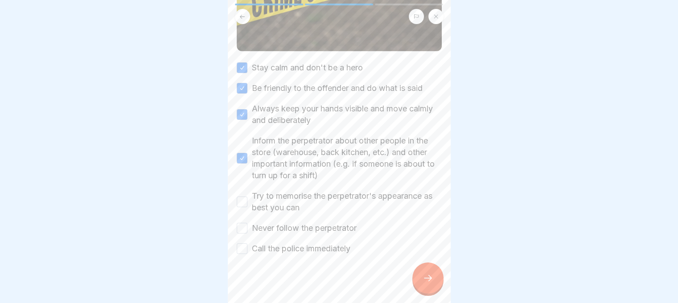
click at [241, 196] on button "Try to memorise the perpetrator's appearance as best you can" at bounding box center [242, 201] width 11 height 11
click at [244, 223] on button "Never follow the perpetrator" at bounding box center [242, 228] width 11 height 11
click at [241, 243] on button "Call the police immediately" at bounding box center [242, 248] width 11 height 11
click at [429, 278] on icon at bounding box center [427, 278] width 11 height 11
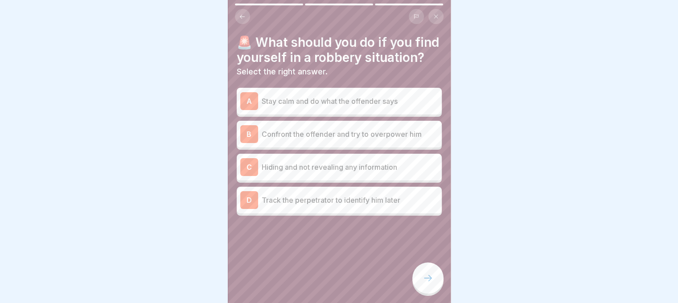
click at [310, 106] on p "Stay calm and do what the offender says" at bounding box center [349, 101] width 176 height 11
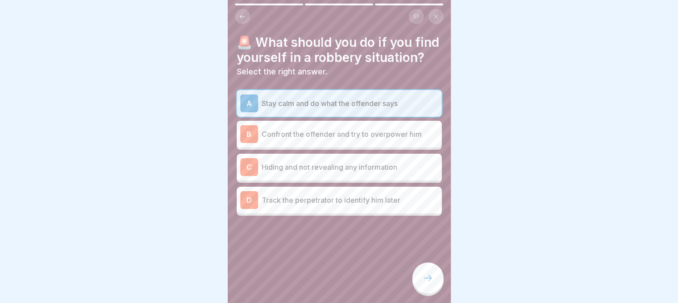
click at [427, 274] on icon at bounding box center [427, 278] width 11 height 11
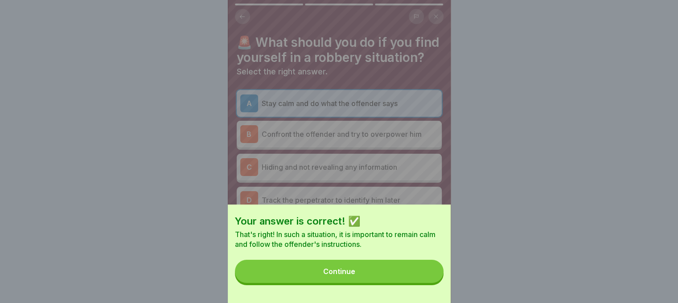
click at [413, 276] on button "Continue" at bounding box center [339, 271] width 208 height 23
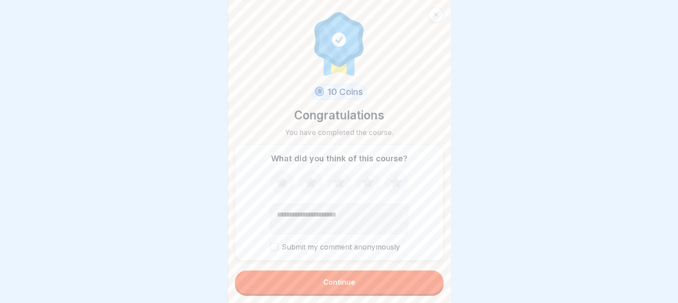
click at [368, 284] on button "Continue" at bounding box center [339, 281] width 208 height 23
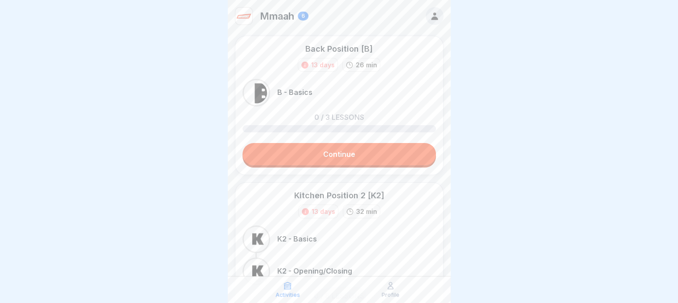
click at [271, 17] on p "Mmaah" at bounding box center [277, 16] width 34 height 12
click at [429, 15] on icon at bounding box center [434, 16] width 10 height 10
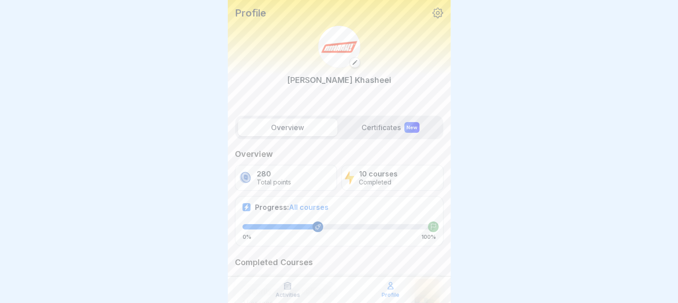
click at [390, 129] on label "Certificates New" at bounding box center [390, 127] width 99 height 18
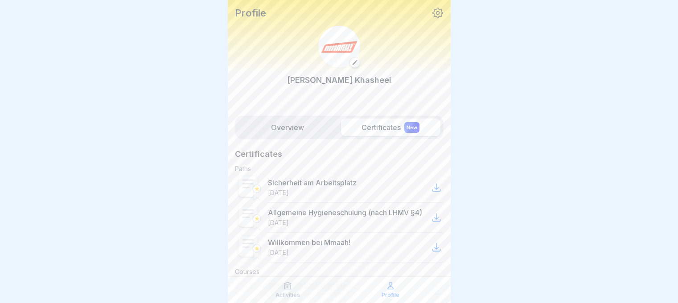
click at [296, 132] on label "Overview" at bounding box center [287, 127] width 99 height 18
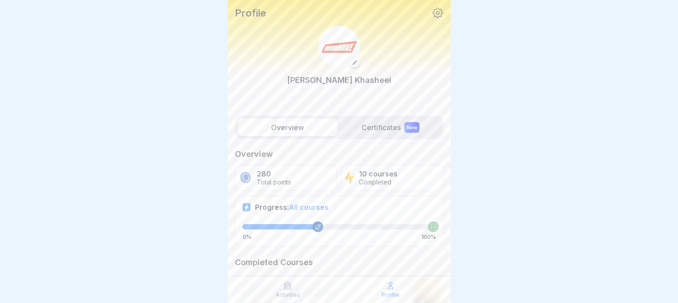
click at [432, 11] on icon at bounding box center [438, 13] width 12 height 12
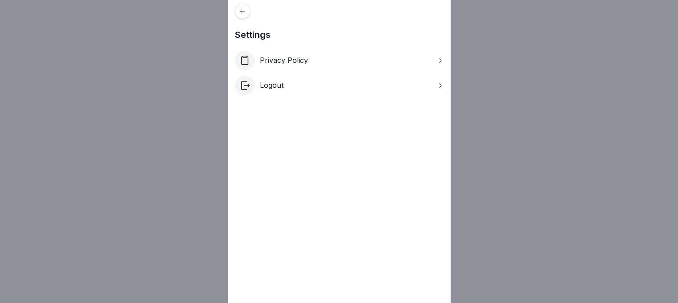
click at [485, 98] on div "Settings Privacy Policy Logout" at bounding box center [339, 151] width 678 height 303
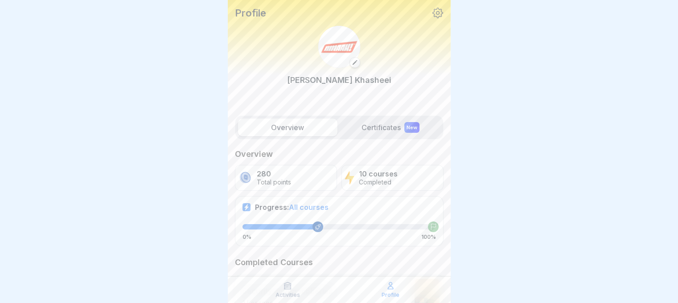
click at [340, 80] on p "Ali Khasheei" at bounding box center [339, 80] width 104 height 12
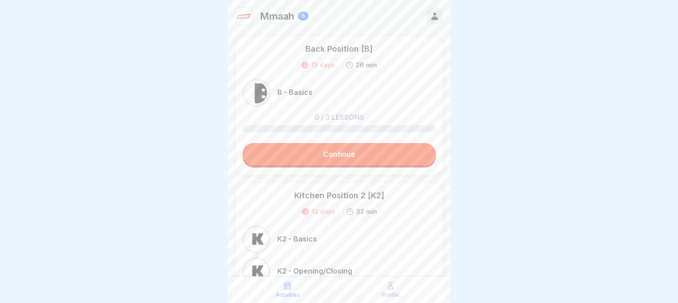
click at [318, 153] on link "Continue" at bounding box center [338, 154] width 193 height 22
